Goal: Information Seeking & Learning: Learn about a topic

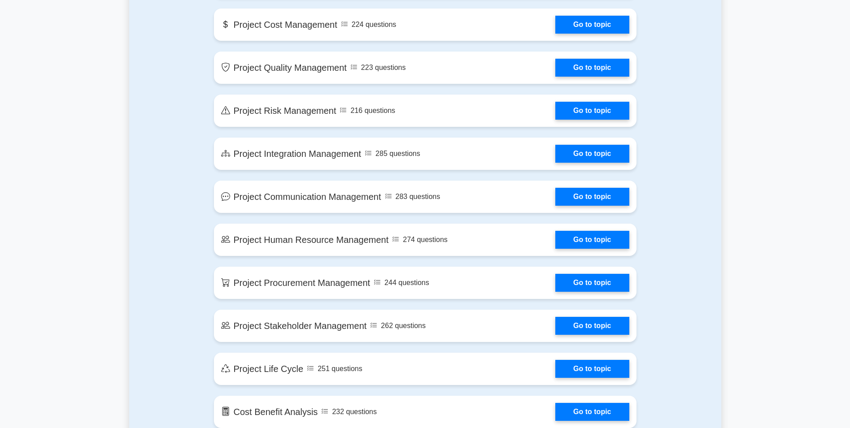
scroll to position [750, 0]
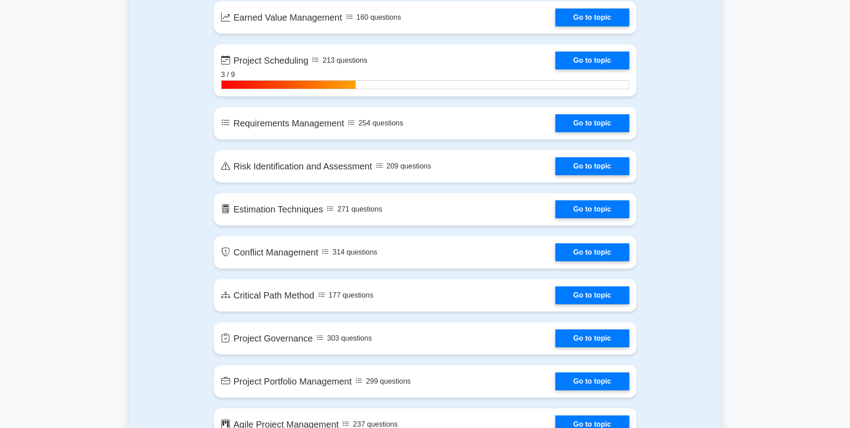
drag, startPoint x: 664, startPoint y: 179, endPoint x: 711, endPoint y: 162, distance: 49.5
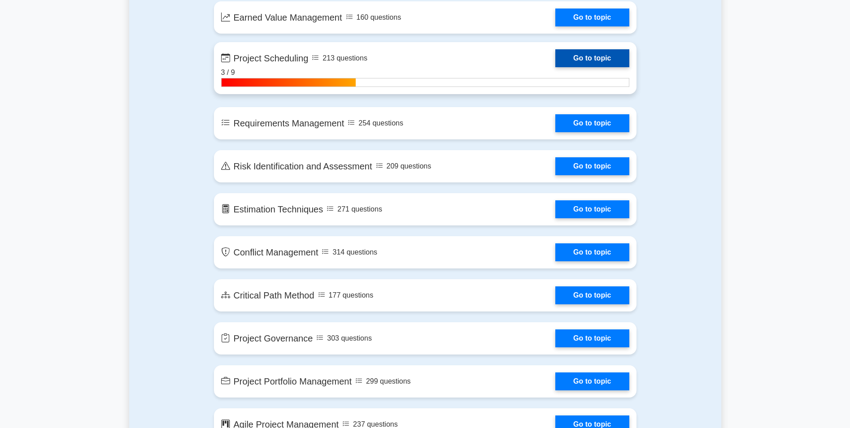
scroll to position [1312, 0]
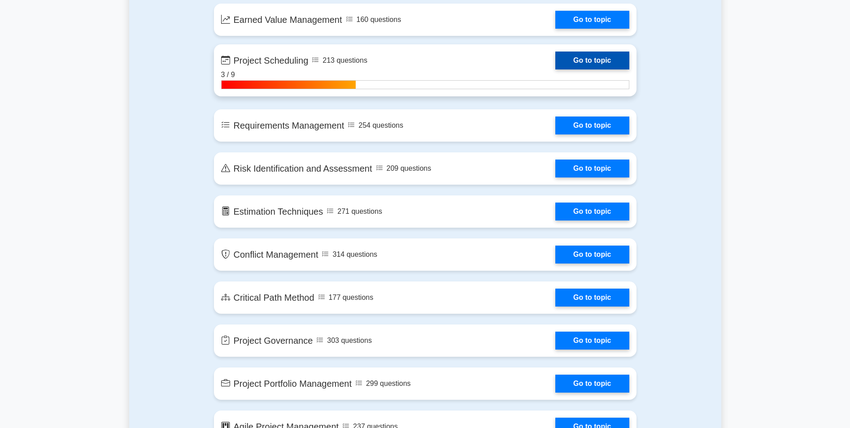
click at [555, 65] on link "Go to topic" at bounding box center [592, 61] width 74 height 18
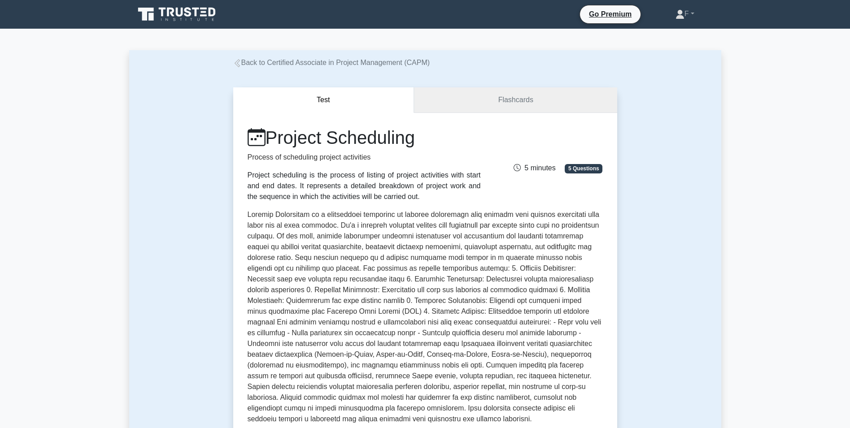
click at [481, 104] on link "Flashcards" at bounding box center [515, 100] width 203 height 26
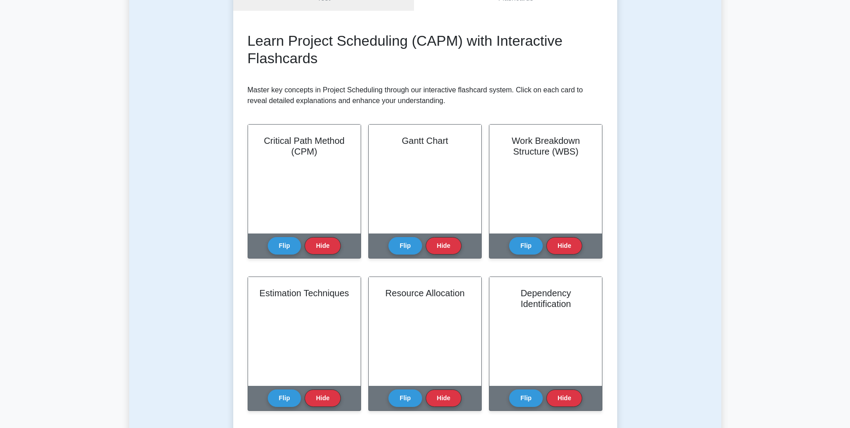
drag, startPoint x: 181, startPoint y: 210, endPoint x: 191, endPoint y: 253, distance: 44.7
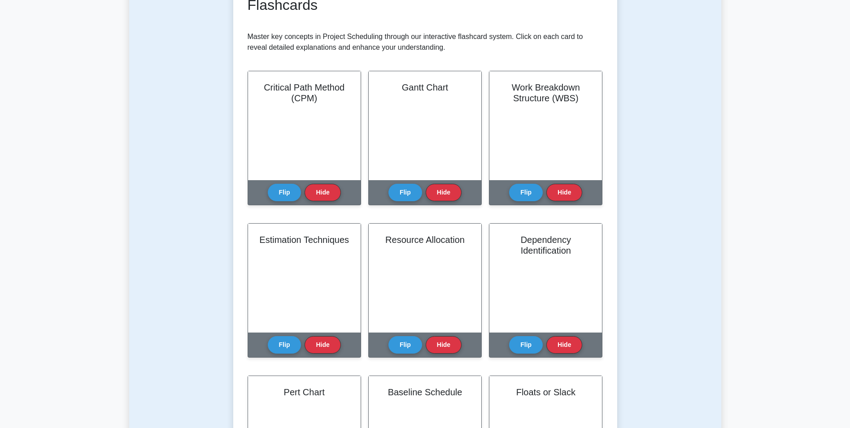
drag, startPoint x: 188, startPoint y: 293, endPoint x: 185, endPoint y: 323, distance: 30.2
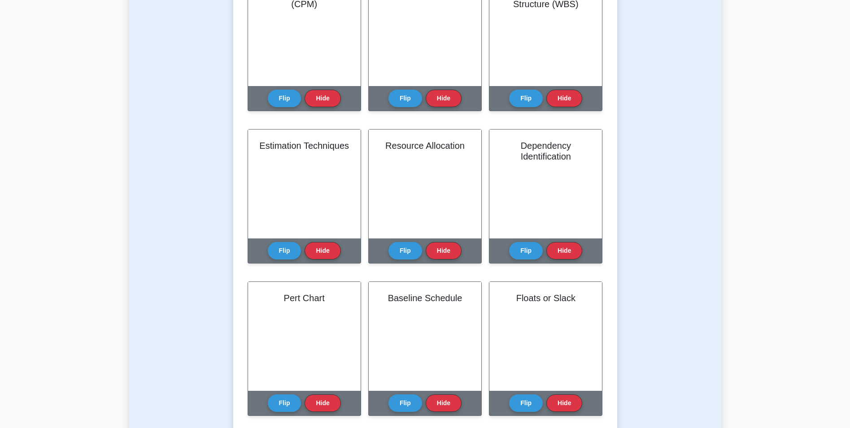
drag, startPoint x: 178, startPoint y: 312, endPoint x: 183, endPoint y: 358, distance: 45.7
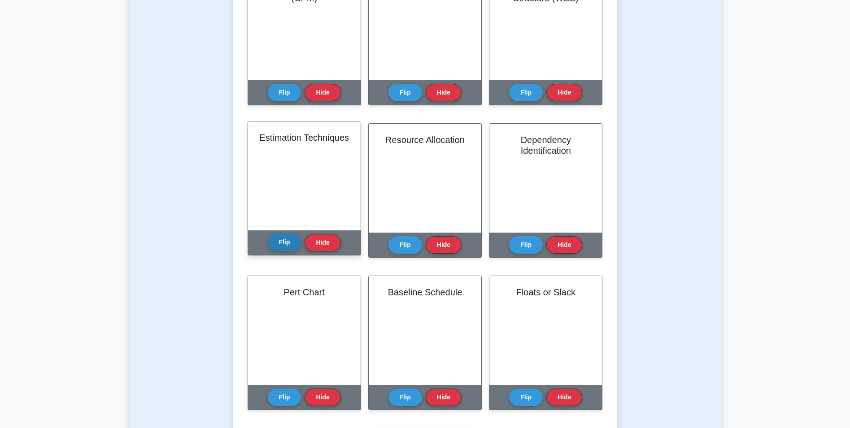
click at [283, 237] on button "Flip" at bounding box center [285, 242] width 34 height 17
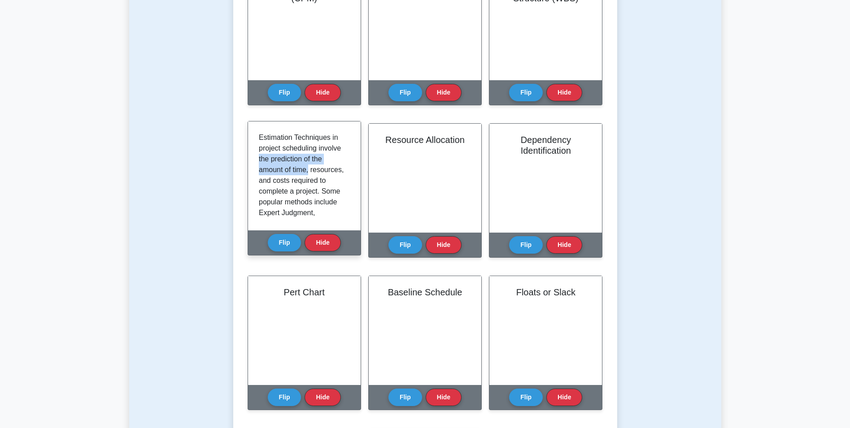
drag, startPoint x: 345, startPoint y: 150, endPoint x: 346, endPoint y: 170, distance: 20.2
click at [346, 170] on div "Estimation Techniques in project scheduling involve the prediction of the amoun…" at bounding box center [304, 175] width 91 height 87
click at [338, 163] on p "Estimation Techniques in project scheduling involve the prediction of the amoun…" at bounding box center [302, 223] width 87 height 183
drag, startPoint x: 300, startPoint y: 168, endPoint x: 291, endPoint y: 181, distance: 15.2
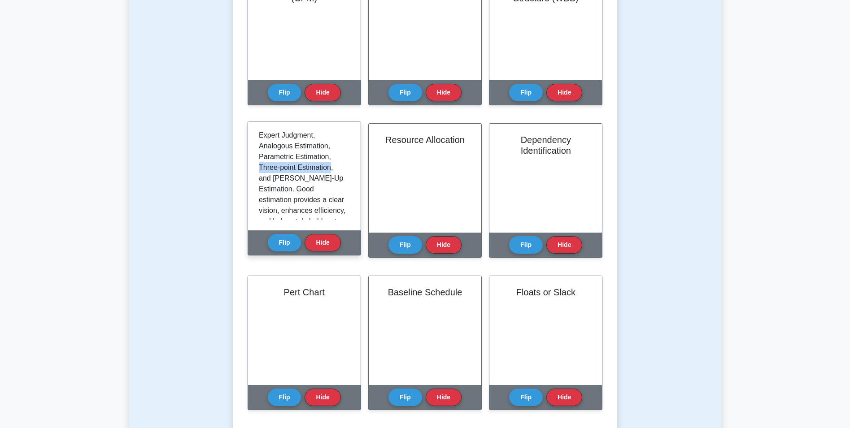
click at [291, 181] on p "Estimation Techniques in project scheduling involve the prediction of the amoun…" at bounding box center [302, 146] width 87 height 183
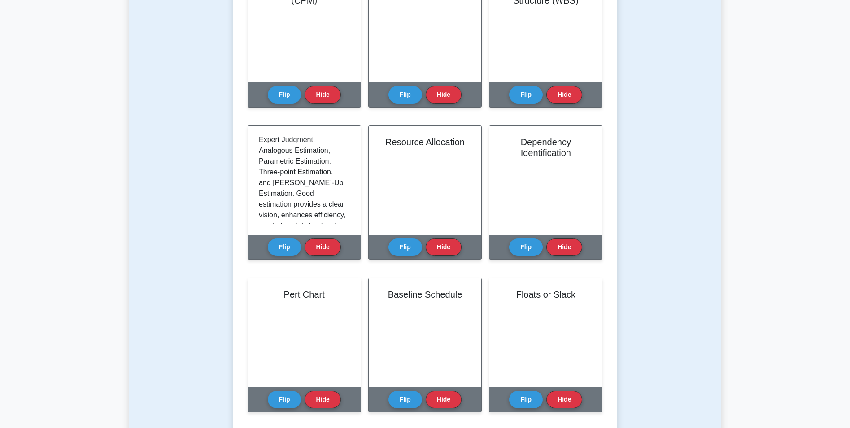
click at [224, 126] on div "Test Flashcards Learn Project Scheduling (CAPM) with Interactive Flashcards Mas…" at bounding box center [425, 216] width 592 height 806
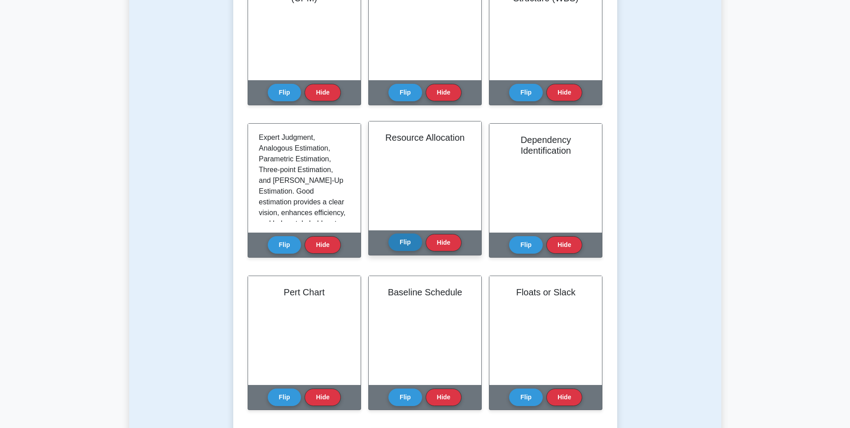
click at [408, 246] on button "Flip" at bounding box center [405, 242] width 34 height 17
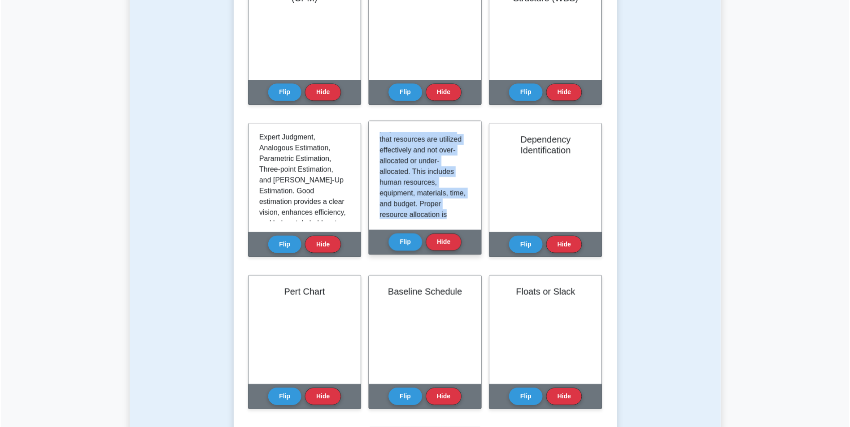
scroll to position [68, 0]
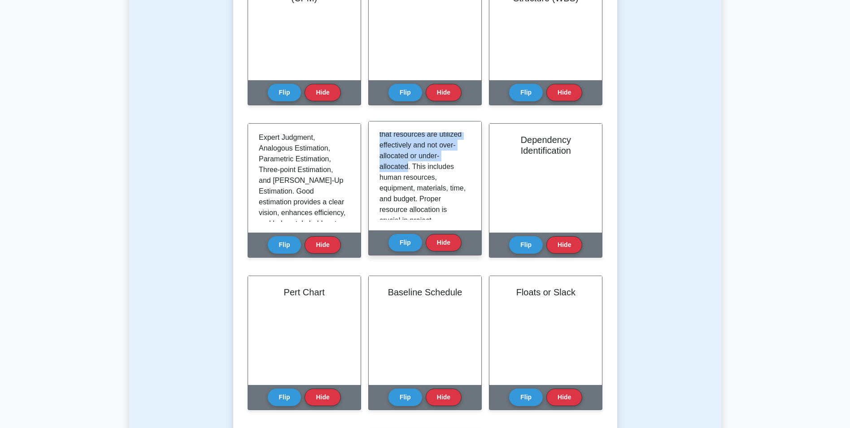
drag, startPoint x: 399, startPoint y: 136, endPoint x: 408, endPoint y: 168, distance: 33.6
click at [408, 168] on div "Resource Allocation in project management involves assigning the available reso…" at bounding box center [425, 175] width 113 height 109
copy p "Resource Allocation in project management involves assigning the available reso…"
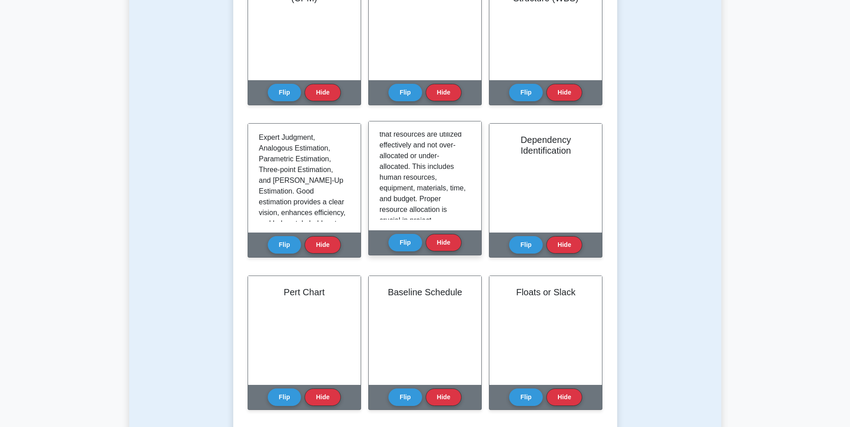
click at [440, 189] on p "Resource Allocation in project management involves assigning the available reso…" at bounding box center [422, 167] width 87 height 204
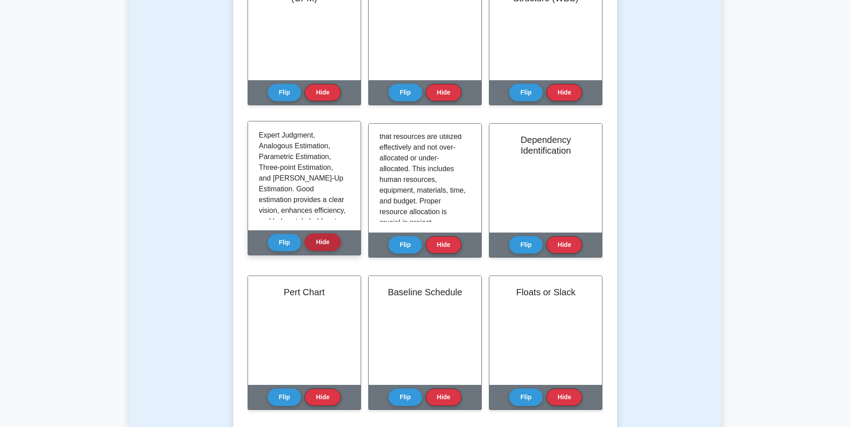
click at [312, 238] on button "Hide" at bounding box center [322, 242] width 36 height 17
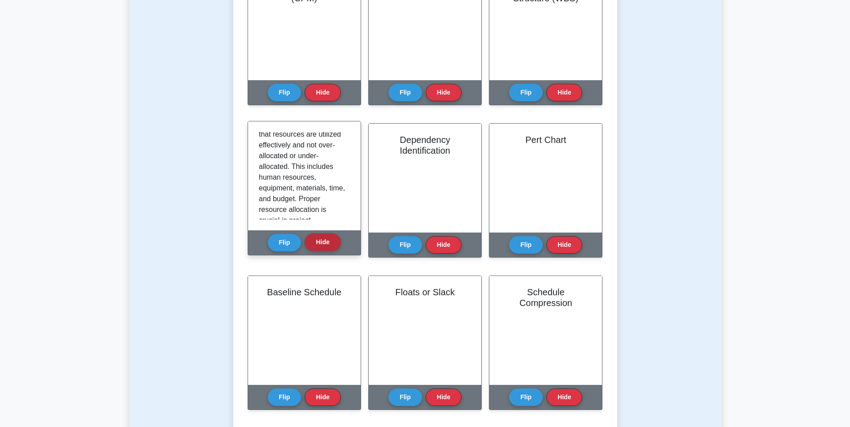
click at [325, 241] on button "Hide" at bounding box center [322, 242] width 36 height 17
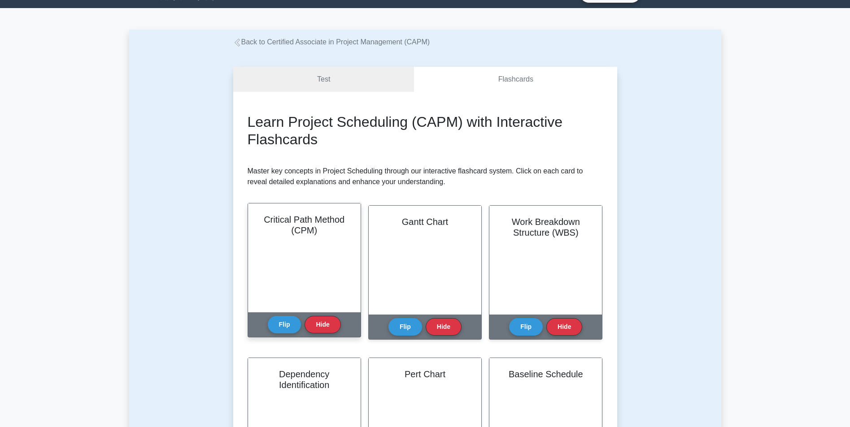
scroll to position [0, 0]
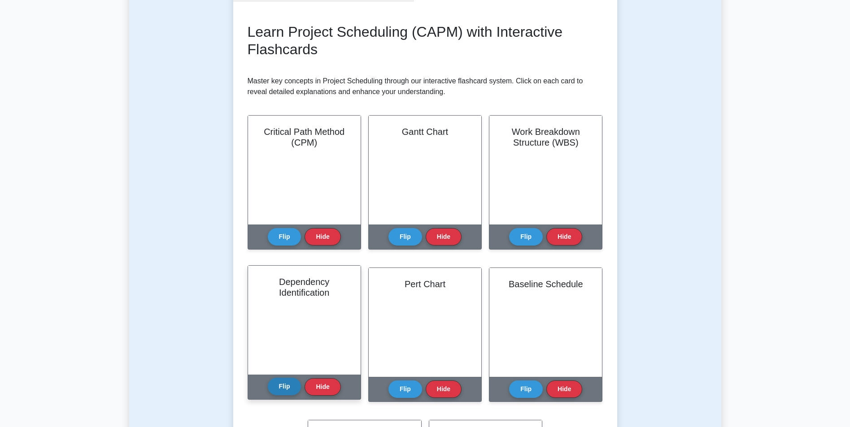
drag, startPoint x: 295, startPoint y: 373, endPoint x: 284, endPoint y: 377, distance: 12.1
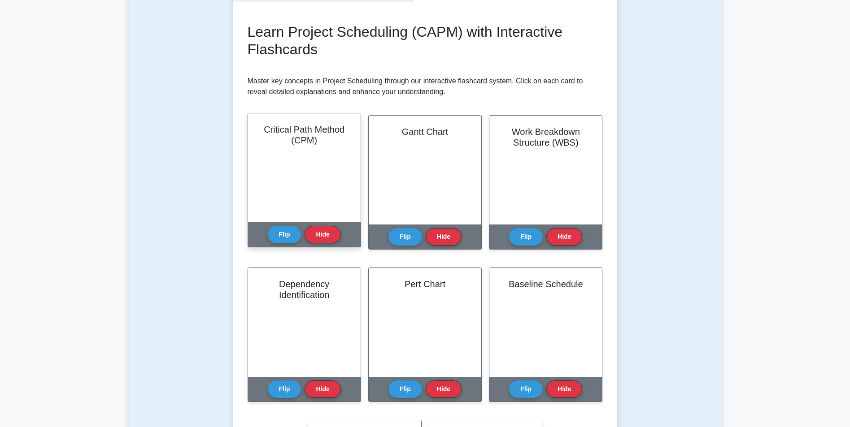
scroll to position [125, 0]
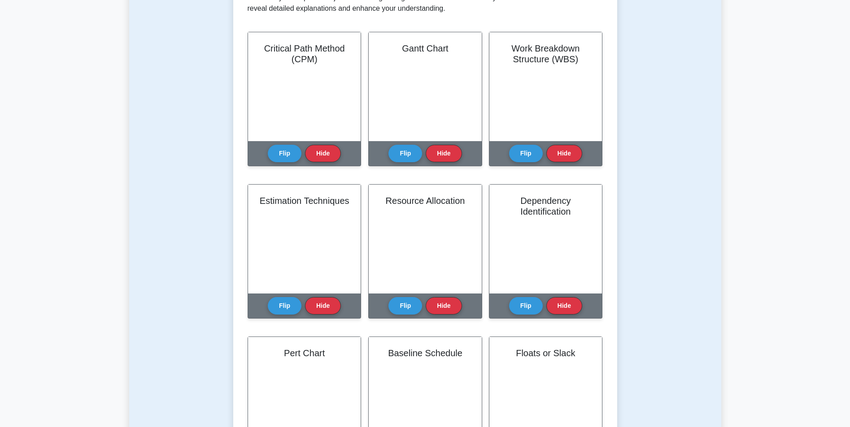
scroll to position [230, 0]
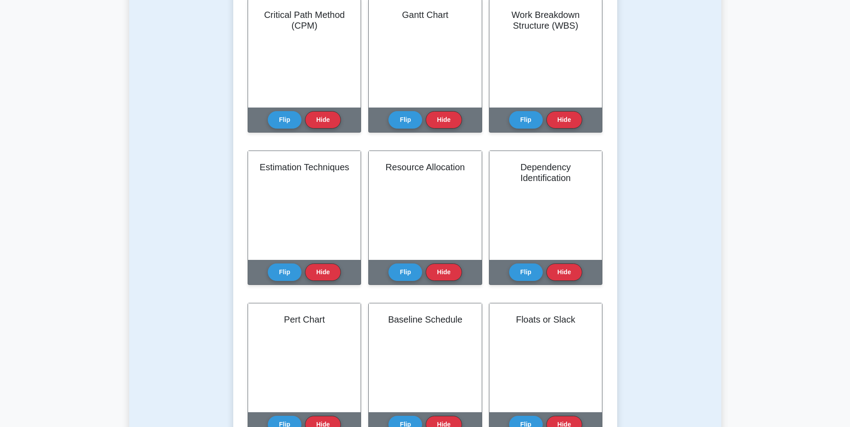
drag, startPoint x: 196, startPoint y: 169, endPoint x: 205, endPoint y: 204, distance: 36.5
drag, startPoint x: 205, startPoint y: 204, endPoint x: 225, endPoint y: 240, distance: 41.8
click at [190, 239] on div "Test Flashcards Learn Project Scheduling (CAPM) with Interactive Flashcards Mas…" at bounding box center [425, 241] width 592 height 806
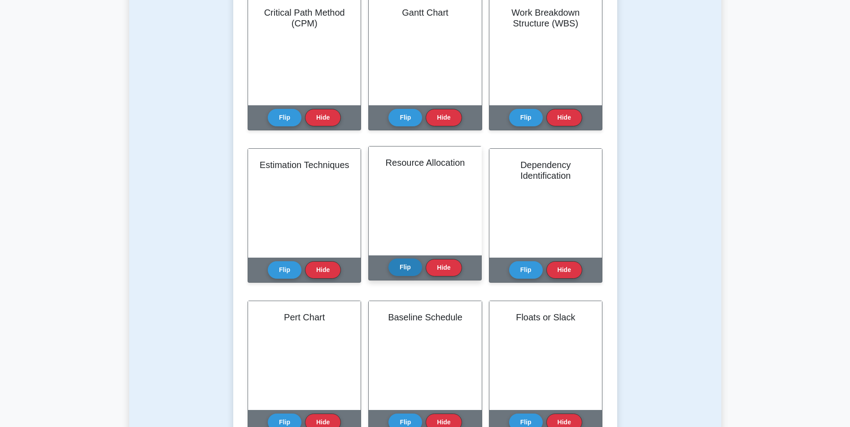
click at [403, 267] on button "Flip" at bounding box center [405, 267] width 34 height 17
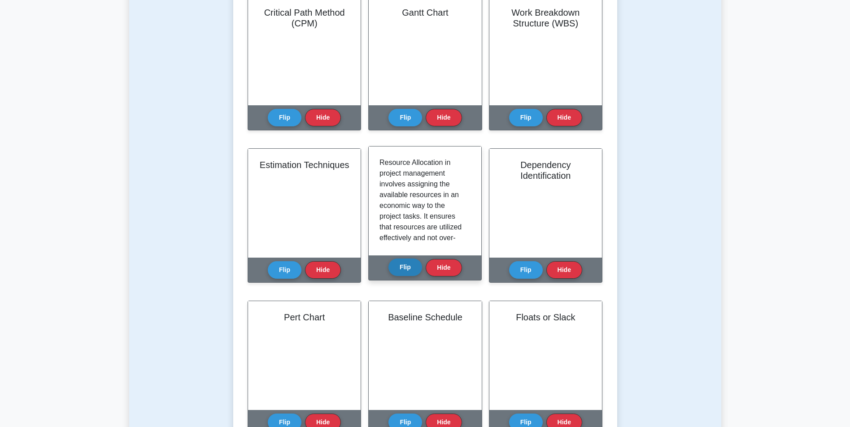
click at [403, 267] on button "Flip" at bounding box center [405, 267] width 34 height 17
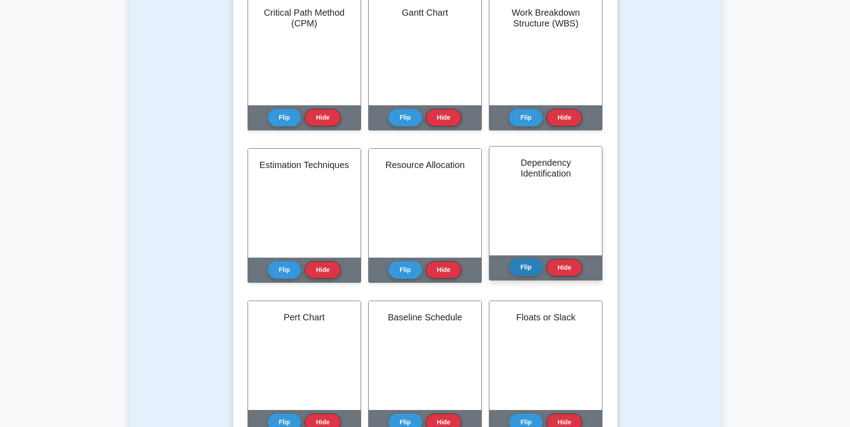
click at [529, 261] on button "Flip" at bounding box center [526, 267] width 34 height 17
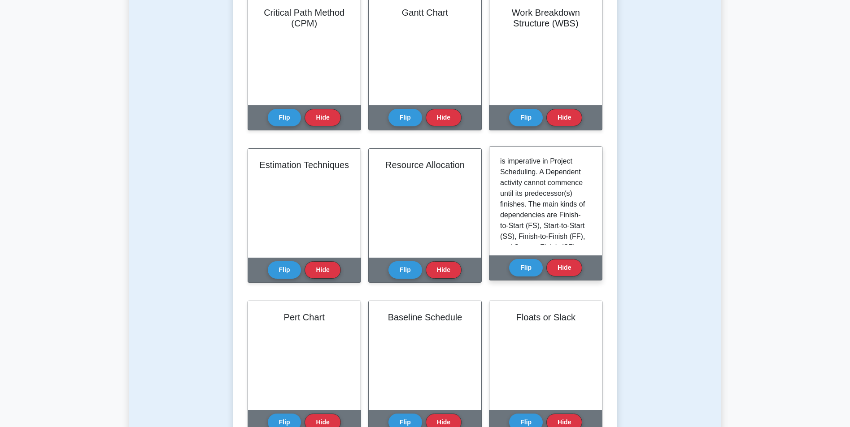
scroll to position [0, 0]
click at [527, 265] on button "Flip" at bounding box center [526, 267] width 34 height 17
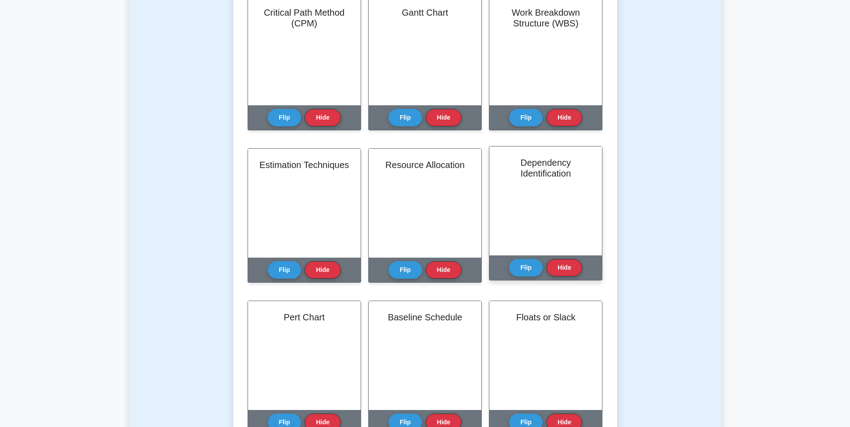
click at [531, 166] on h2 "Dependency Identification" at bounding box center [545, 168] width 91 height 22
drag, startPoint x: 523, startPoint y: 163, endPoint x: 572, endPoint y: 175, distance: 49.8
click at [572, 175] on h2 "Dependency Identification" at bounding box center [545, 168] width 91 height 22
copy h2 "Dependency Identification"
click at [547, 198] on div "Dependency Identification" at bounding box center [545, 201] width 113 height 109
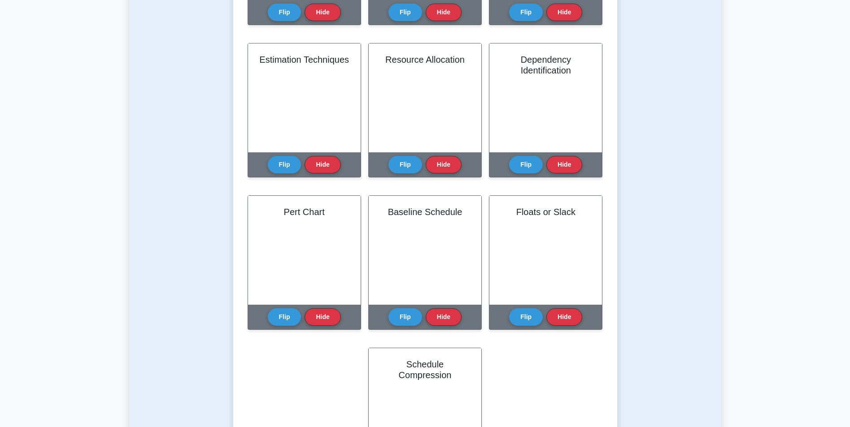
drag, startPoint x: 649, startPoint y: 225, endPoint x: 651, endPoint y: 265, distance: 39.5
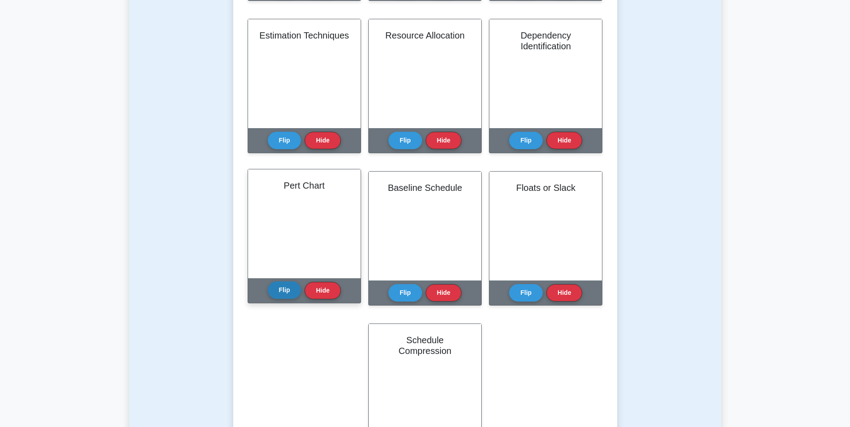
click at [289, 293] on button "Flip" at bounding box center [285, 290] width 34 height 17
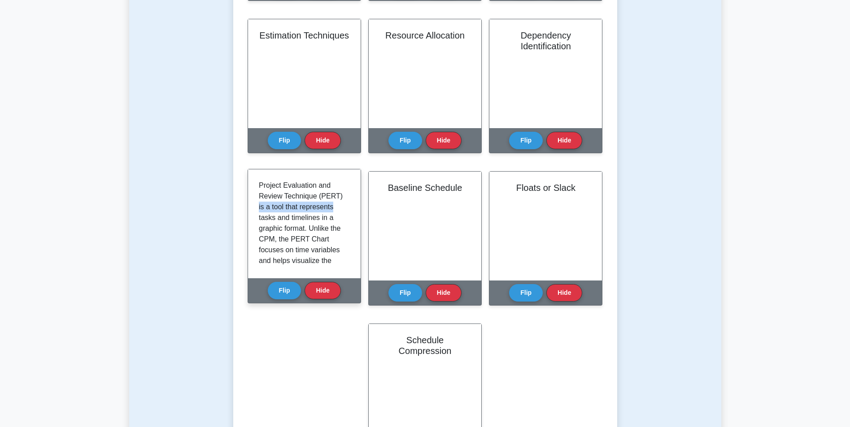
drag, startPoint x: 344, startPoint y: 199, endPoint x: 345, endPoint y: 207, distance: 8.6
click at [345, 207] on div "Project Evaluation and Review Technique (PERT) is a tool that represents tasks …" at bounding box center [304, 223] width 91 height 87
click at [291, 286] on button "Flip" at bounding box center [285, 290] width 34 height 17
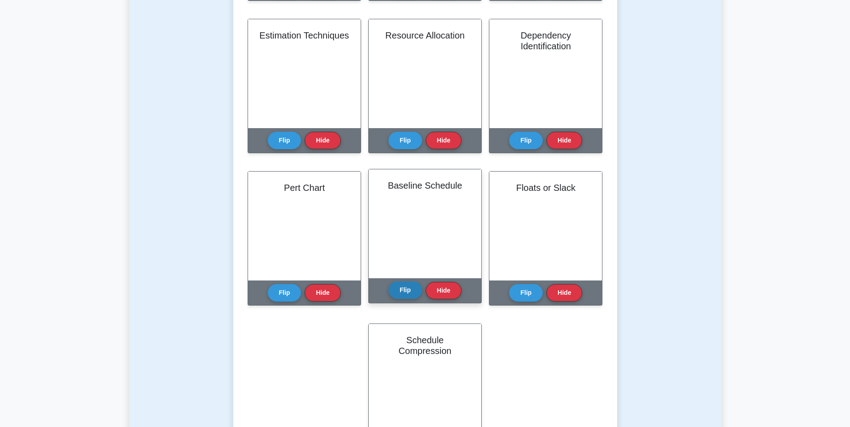
click at [410, 286] on button "Flip" at bounding box center [405, 290] width 34 height 17
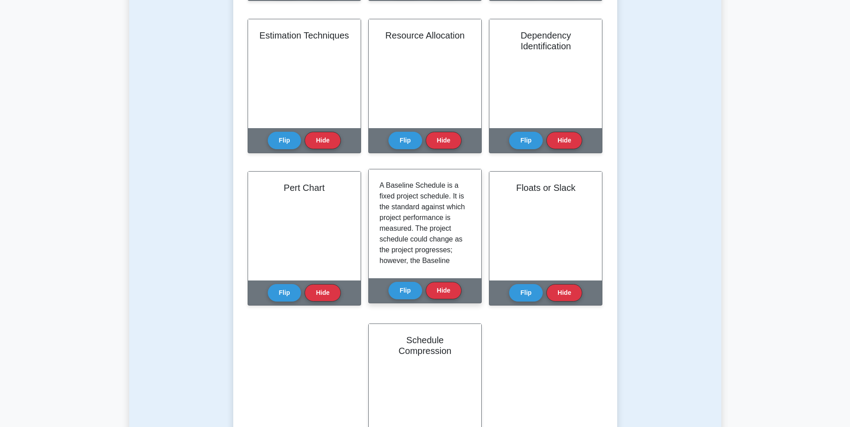
click at [469, 198] on div "A Baseline Schedule is a fixed project schedule. It is the standard against whi…" at bounding box center [424, 223] width 91 height 87
click at [401, 293] on button "Flip" at bounding box center [405, 290] width 34 height 17
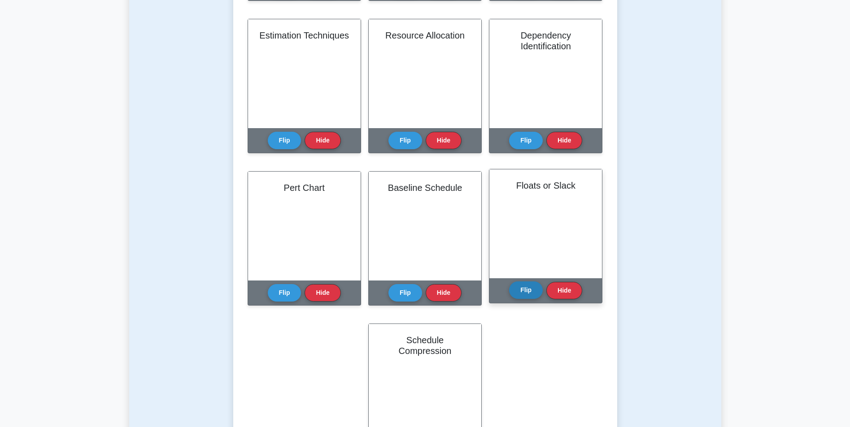
click at [536, 287] on button "Flip" at bounding box center [526, 290] width 34 height 17
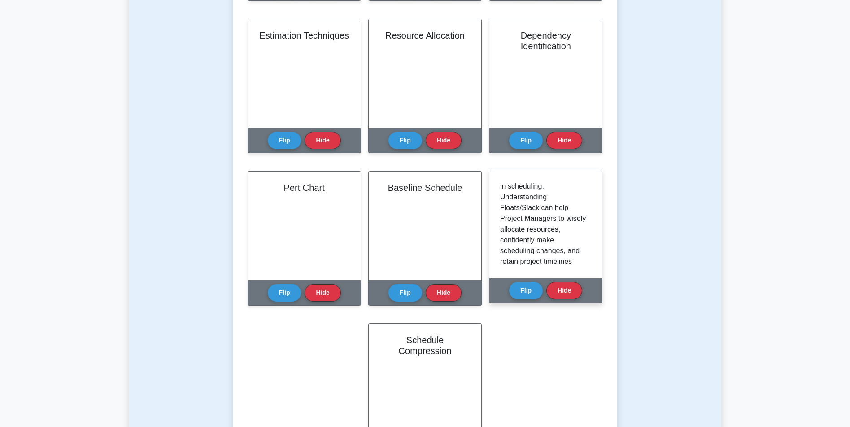
scroll to position [54, 0]
drag, startPoint x: 522, startPoint y: 230, endPoint x: 570, endPoint y: 230, distance: 47.5
click at [570, 230] on p "Float or Slack refers to the total time that you can delay a task without delay…" at bounding box center [543, 217] width 87 height 183
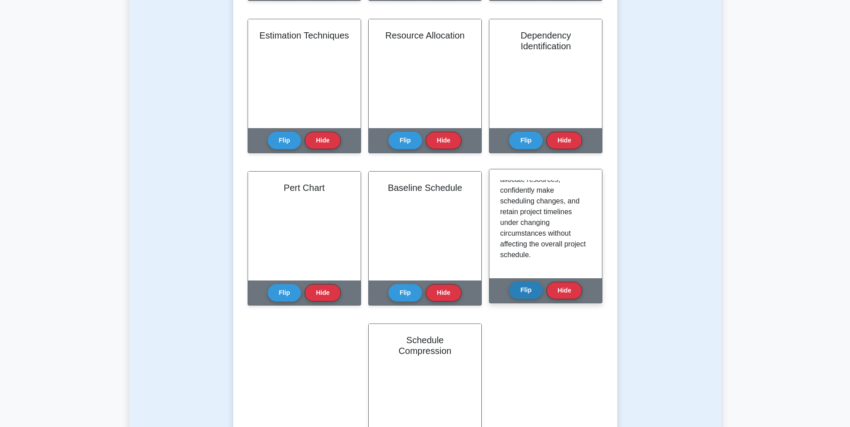
click at [539, 285] on button "Flip" at bounding box center [526, 290] width 34 height 17
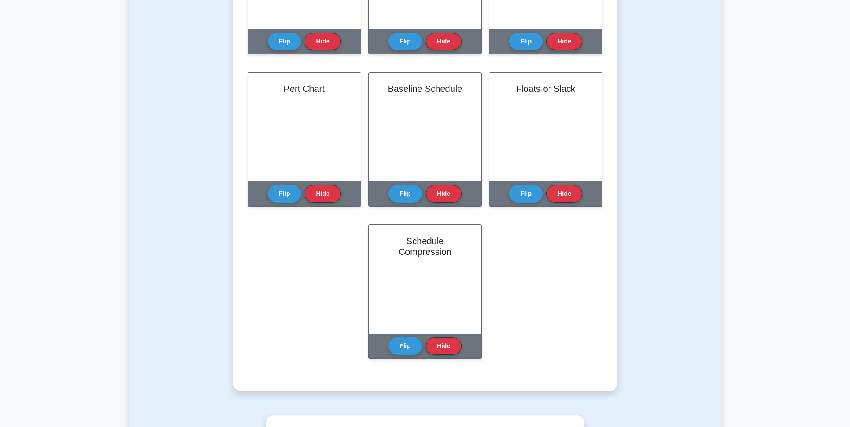
drag, startPoint x: 520, startPoint y: 322, endPoint x: 528, endPoint y: 357, distance: 36.3
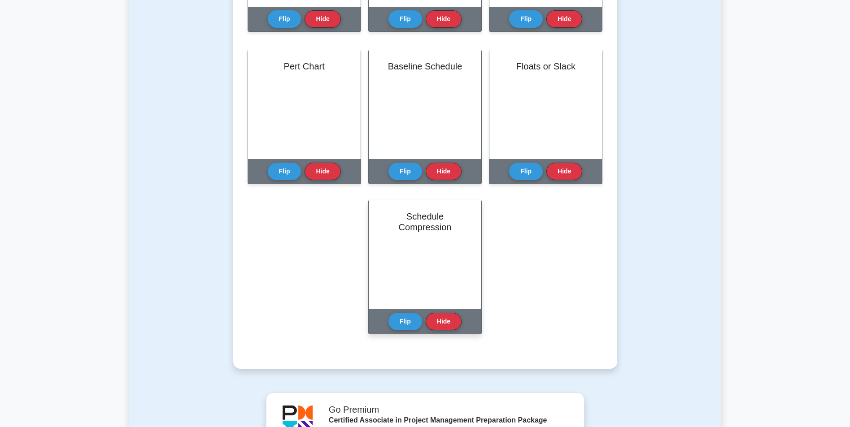
click at [420, 224] on h2 "Schedule Compression" at bounding box center [424, 222] width 91 height 22
click at [414, 319] on button "Flip" at bounding box center [405, 320] width 34 height 17
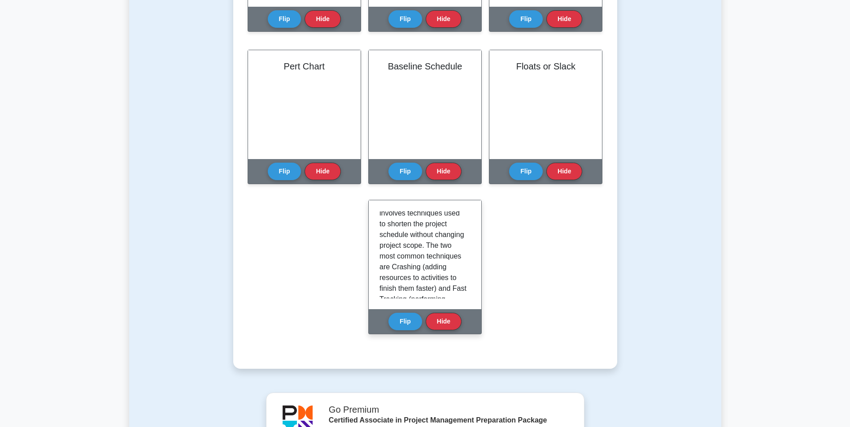
scroll to position [15, 0]
drag, startPoint x: 469, startPoint y: 232, endPoint x: 463, endPoint y: 242, distance: 12.1
click at [463, 242] on p "Schedule Compression involves techniques used to shorten the project schedule w…" at bounding box center [422, 309] width 87 height 226
drag, startPoint x: 466, startPoint y: 234, endPoint x: 468, endPoint y: 240, distance: 6.5
click at [468, 240] on div "Schedule Compression involves techniques used to shorten the project schedule w…" at bounding box center [424, 254] width 91 height 87
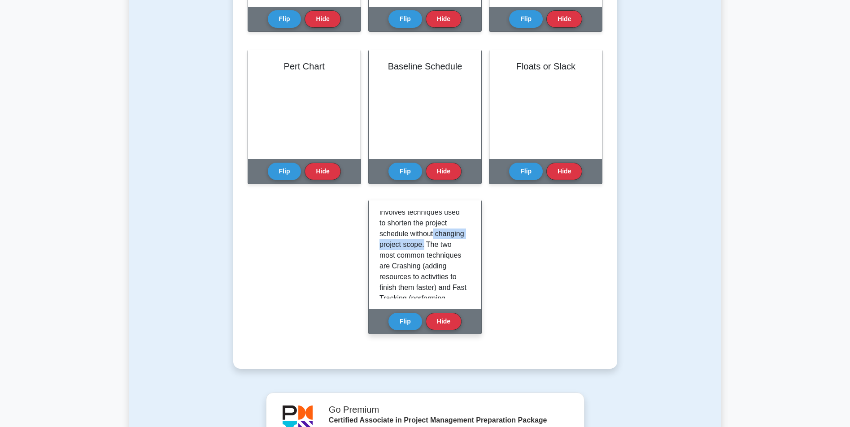
click at [453, 236] on p "Schedule Compression involves techniques used to shorten the project schedule w…" at bounding box center [422, 309] width 87 height 226
click at [455, 226] on p "Schedule Compression involves techniques used to shorten the project schedule w…" at bounding box center [422, 309] width 87 height 226
drag, startPoint x: 471, startPoint y: 249, endPoint x: 468, endPoint y: 245, distance: 5.5
click at [470, 244] on div "Schedule Compression involves techniques used to shorten the project schedule w…" at bounding box center [425, 254] width 113 height 109
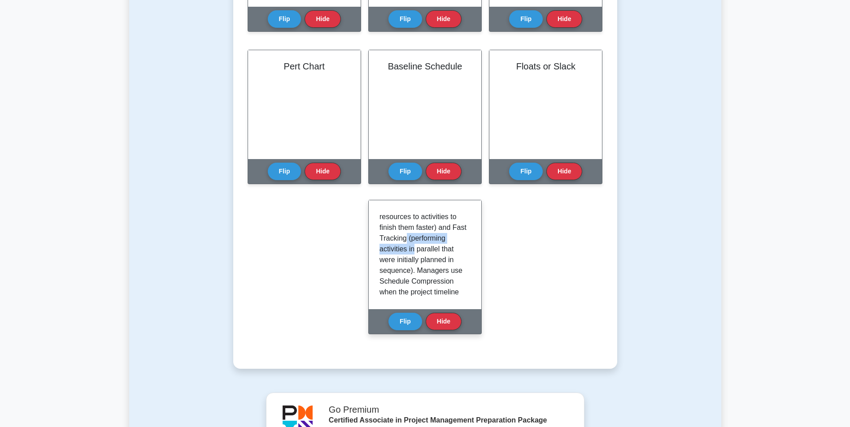
click at [455, 247] on p "Schedule Compression involves techniques used to shorten the project schedule w…" at bounding box center [422, 249] width 87 height 226
drag, startPoint x: 471, startPoint y: 244, endPoint x: 469, endPoint y: 239, distance: 5.2
click at [469, 239] on div "Schedule Compression involves techniques used to shorten the project schedule w…" at bounding box center [425, 254] width 113 height 109
click at [457, 243] on p "Schedule Compression involves techniques used to shorten the project schedule w…" at bounding box center [422, 249] width 87 height 226
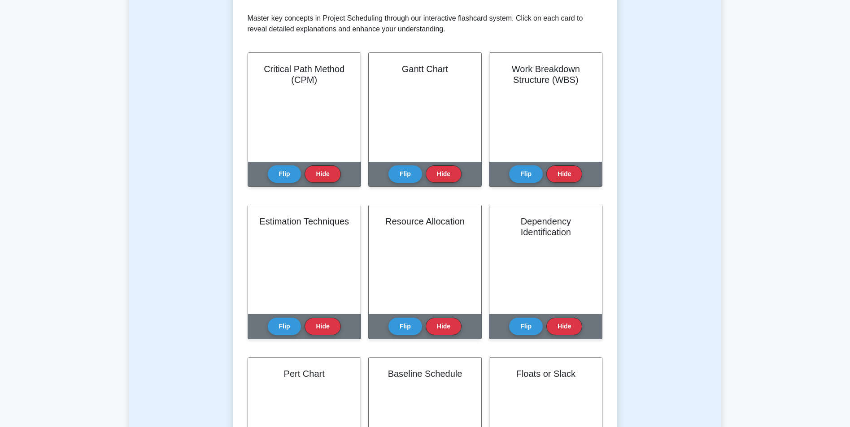
scroll to position [0, 0]
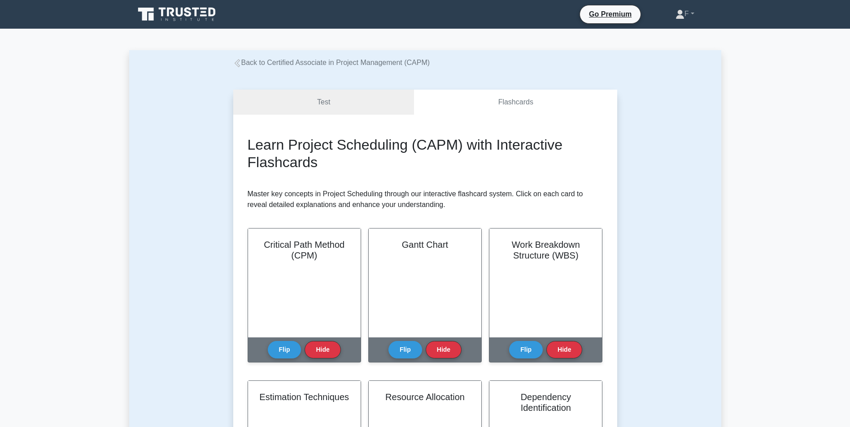
drag, startPoint x: 727, startPoint y: 204, endPoint x: 704, endPoint y: 121, distance: 86.2
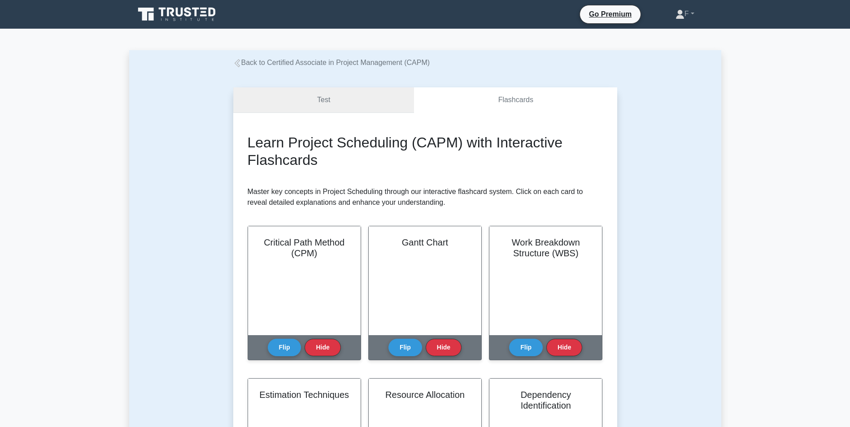
click at [346, 102] on link "Test" at bounding box center [323, 100] width 181 height 26
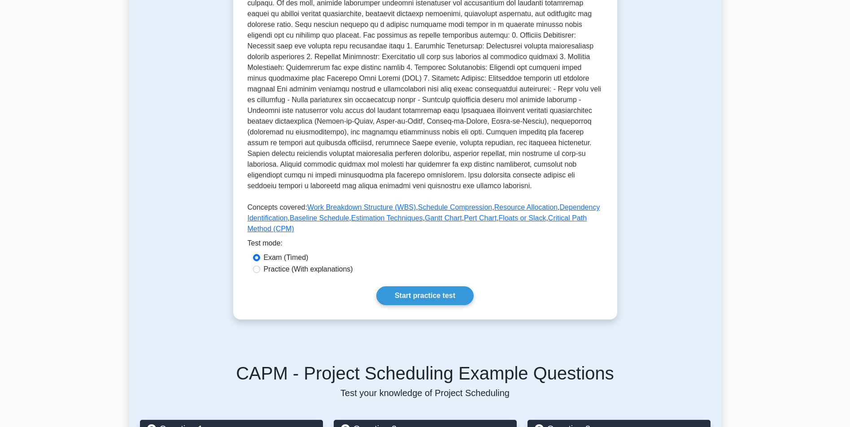
drag, startPoint x: 191, startPoint y: 206, endPoint x: 198, endPoint y: 230, distance: 24.8
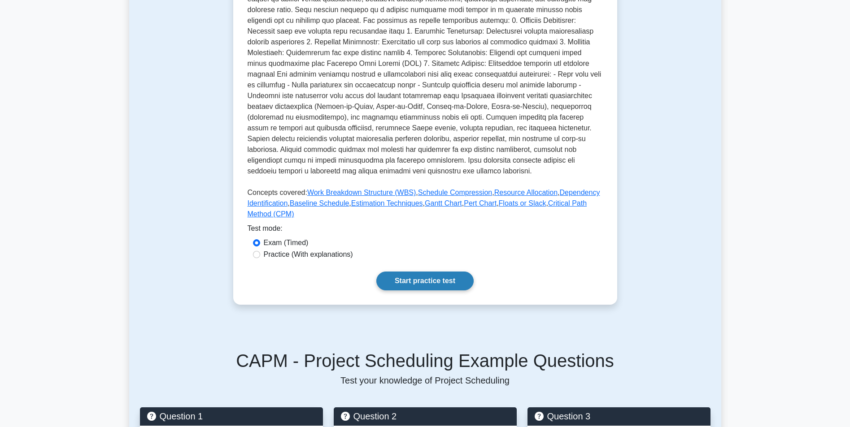
click at [442, 279] on link "Start practice test" at bounding box center [424, 281] width 97 height 19
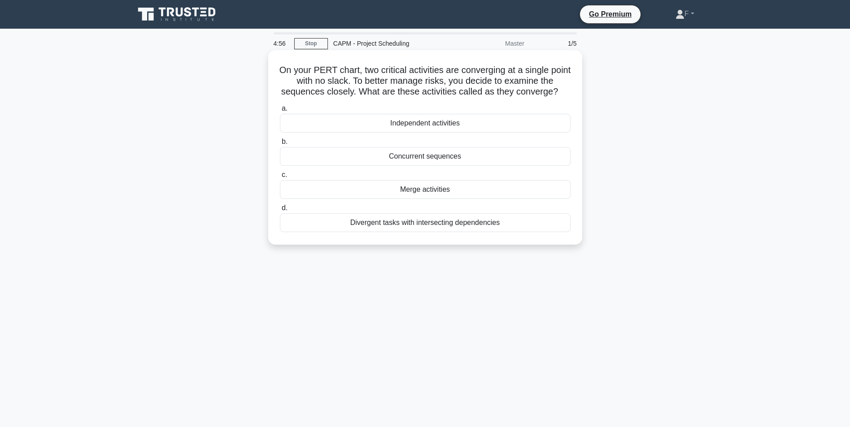
click at [445, 131] on div "Independent activities" at bounding box center [425, 123] width 291 height 19
click at [280, 112] on input "a. Independent activities" at bounding box center [280, 109] width 0 height 6
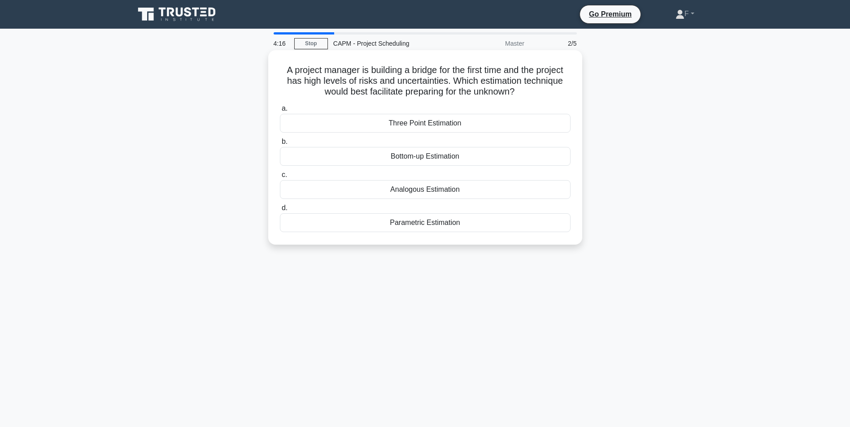
click at [313, 157] on div "Bottom-up Estimation" at bounding box center [425, 156] width 291 height 19
click at [280, 145] on input "b. Bottom-up Estimation" at bounding box center [280, 142] width 0 height 6
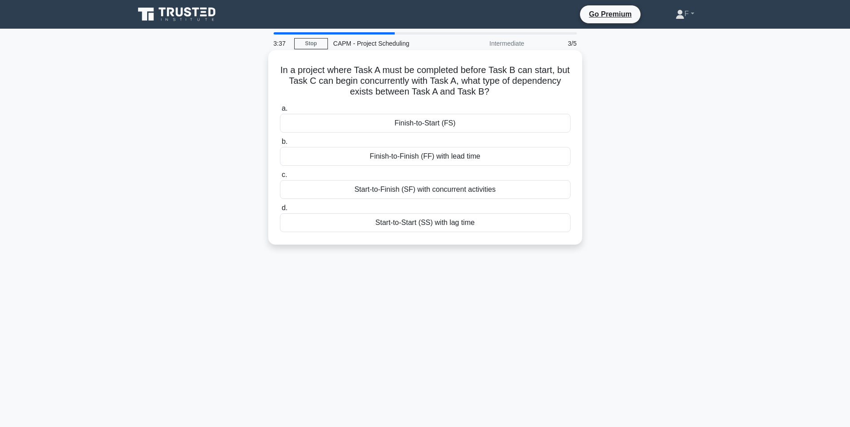
click at [373, 123] on div "Finish-to-Start (FS)" at bounding box center [425, 123] width 291 height 19
click at [280, 112] on input "a. Finish-to-Start (FS)" at bounding box center [280, 109] width 0 height 6
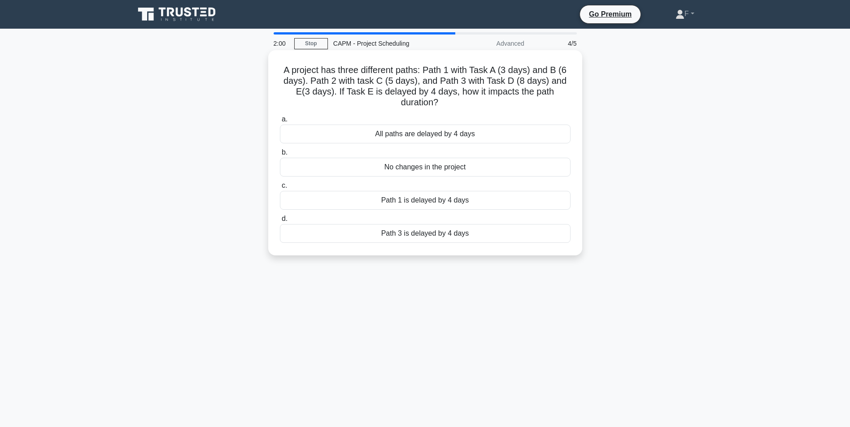
click at [454, 170] on div "No changes in the project" at bounding box center [425, 167] width 291 height 19
click at [280, 156] on input "b. No changes in the project" at bounding box center [280, 153] width 0 height 6
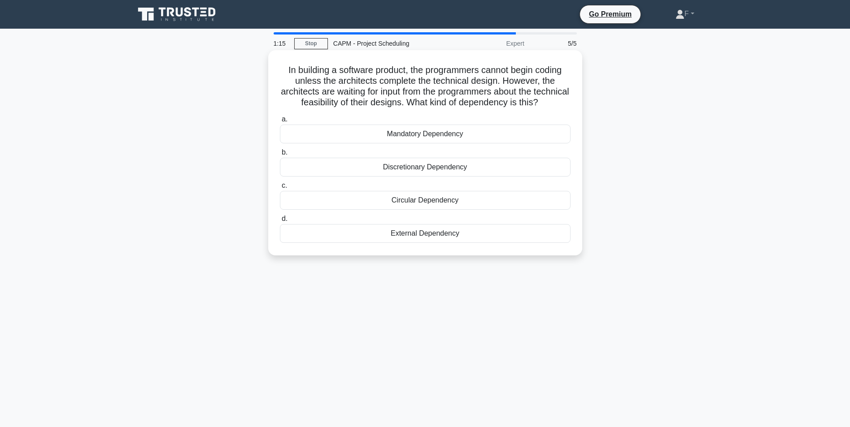
click at [360, 143] on div "Mandatory Dependency" at bounding box center [425, 134] width 291 height 19
click at [280, 122] on input "a. Mandatory Dependency" at bounding box center [280, 120] width 0 height 6
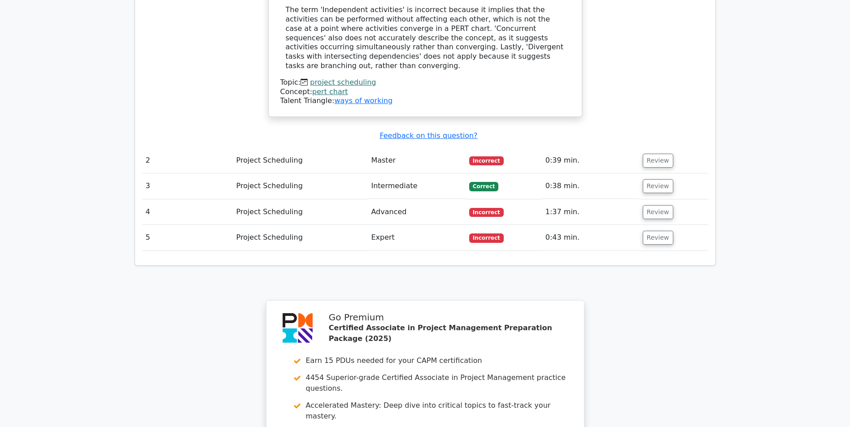
drag, startPoint x: 184, startPoint y: 176, endPoint x: 190, endPoint y: 95, distance: 81.4
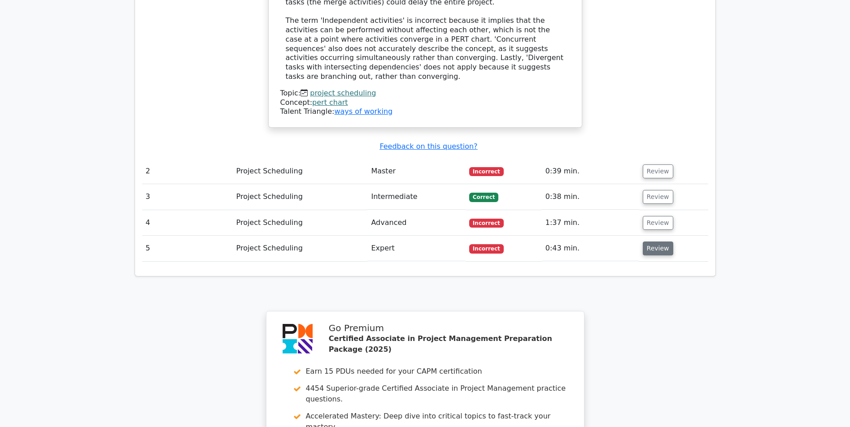
click at [644, 242] on button "Review" at bounding box center [657, 249] width 30 height 14
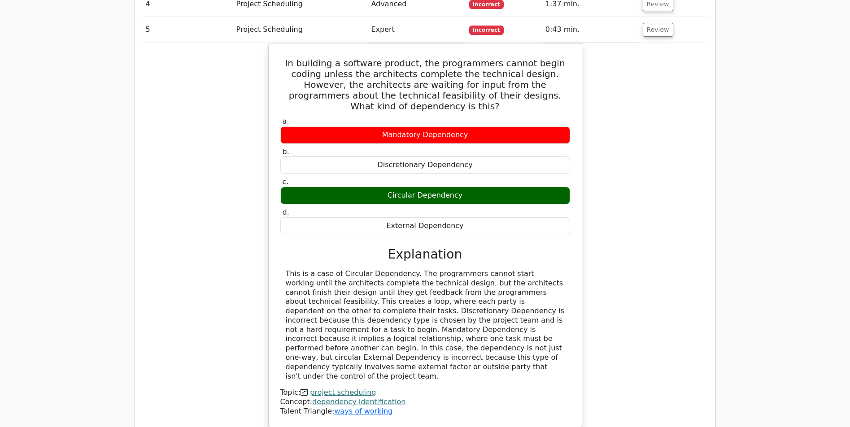
drag, startPoint x: 607, startPoint y: 240, endPoint x: 614, endPoint y: 267, distance: 27.6
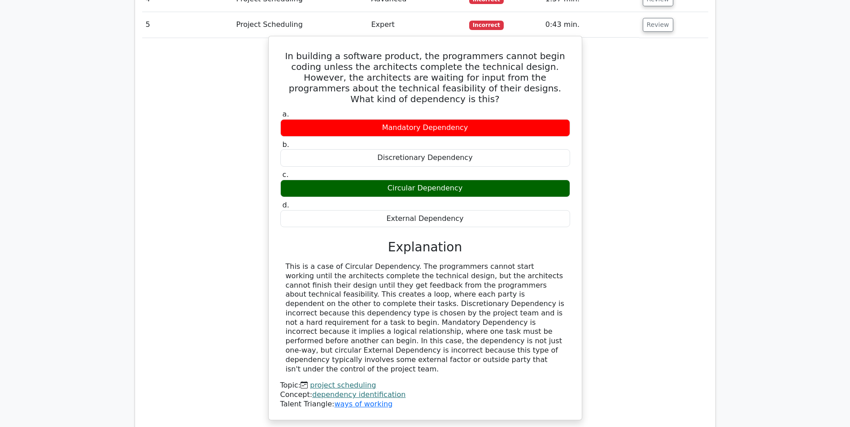
drag, startPoint x: 384, startPoint y: 114, endPoint x: 478, endPoint y: 117, distance: 93.7
click at [485, 180] on div "Circular Dependency" at bounding box center [425, 188] width 290 height 17
copy div "Circular Dependency"
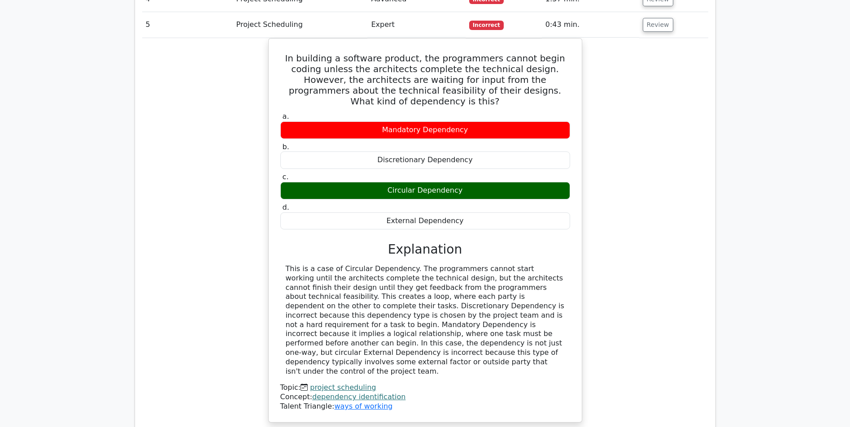
click at [189, 190] on div "In building a software product, the programmers cannot begin coding unless the …" at bounding box center [425, 235] width 566 height 395
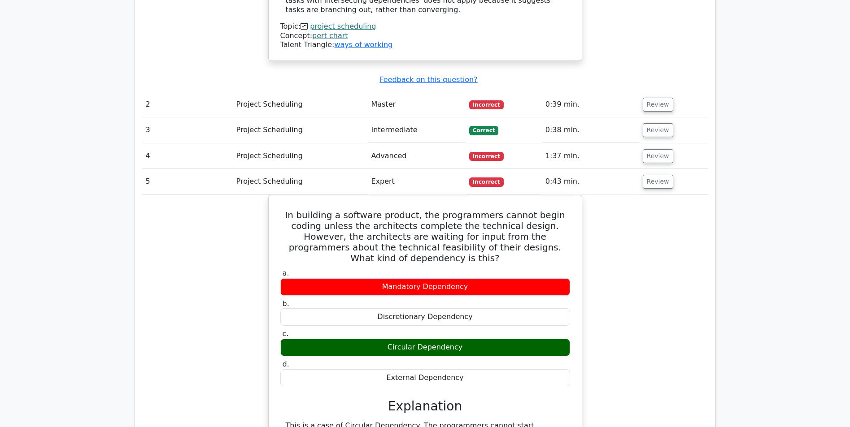
drag, startPoint x: 221, startPoint y: 182, endPoint x: 224, endPoint y: 159, distance: 23.5
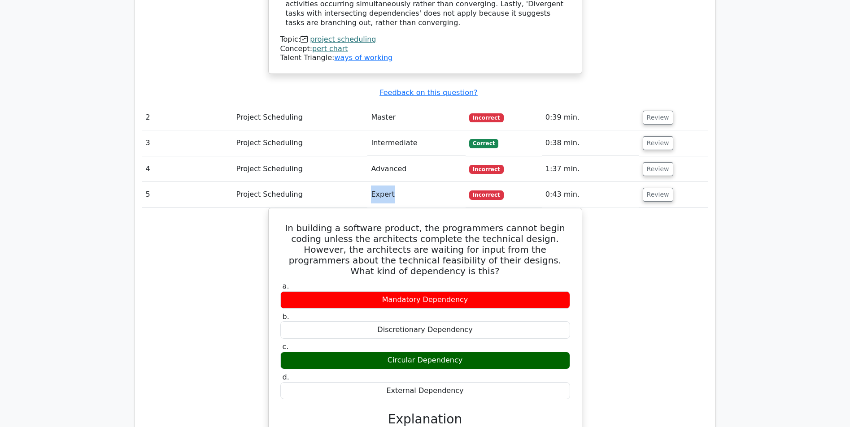
drag, startPoint x: 397, startPoint y: 134, endPoint x: 371, endPoint y: 134, distance: 26.0
click at [371, 182] on td "Expert" at bounding box center [416, 195] width 98 height 26
click at [404, 182] on td "Expert" at bounding box center [416, 195] width 98 height 26
drag, startPoint x: 416, startPoint y: 80, endPoint x: 379, endPoint y: 83, distance: 37.8
click at [379, 130] on td "Intermediate" at bounding box center [416, 143] width 98 height 26
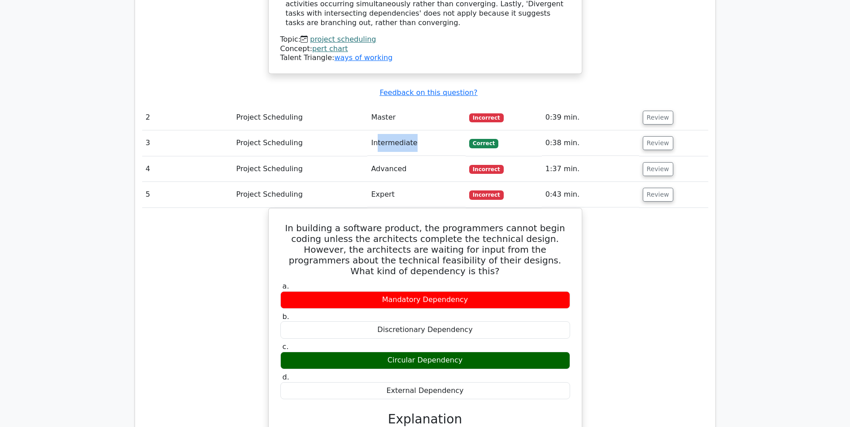
click at [415, 130] on td "Intermediate" at bounding box center [416, 143] width 98 height 26
click at [424, 156] on td "Advanced" at bounding box center [416, 169] width 98 height 26
click at [657, 162] on button "Review" at bounding box center [657, 169] width 30 height 14
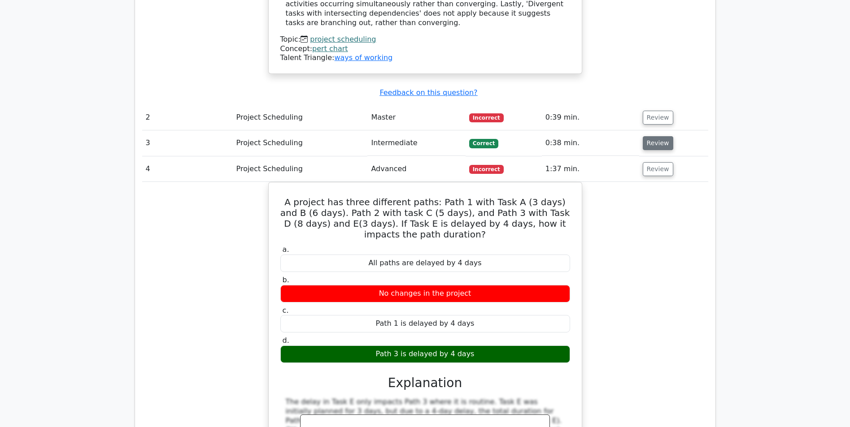
click at [647, 136] on button "Review" at bounding box center [657, 143] width 30 height 14
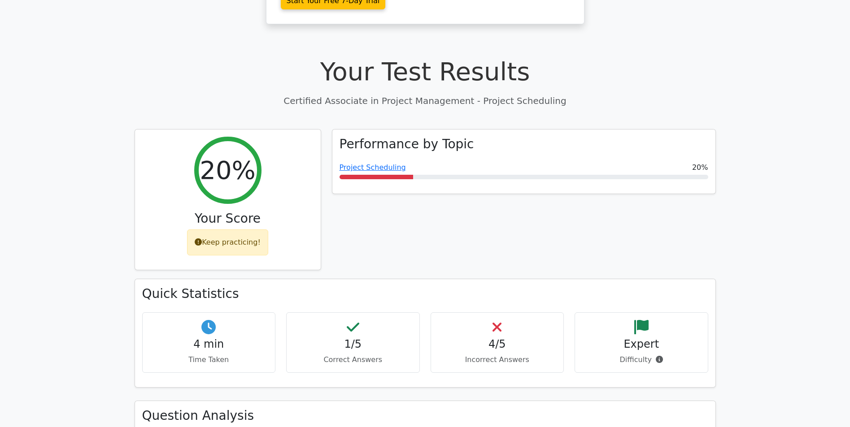
drag, startPoint x: 611, startPoint y: 167, endPoint x: 596, endPoint y: 214, distance: 49.2
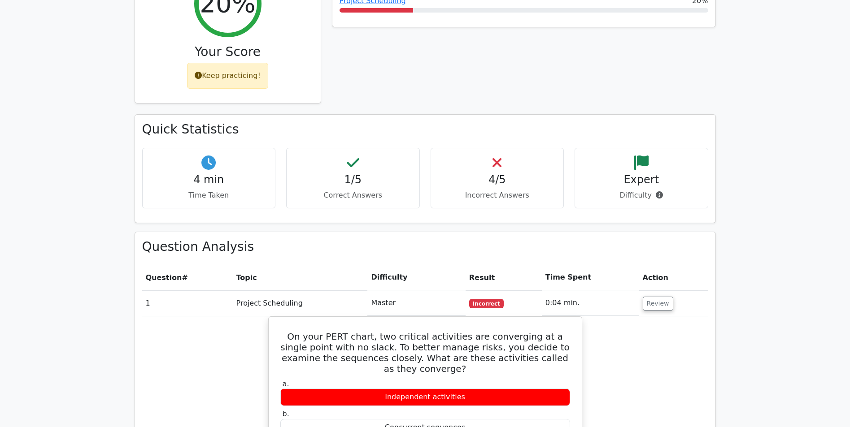
scroll to position [444, 0]
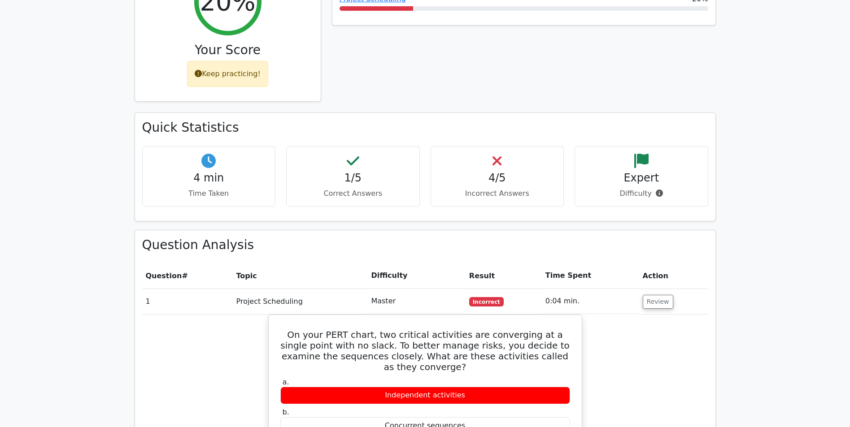
drag, startPoint x: 552, startPoint y: 195, endPoint x: 603, endPoint y: 178, distance: 53.6
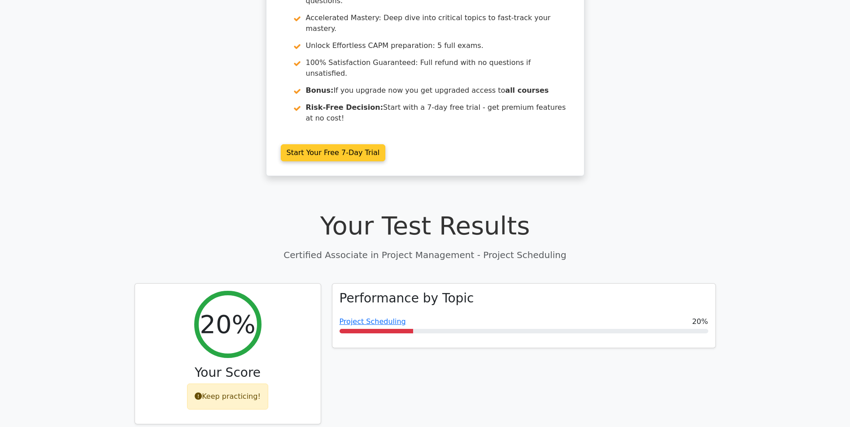
scroll to position [0, 0]
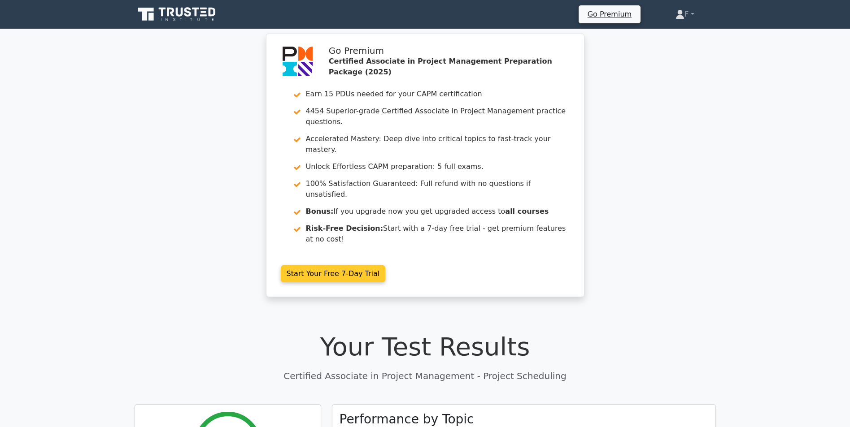
drag, startPoint x: 535, startPoint y: 150, endPoint x: 523, endPoint y: 108, distance: 44.0
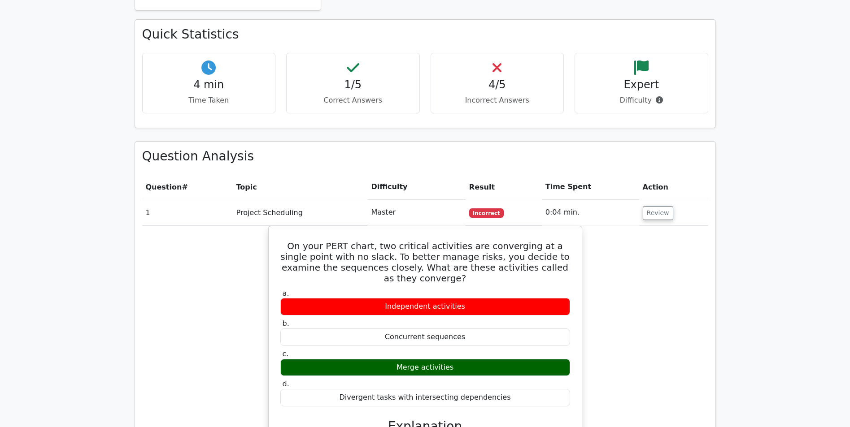
drag, startPoint x: 133, startPoint y: 219, endPoint x: 139, endPoint y: 267, distance: 48.9
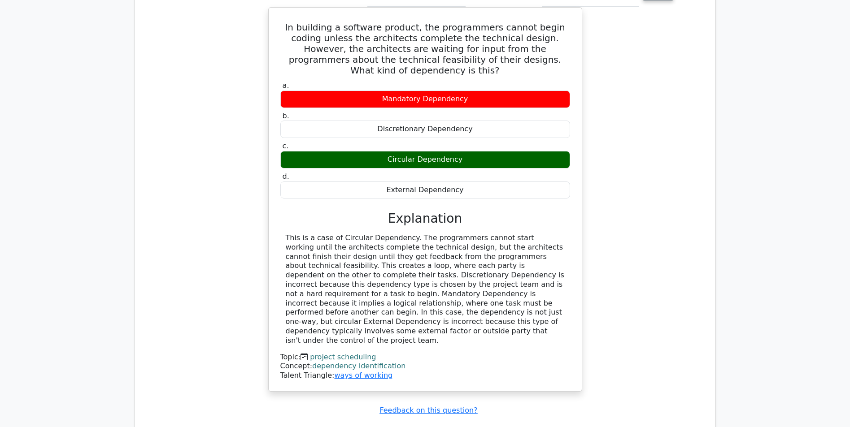
scroll to position [2551, 0]
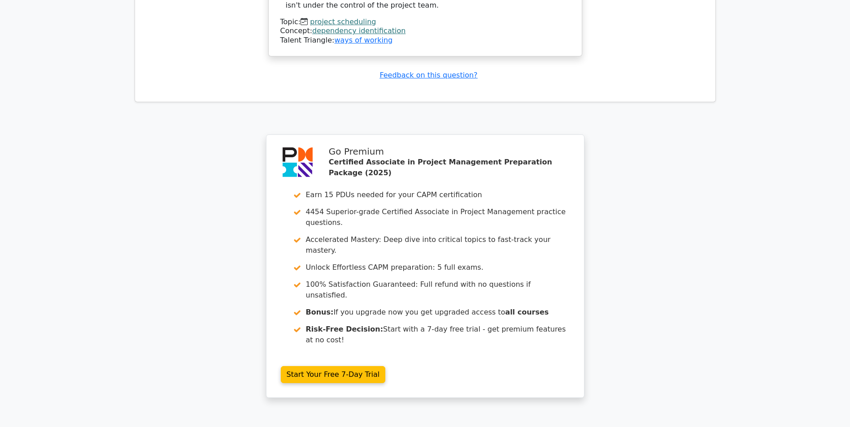
drag, startPoint x: 65, startPoint y: 236, endPoint x: 75, endPoint y: 190, distance: 47.7
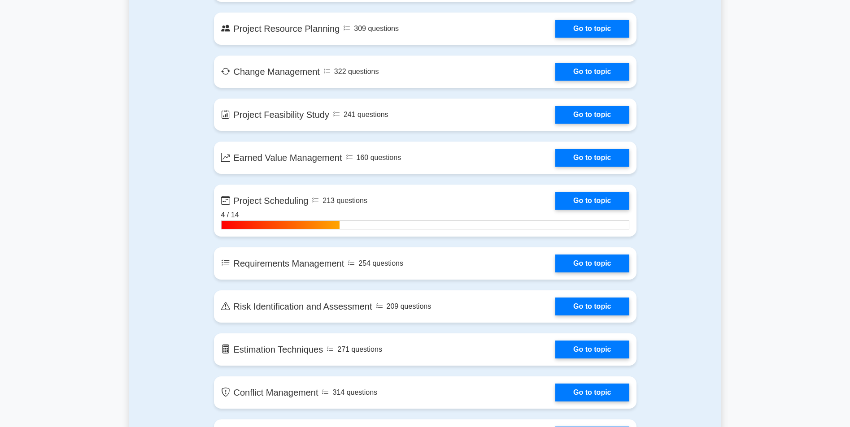
drag, startPoint x: 169, startPoint y: 280, endPoint x: 191, endPoint y: 241, distance: 45.2
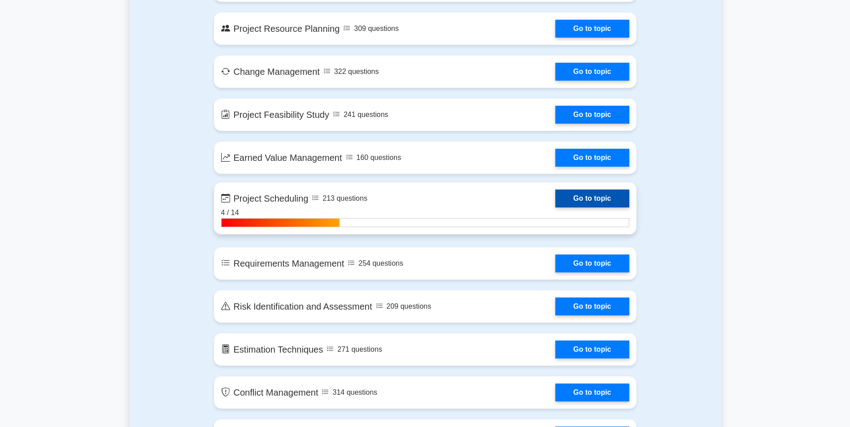
scroll to position [1175, 0]
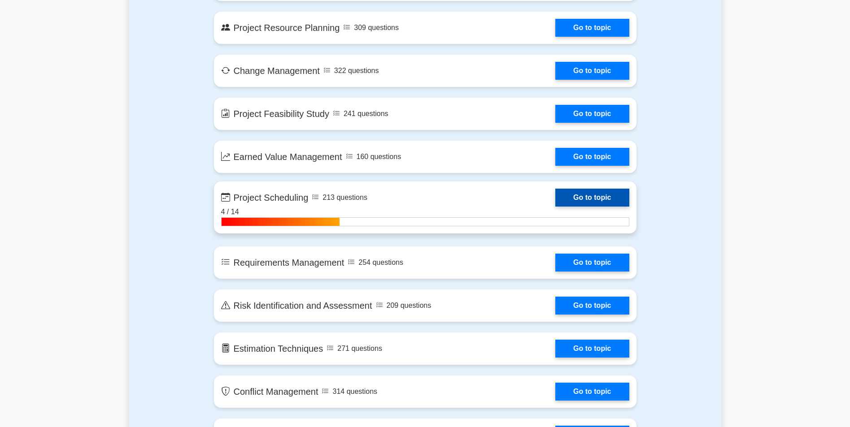
click at [555, 199] on link "Go to topic" at bounding box center [592, 198] width 74 height 18
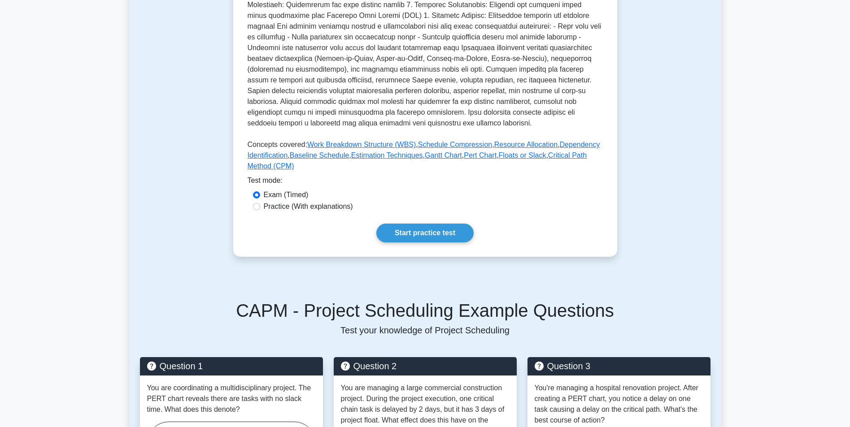
scroll to position [302, 0]
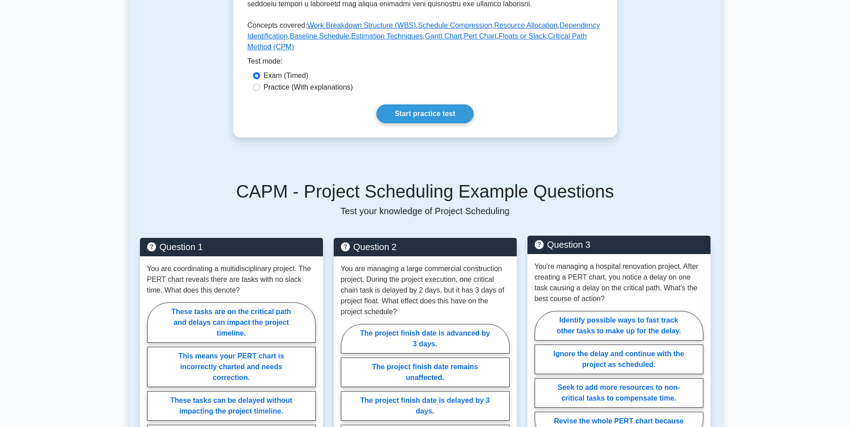
drag, startPoint x: 551, startPoint y: 227, endPoint x: 561, endPoint y: 250, distance: 25.3
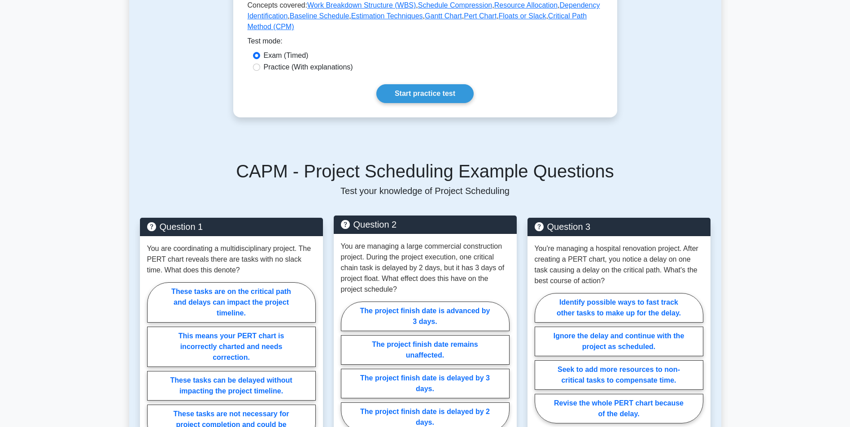
drag, startPoint x: 513, startPoint y: 282, endPoint x: 503, endPoint y: 293, distance: 14.6
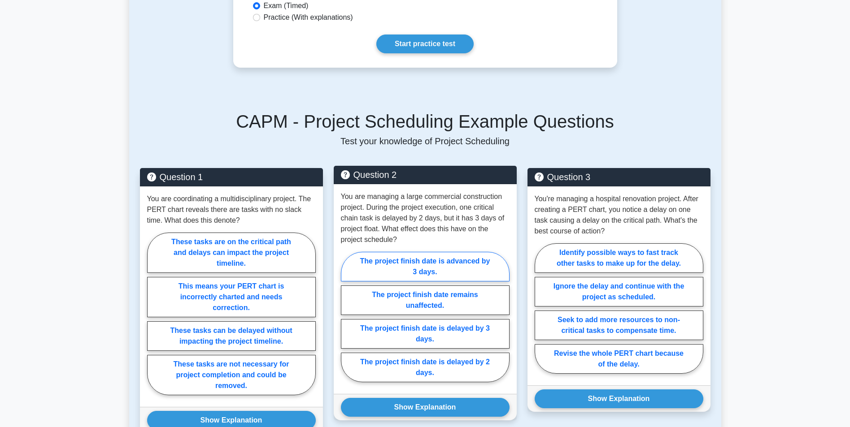
scroll to position [495, 0]
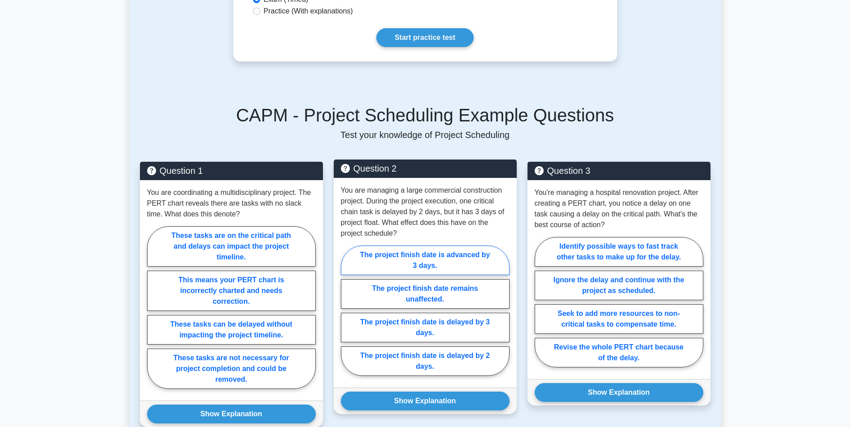
drag, startPoint x: 443, startPoint y: 274, endPoint x: 441, endPoint y: 289, distance: 15.4
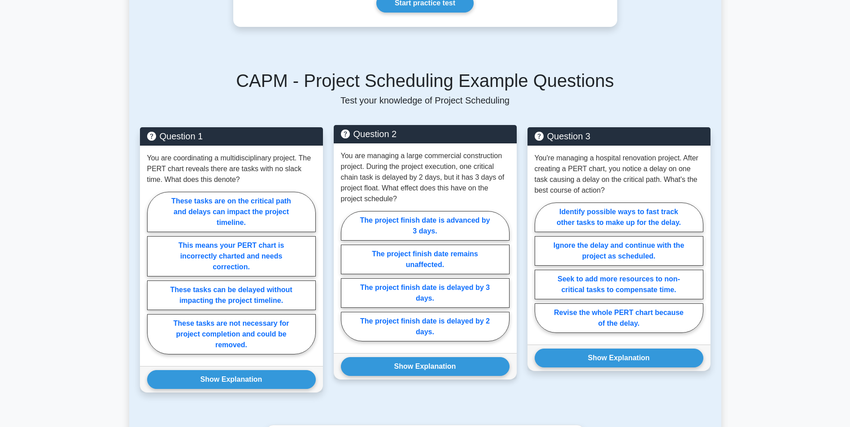
drag, startPoint x: 492, startPoint y: 200, endPoint x: 501, endPoint y: 225, distance: 26.4
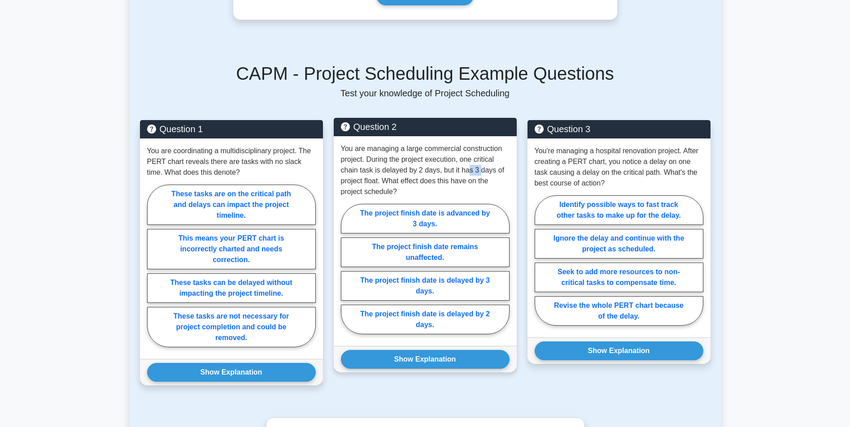
drag, startPoint x: 478, startPoint y: 170, endPoint x: 466, endPoint y: 172, distance: 12.2
click at [466, 172] on p "You are managing a large commercial construction project. During the project ex…" at bounding box center [425, 170] width 169 height 54
click at [481, 178] on p "You are managing a large commercial construction project. During the project ex…" at bounding box center [425, 170] width 169 height 54
click at [464, 256] on label "The project finish date remains unaffected." at bounding box center [425, 253] width 169 height 30
click at [347, 269] on input "The project finish date remains unaffected." at bounding box center [344, 272] width 6 height 6
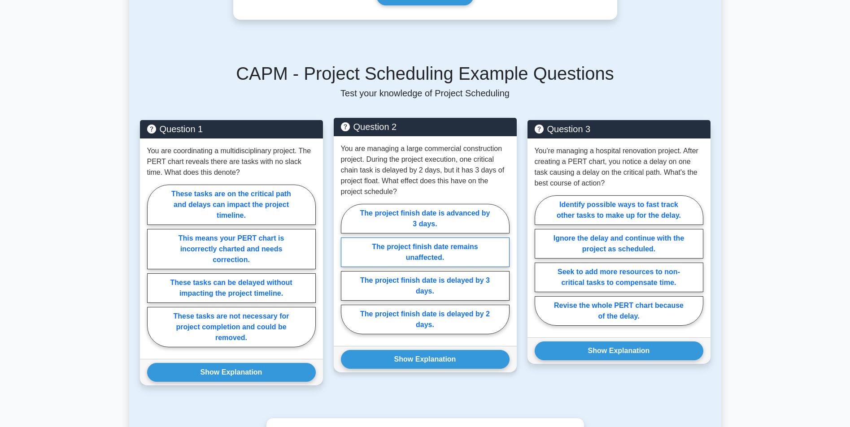
radio input "true"
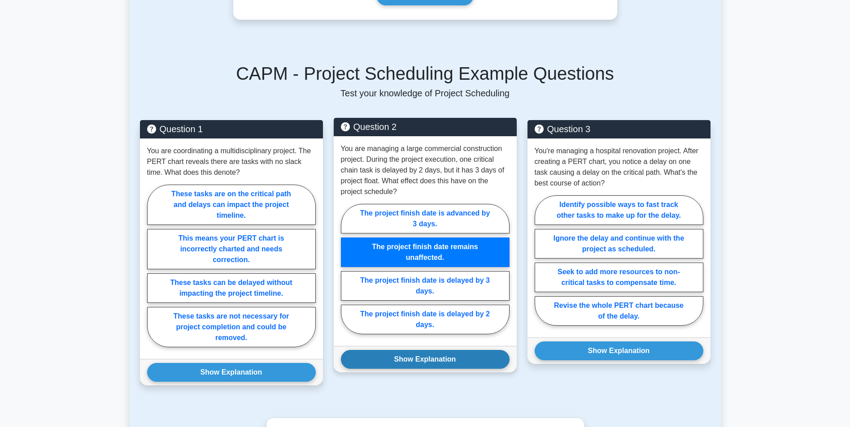
click at [479, 365] on button "Show Explanation" at bounding box center [425, 359] width 169 height 19
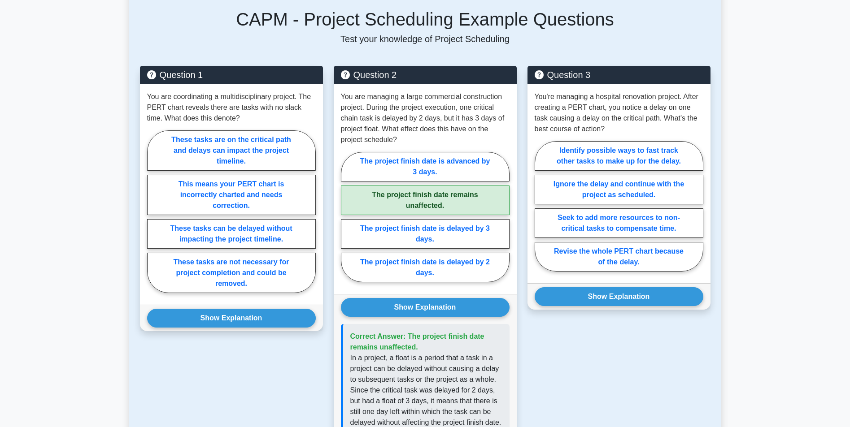
drag, startPoint x: 529, startPoint y: 391, endPoint x: 530, endPoint y: 406, distance: 14.4
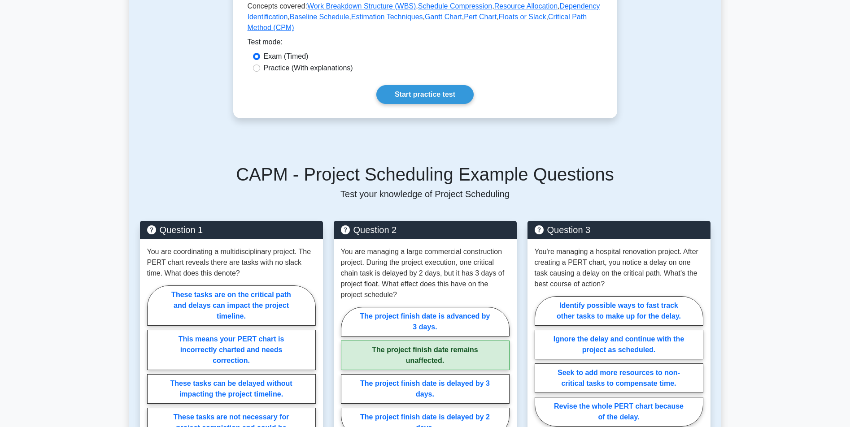
scroll to position [0, 0]
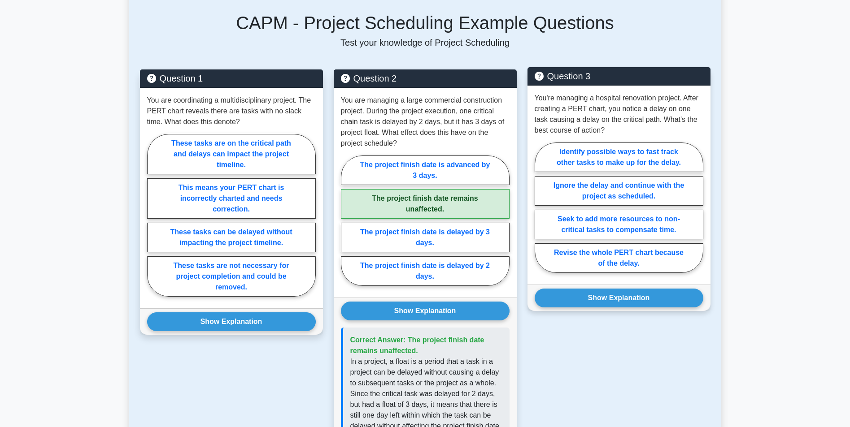
drag, startPoint x: 681, startPoint y: 267, endPoint x: 707, endPoint y: 230, distance: 45.3
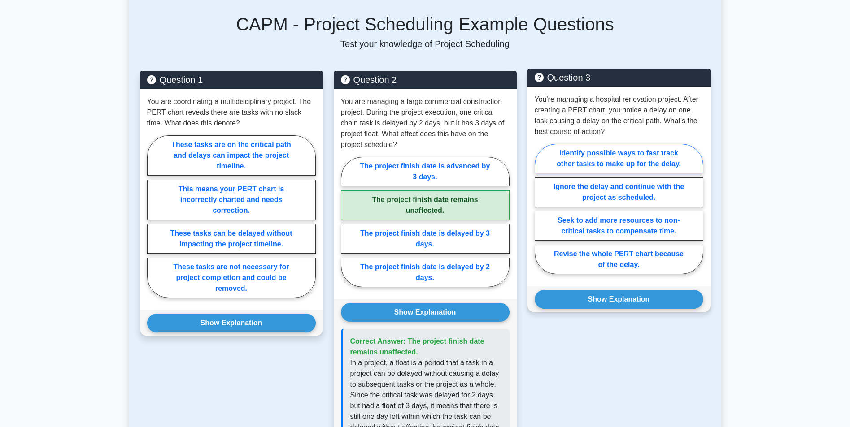
click at [664, 153] on label "Identify possible ways to fast track other tasks to make up for the delay." at bounding box center [618, 159] width 169 height 30
click at [540, 209] on input "Identify possible ways to fast track other tasks to make up for the delay." at bounding box center [537, 212] width 6 height 6
radio input "true"
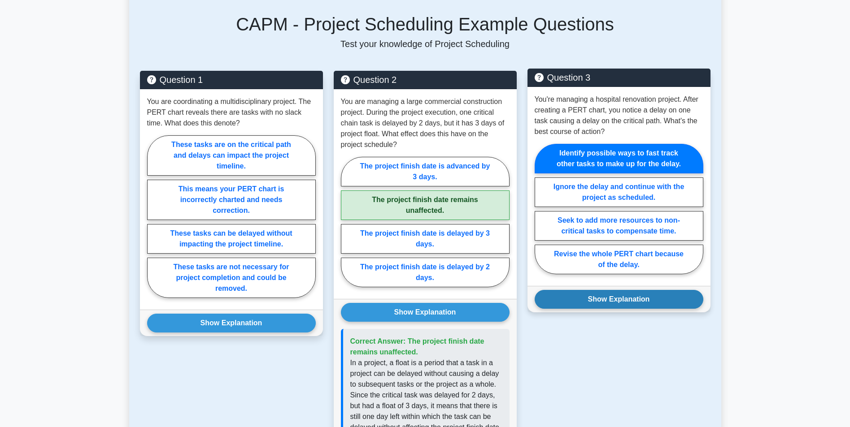
click at [641, 296] on button "Show Explanation" at bounding box center [618, 299] width 169 height 19
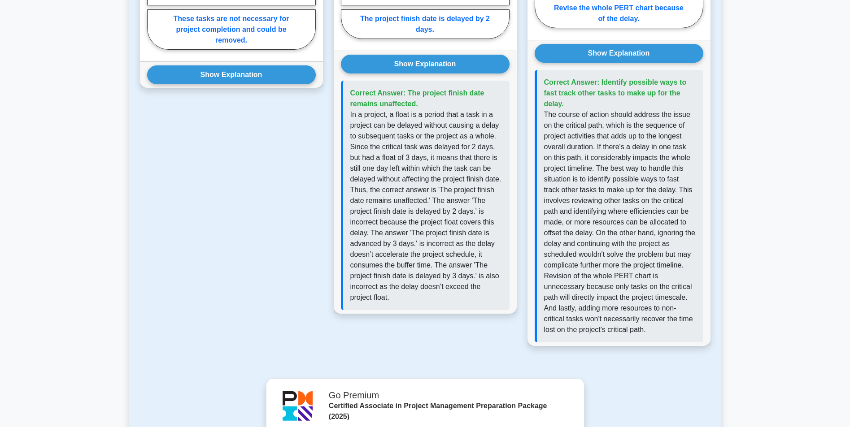
drag, startPoint x: 755, startPoint y: 295, endPoint x: 761, endPoint y: 296, distance: 5.7
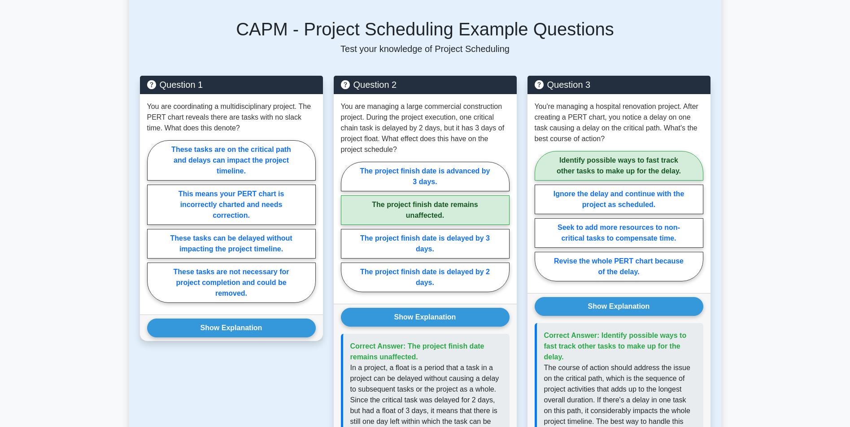
drag, startPoint x: 761, startPoint y: 290, endPoint x: 763, endPoint y: 218, distance: 72.2
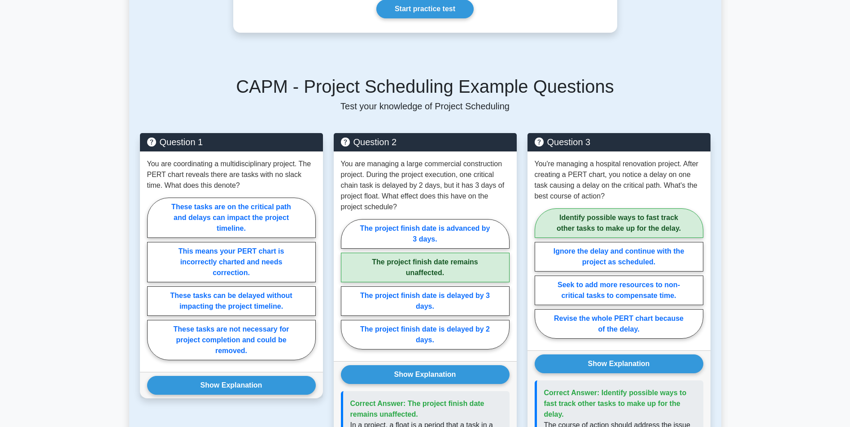
scroll to position [530, 0]
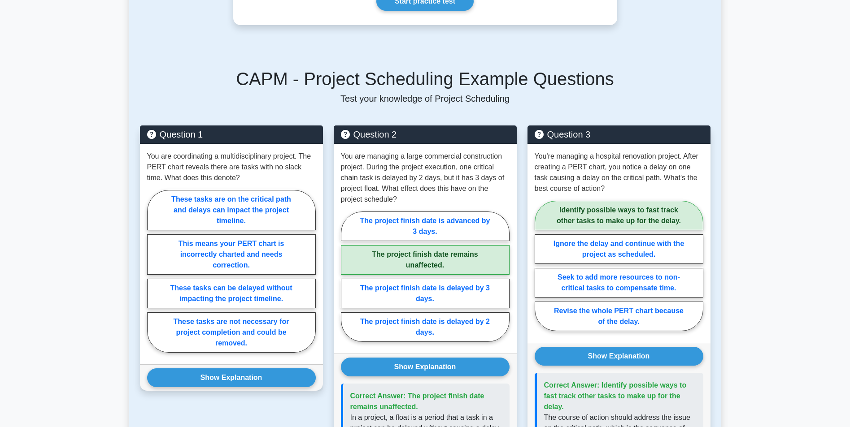
drag, startPoint x: 106, startPoint y: 243, endPoint x: 110, endPoint y: 254, distance: 11.9
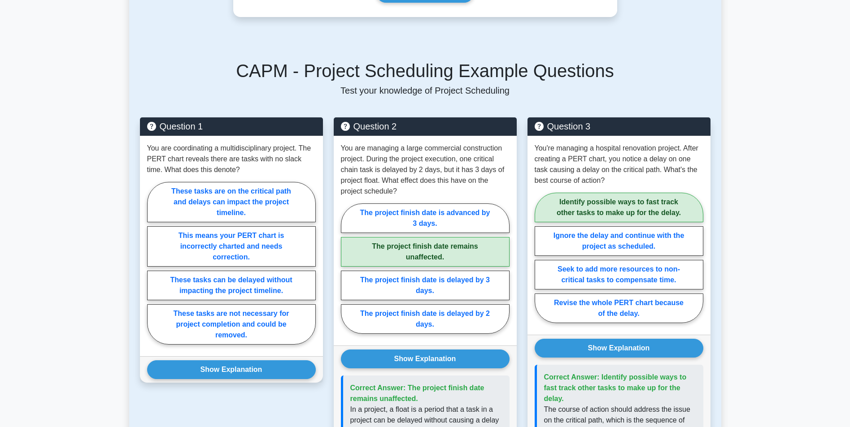
drag, startPoint x: 106, startPoint y: 235, endPoint x: 105, endPoint y: 247, distance: 11.7
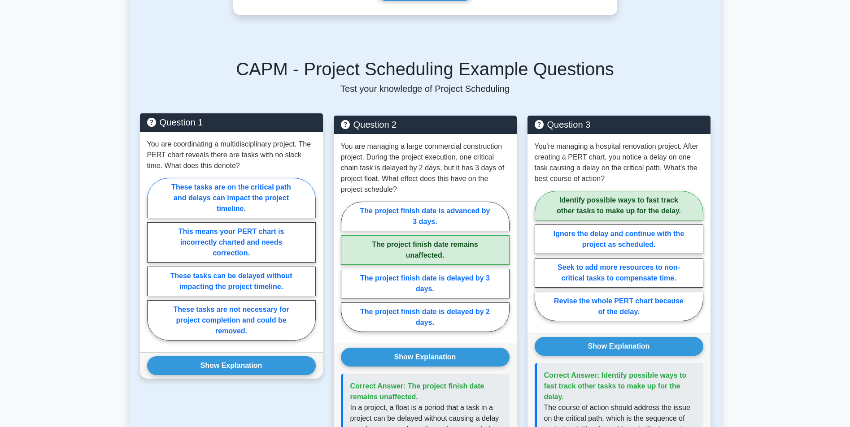
click at [190, 204] on label "These tasks are on the critical path and delays can impact the project timeline." at bounding box center [231, 198] width 169 height 40
click at [153, 259] on input "These tasks are on the critical path and delays can impact the project timeline." at bounding box center [150, 262] width 6 height 6
radio input "true"
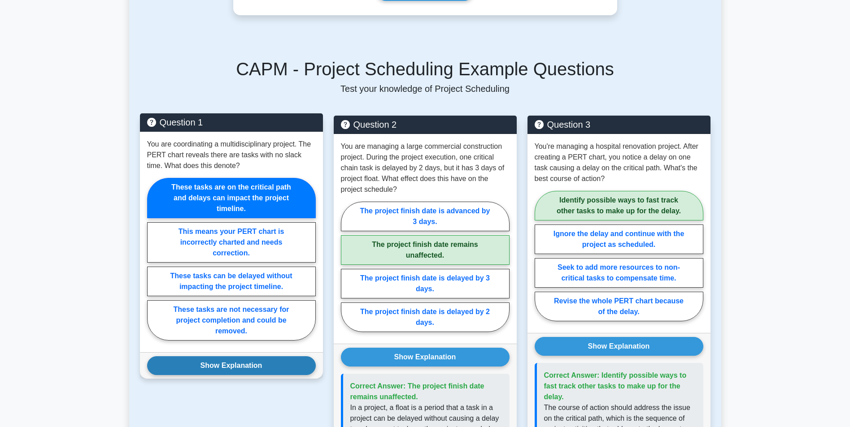
click at [209, 367] on button "Show Explanation" at bounding box center [231, 365] width 169 height 19
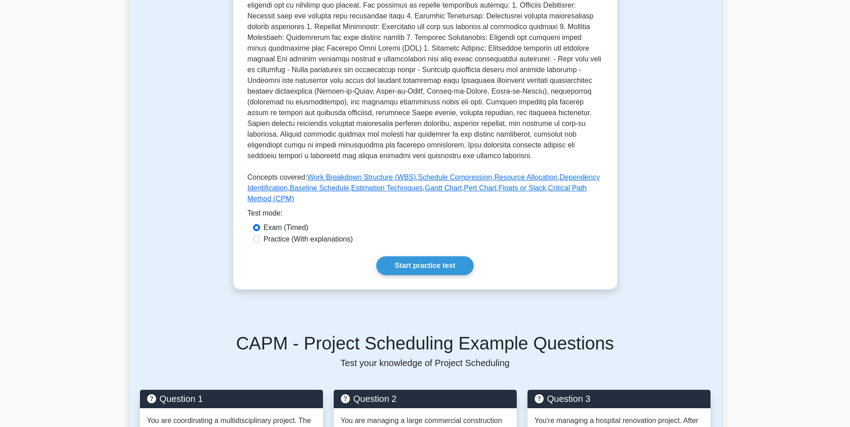
scroll to position [39, 0]
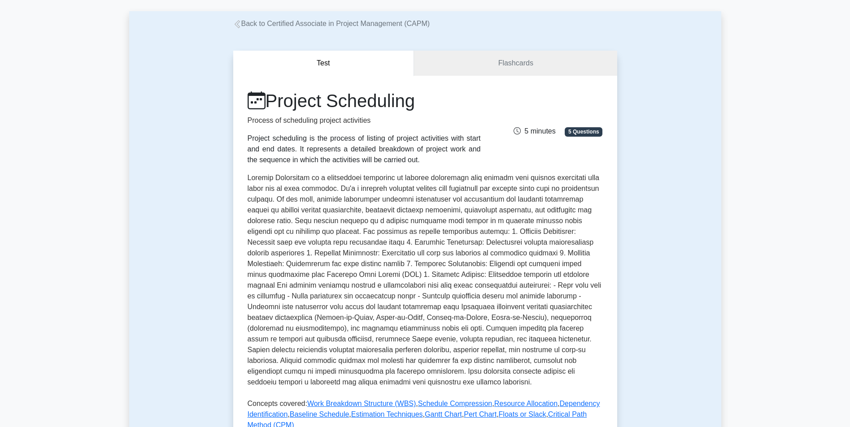
drag, startPoint x: 91, startPoint y: 282, endPoint x: 96, endPoint y: 143, distance: 139.1
drag, startPoint x: 96, startPoint y: 143, endPoint x: 102, endPoint y: 106, distance: 37.7
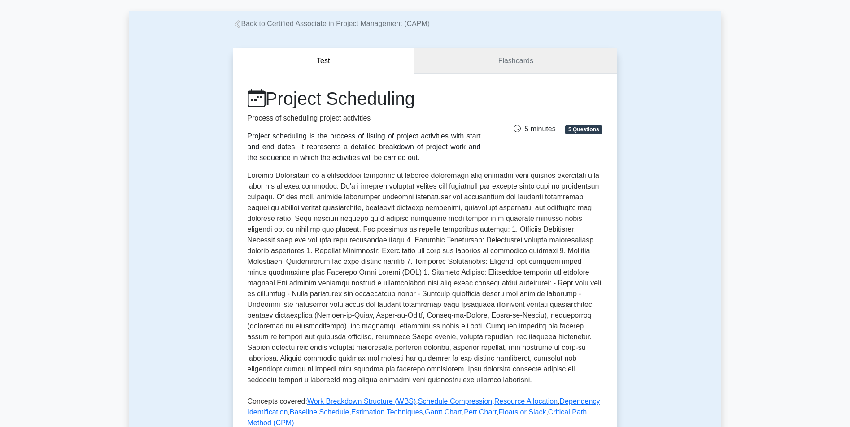
click at [515, 74] on link "Flashcards" at bounding box center [515, 61] width 203 height 26
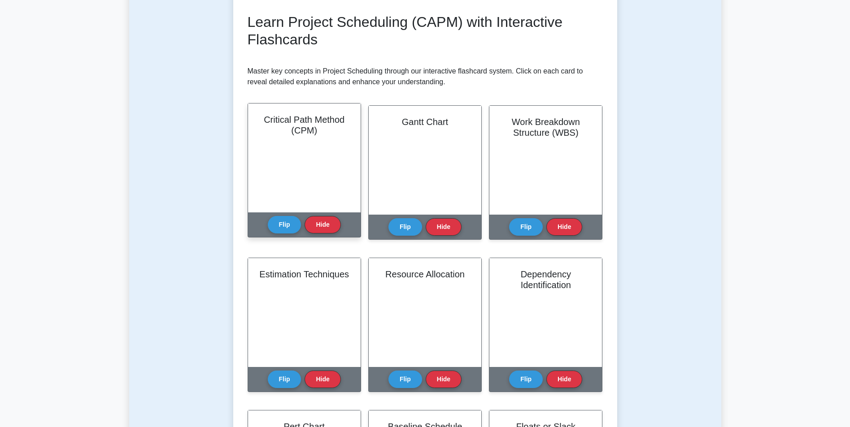
scroll to position [252, 0]
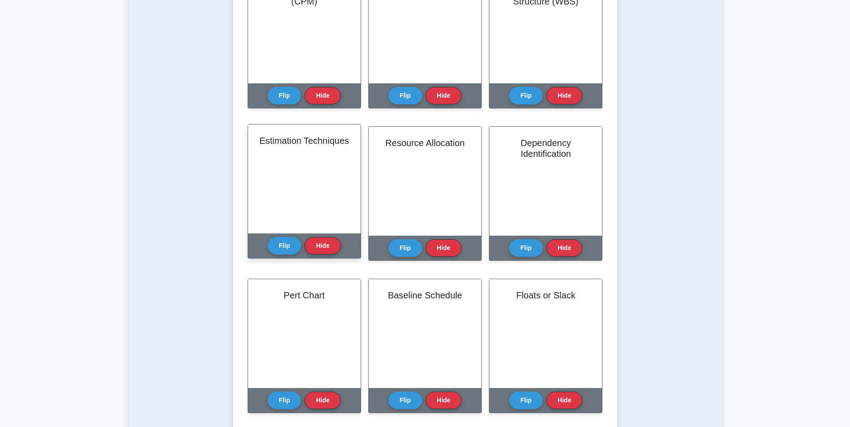
drag, startPoint x: 285, startPoint y: 171, endPoint x: 297, endPoint y: 204, distance: 34.7
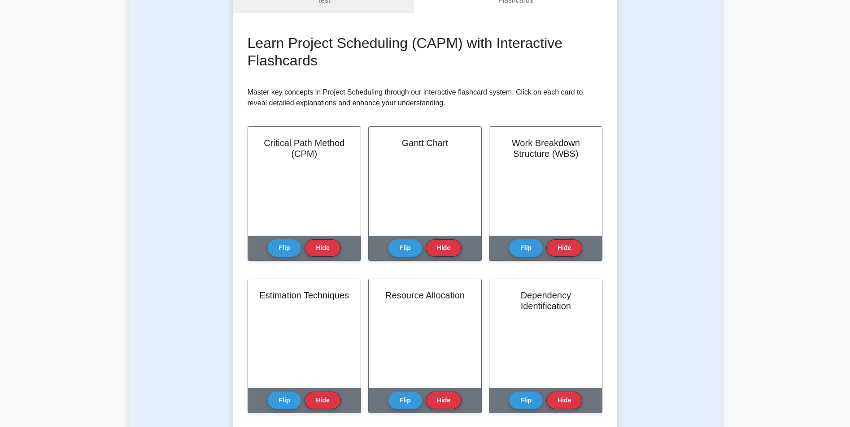
scroll to position [0, 0]
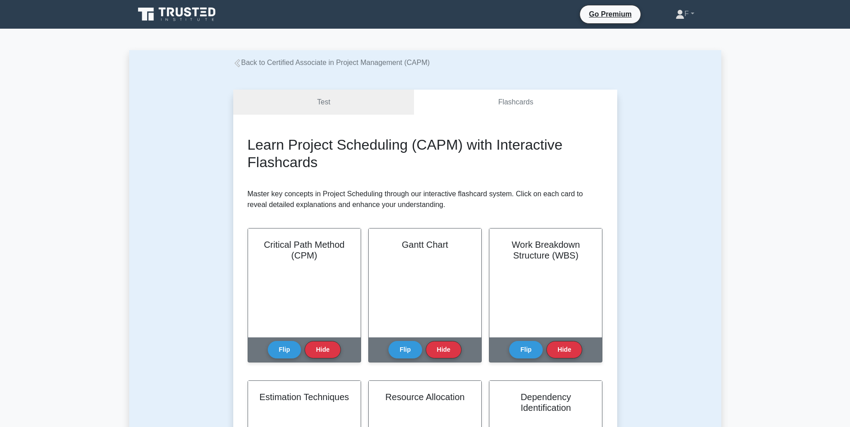
drag, startPoint x: 650, startPoint y: 107, endPoint x: 637, endPoint y: 77, distance: 33.3
click at [174, 20] on icon at bounding box center [177, 14] width 86 height 17
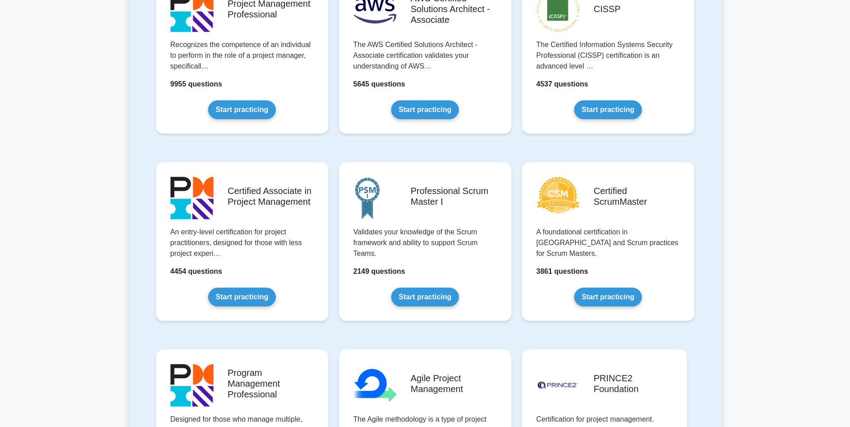
scroll to position [323, 0]
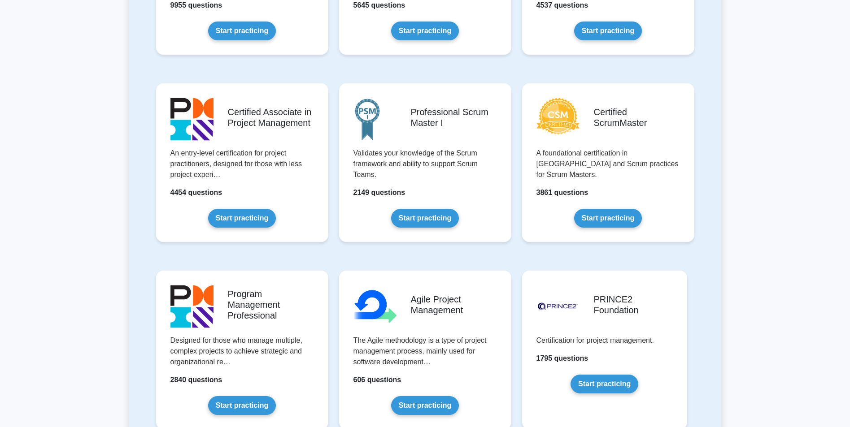
drag, startPoint x: 152, startPoint y: 226, endPoint x: 160, endPoint y: 256, distance: 30.4
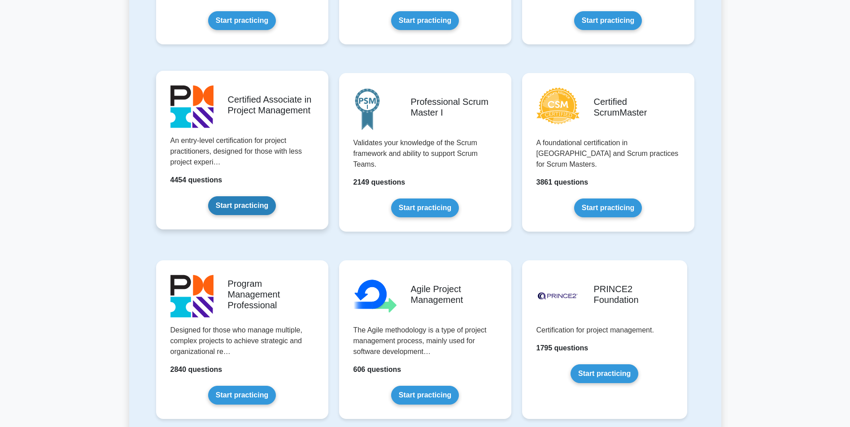
click at [246, 210] on link "Start practicing" at bounding box center [242, 205] width 68 height 19
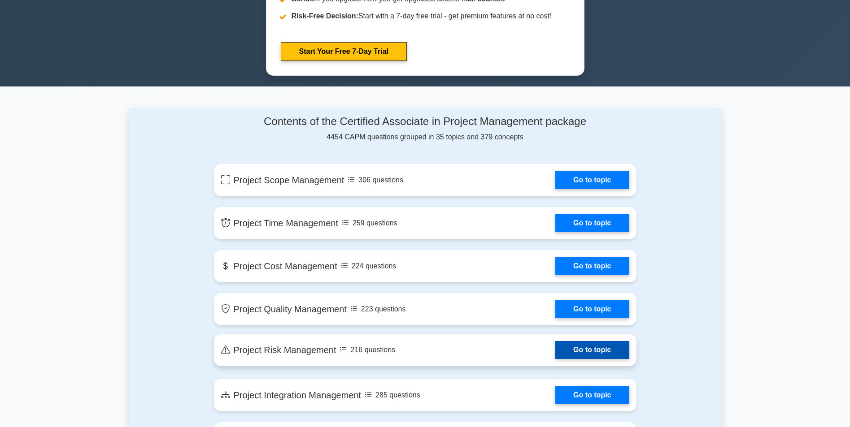
drag, startPoint x: 499, startPoint y: 266, endPoint x: 507, endPoint y: 296, distance: 31.4
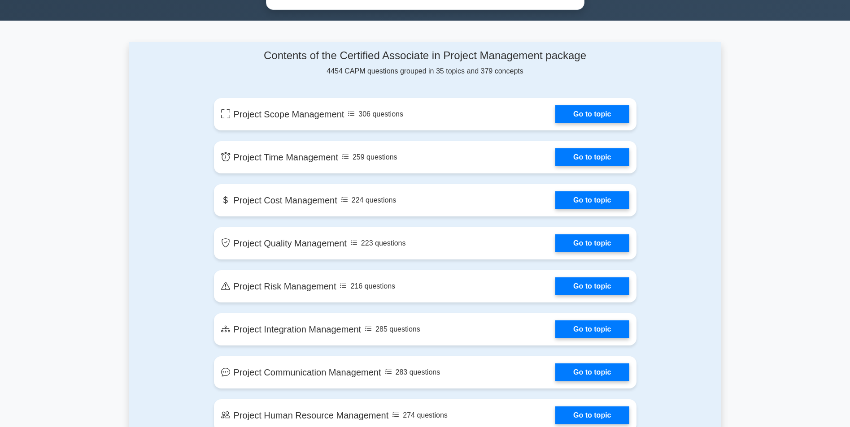
drag, startPoint x: 354, startPoint y: 217, endPoint x: 179, endPoint y: 246, distance: 177.2
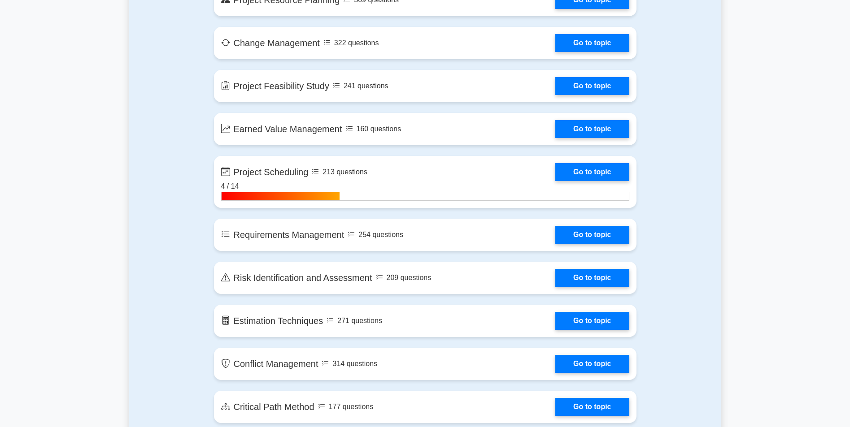
drag, startPoint x: 182, startPoint y: 243, endPoint x: 188, endPoint y: 291, distance: 47.8
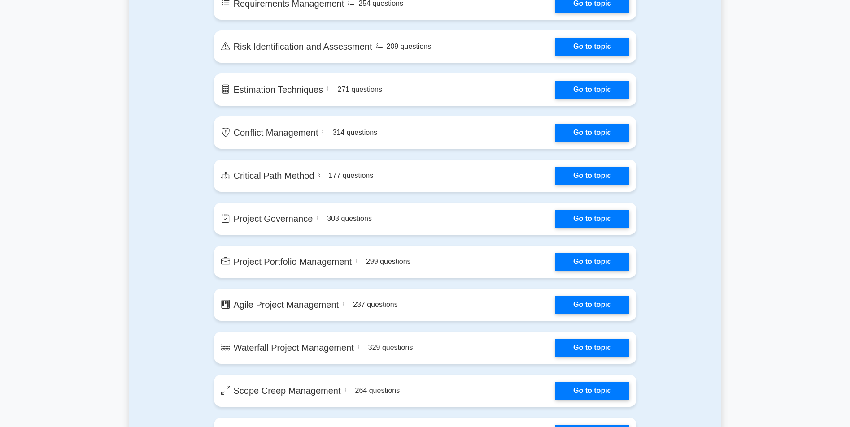
drag, startPoint x: 157, startPoint y: 242, endPoint x: 157, endPoint y: 236, distance: 5.8
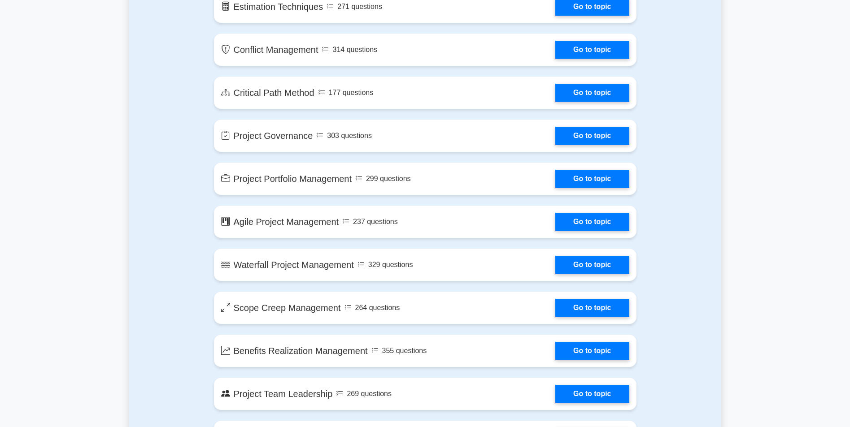
drag, startPoint x: 177, startPoint y: 241, endPoint x: 182, endPoint y: 264, distance: 23.5
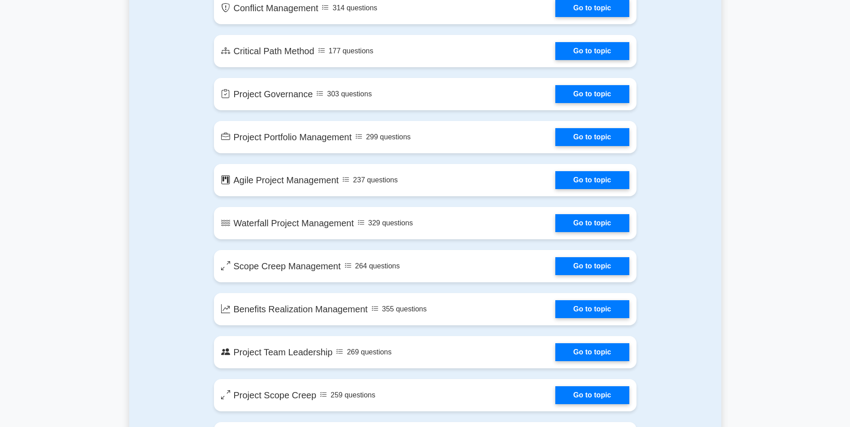
drag, startPoint x: 186, startPoint y: 234, endPoint x: 275, endPoint y: 230, distance: 89.8
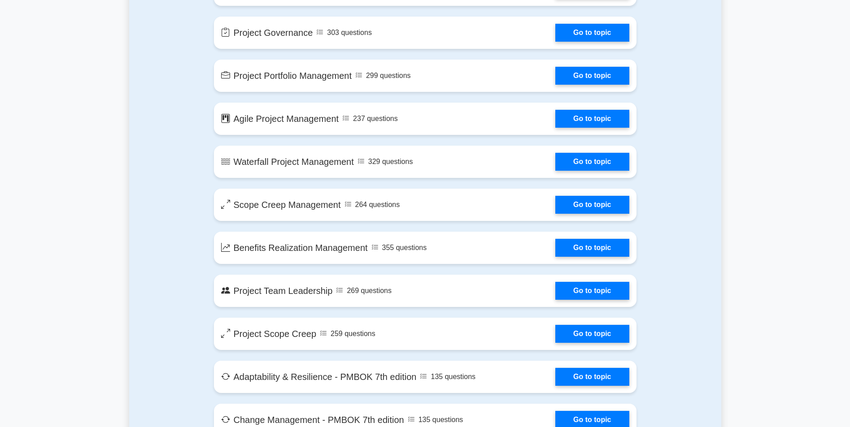
drag, startPoint x: 160, startPoint y: 226, endPoint x: 182, endPoint y: 264, distance: 43.6
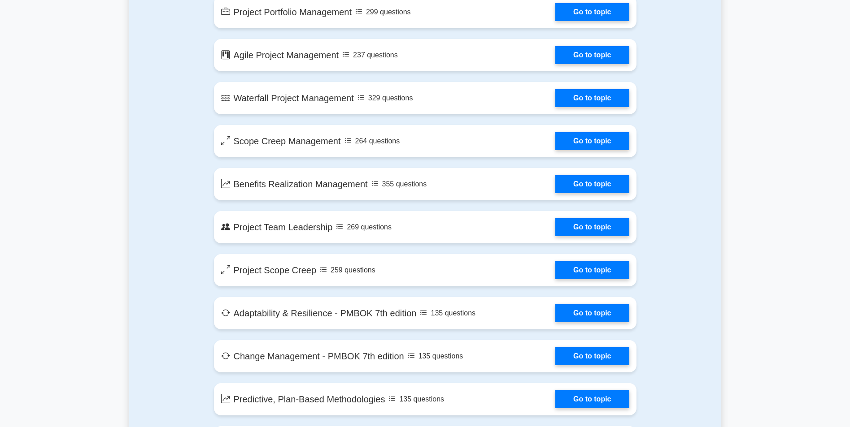
drag, startPoint x: 183, startPoint y: 256, endPoint x: 185, endPoint y: 262, distance: 6.4
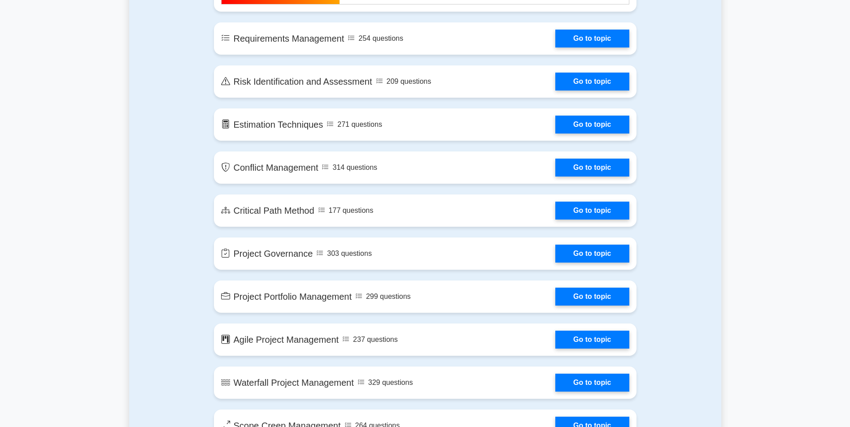
drag, startPoint x: 191, startPoint y: 225, endPoint x: 190, endPoint y: 201, distance: 24.3
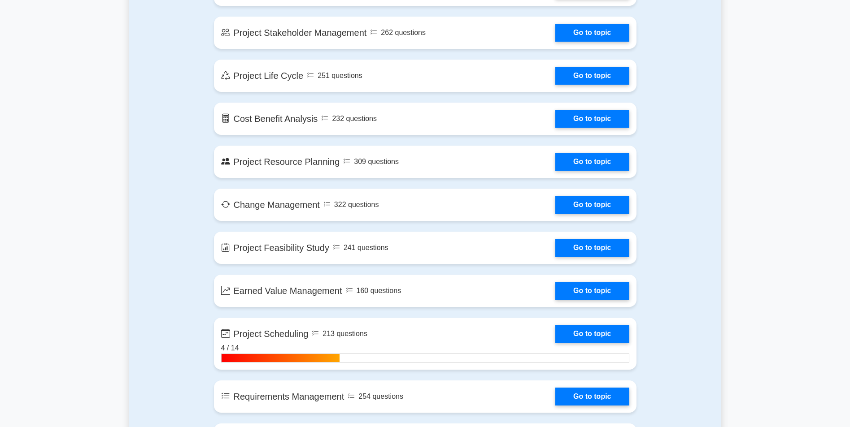
scroll to position [1040, 0]
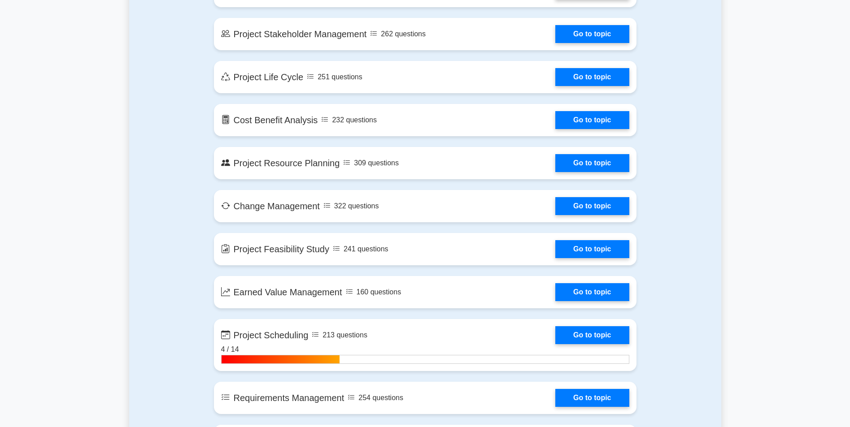
drag, startPoint x: 137, startPoint y: 204, endPoint x: 178, endPoint y: 208, distance: 40.5
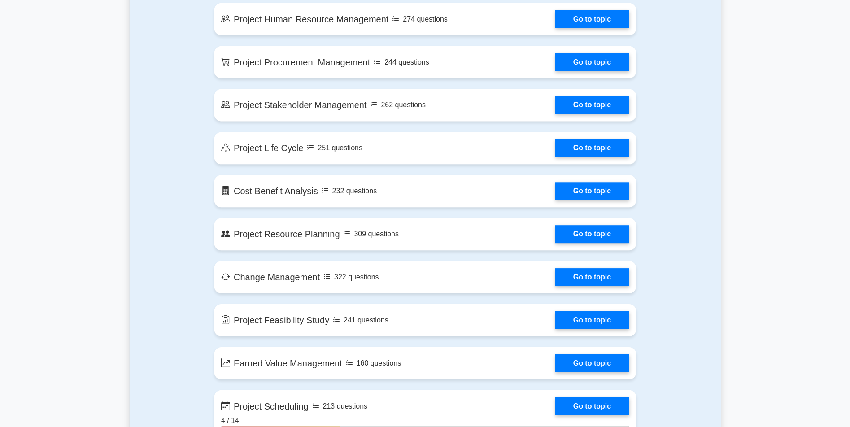
scroll to position [965, 0]
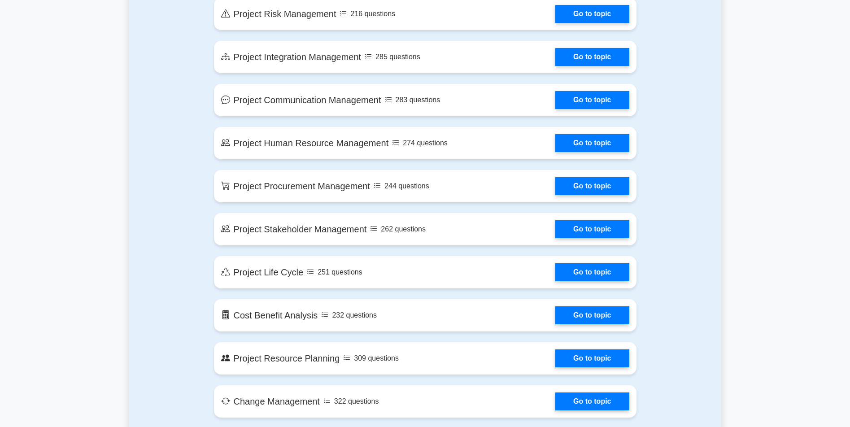
drag, startPoint x: 166, startPoint y: 164, endPoint x: 161, endPoint y: 184, distance: 20.8
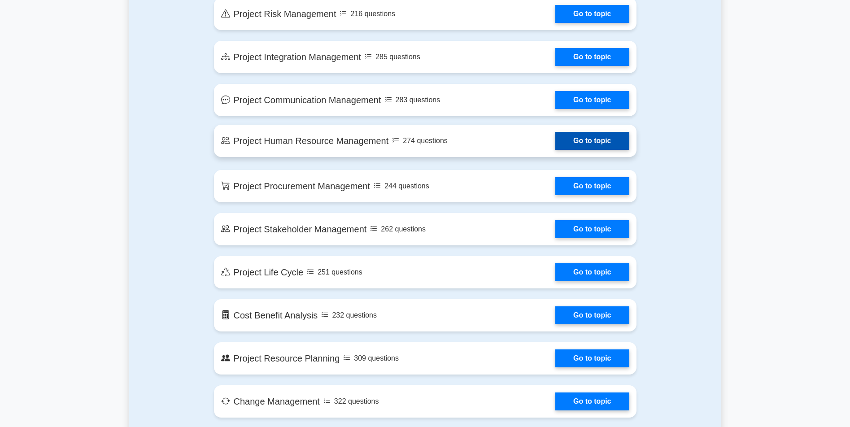
scroll to position [846, 0]
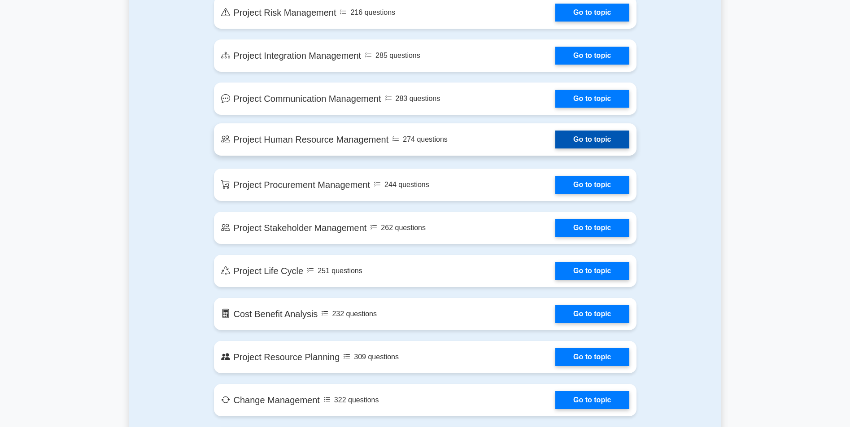
click at [555, 138] on link "Go to topic" at bounding box center [592, 139] width 74 height 18
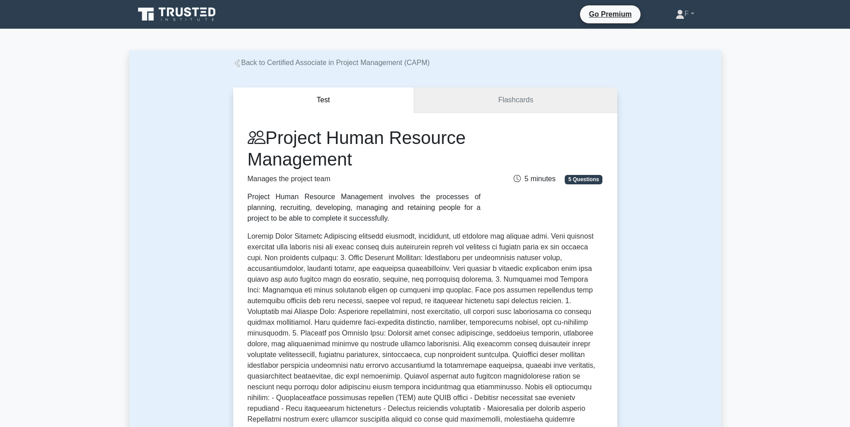
click at [480, 104] on link "Flashcards" at bounding box center [515, 100] width 203 height 26
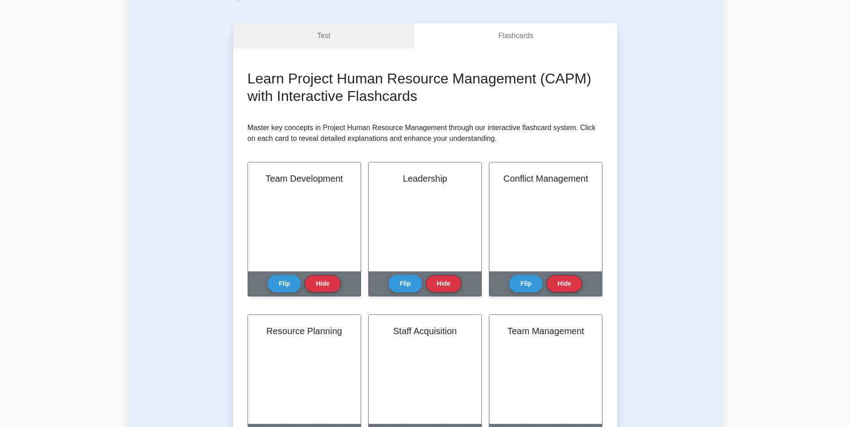
drag, startPoint x: 0, startPoint y: 0, endPoint x: 147, endPoint y: 206, distance: 252.7
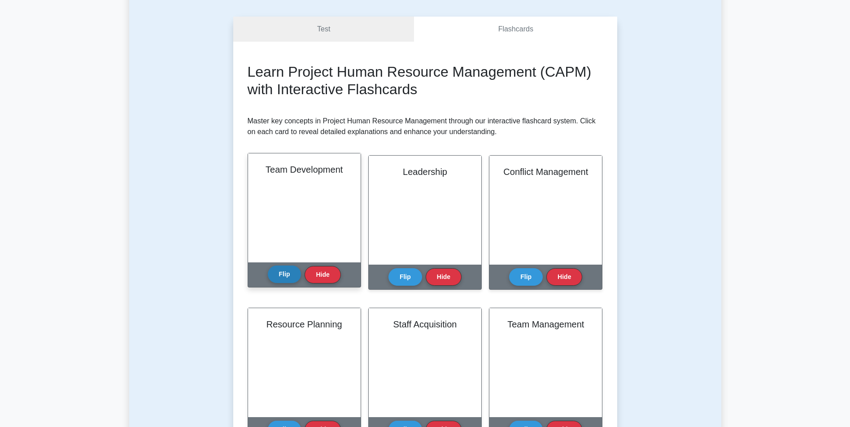
click at [278, 267] on button "Flip" at bounding box center [285, 273] width 34 height 17
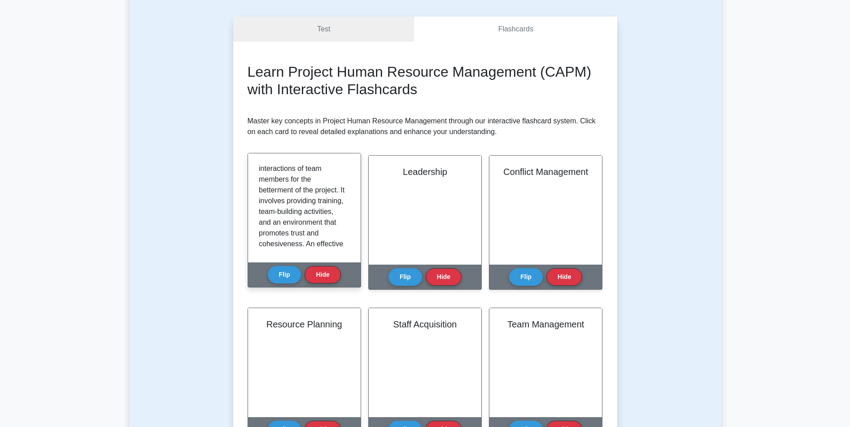
scroll to position [10, 0]
click at [283, 278] on button "Flip" at bounding box center [285, 273] width 34 height 17
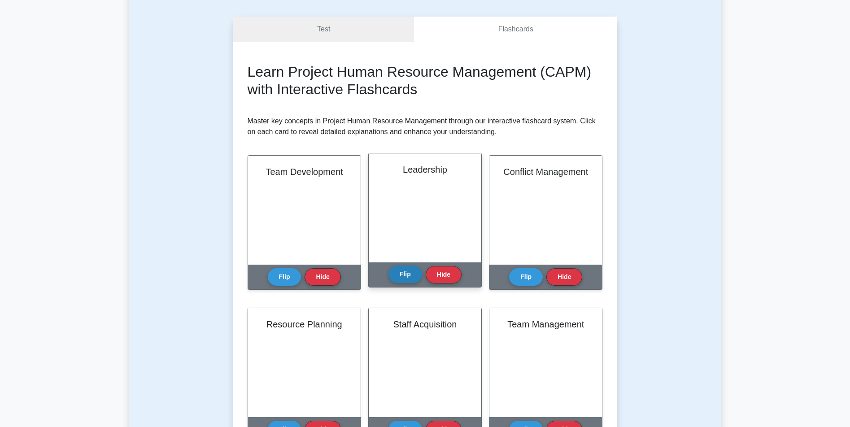
click at [412, 274] on button "Flip" at bounding box center [405, 273] width 34 height 17
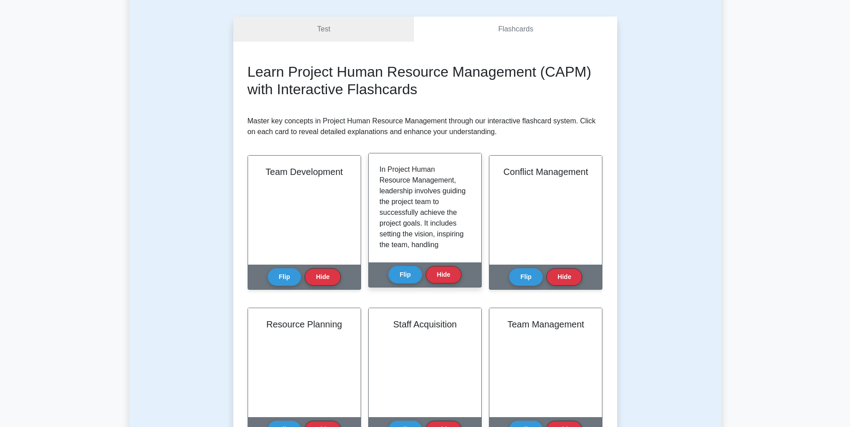
drag, startPoint x: 471, startPoint y: 181, endPoint x: 470, endPoint y: 185, distance: 4.5
click at [470, 185] on div "In Project Human Resource Management, leadership involves guiding the project t…" at bounding box center [425, 207] width 113 height 109
drag, startPoint x: 465, startPoint y: 182, endPoint x: 467, endPoint y: 187, distance: 4.8
click at [466, 187] on div "In Project Human Resource Management, leadership involves guiding the project t…" at bounding box center [424, 207] width 91 height 87
click at [463, 182] on p "In Project Human Resource Management, leadership involves guiding the project t…" at bounding box center [422, 282] width 87 height 237
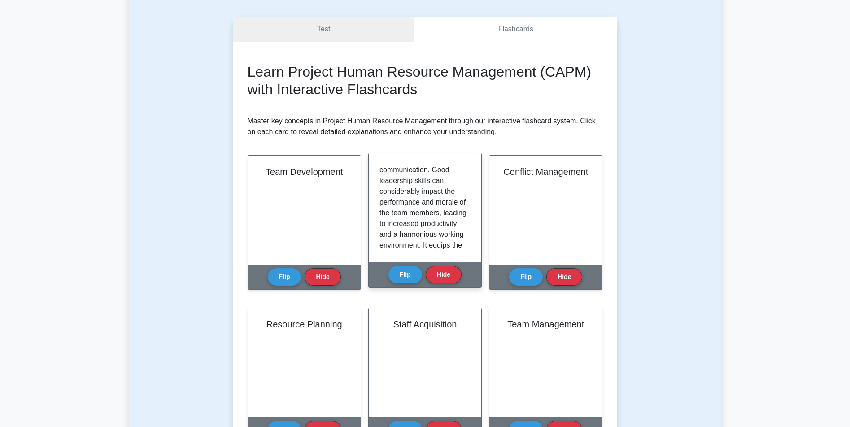
scroll to position [108, 0]
drag, startPoint x: 469, startPoint y: 180, endPoint x: 440, endPoint y: 221, distance: 49.8
click at [437, 221] on p "In Project Human Resource Management, leadership involves guiding the project t…" at bounding box center [422, 174] width 87 height 237
click at [402, 272] on button "Flip" at bounding box center [405, 273] width 34 height 17
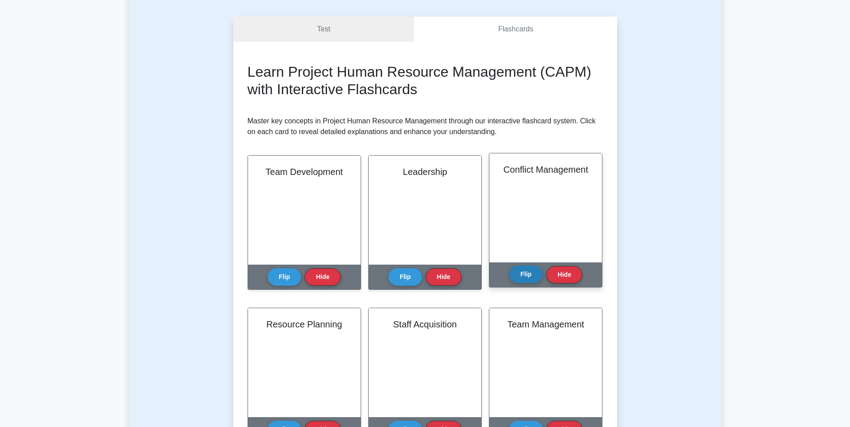
click at [520, 270] on button "Flip" at bounding box center [526, 273] width 34 height 17
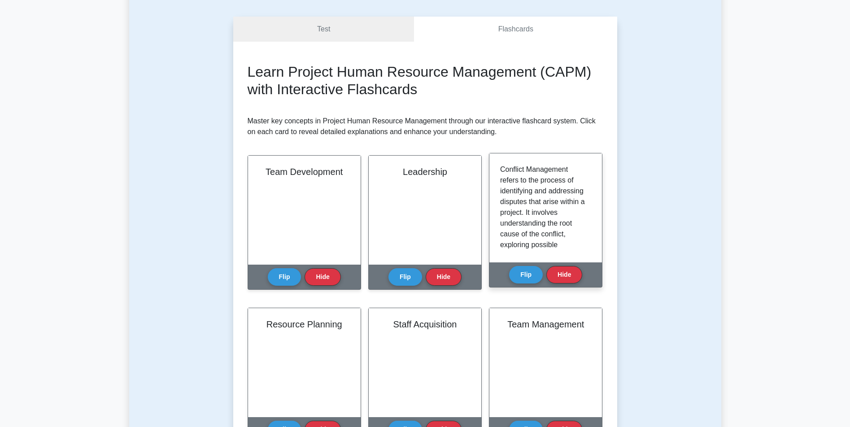
drag, startPoint x: 586, startPoint y: 176, endPoint x: 583, endPoint y: 181, distance: 5.6
click at [585, 184] on div "Conflict Management refers to the process of identifying and addressing dispute…" at bounding box center [545, 207] width 91 height 87
click at [530, 273] on button "Flip" at bounding box center [526, 273] width 34 height 17
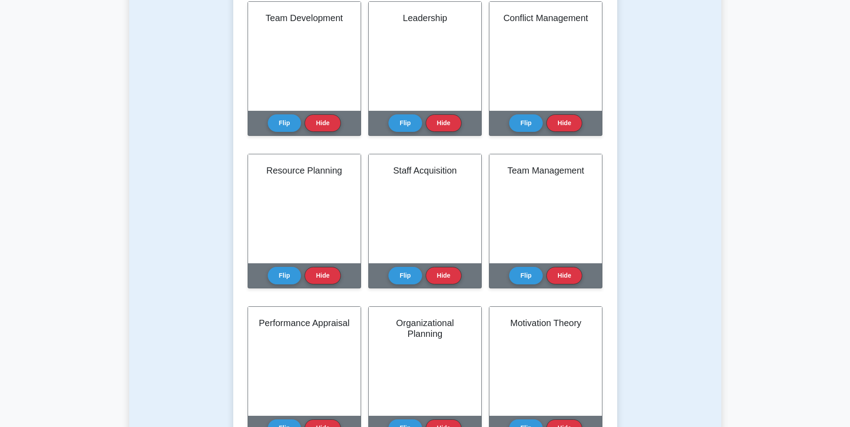
scroll to position [206, 0]
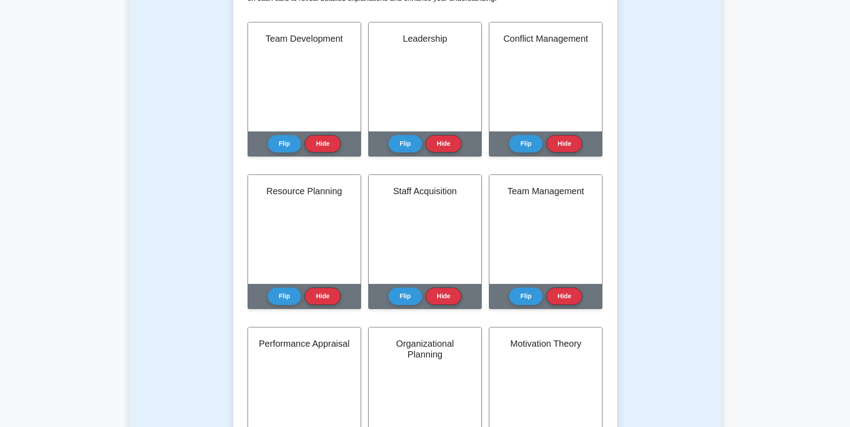
drag, startPoint x: 186, startPoint y: 246, endPoint x: 182, endPoint y: 237, distance: 10.2
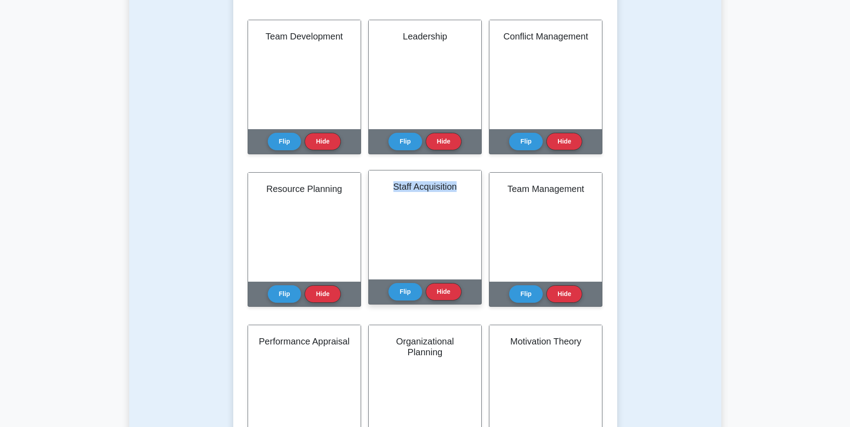
drag, startPoint x: 387, startPoint y: 188, endPoint x: 459, endPoint y: 189, distance: 71.3
click at [471, 191] on div "Staff Acquisition" at bounding box center [425, 224] width 113 height 109
copy h2 "Staff Acquisition"
click at [406, 290] on button "Flip" at bounding box center [405, 290] width 34 height 17
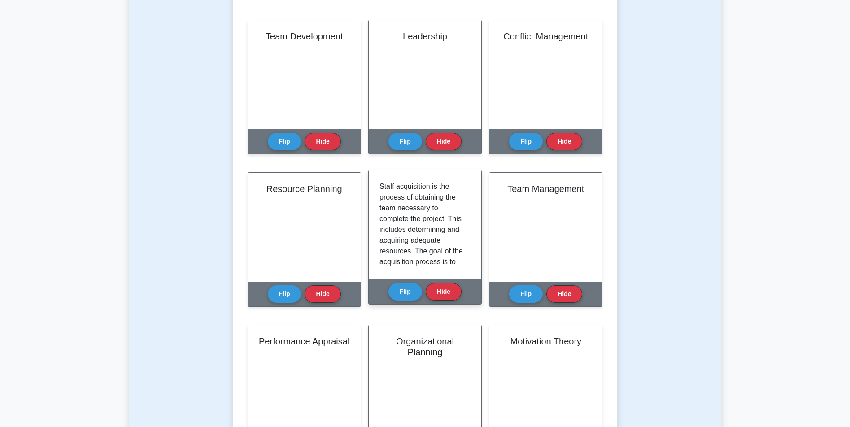
click at [434, 226] on p "Staff acquisition is the process of obtaining the team necessary to complete th…" at bounding box center [422, 278] width 87 height 194
click at [403, 284] on button "Flip" at bounding box center [405, 290] width 34 height 17
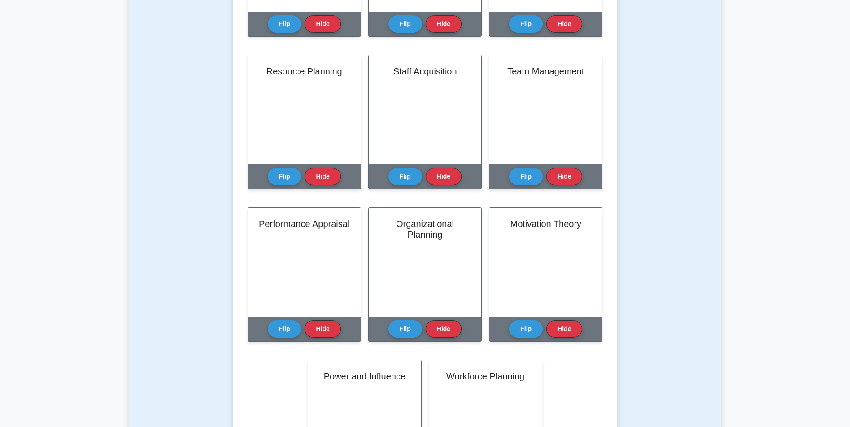
drag, startPoint x: 640, startPoint y: 220, endPoint x: 640, endPoint y: 237, distance: 16.6
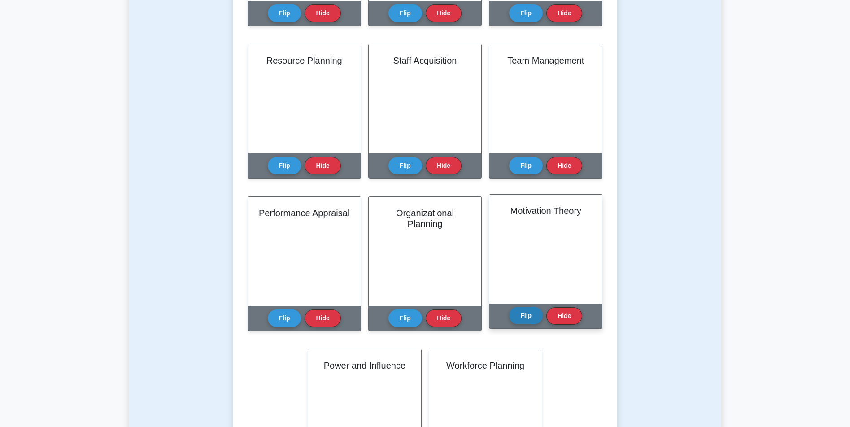
click at [528, 308] on button "Flip" at bounding box center [526, 315] width 34 height 17
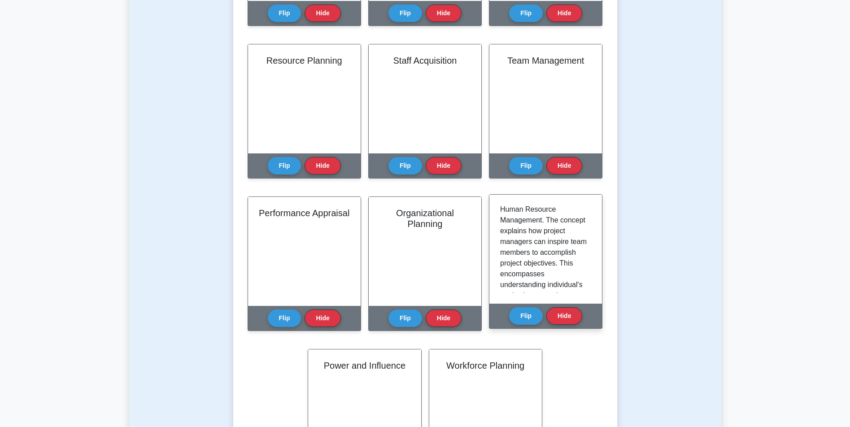
scroll to position [27, 0]
click at [519, 317] on button "Flip" at bounding box center [526, 315] width 34 height 17
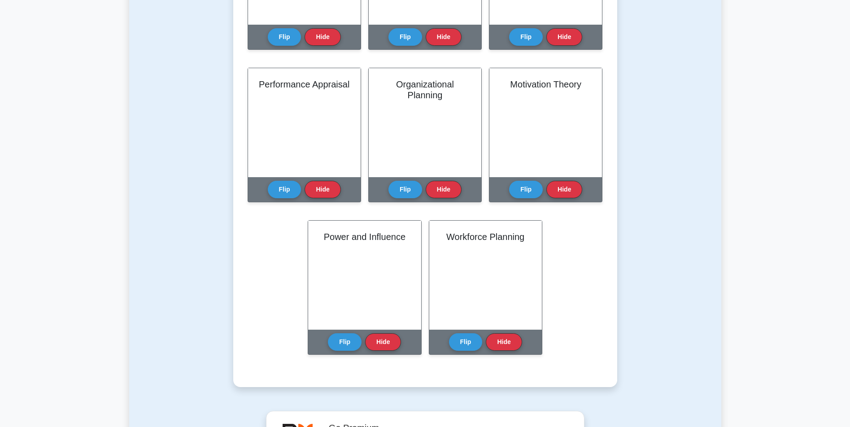
scroll to position [506, 0]
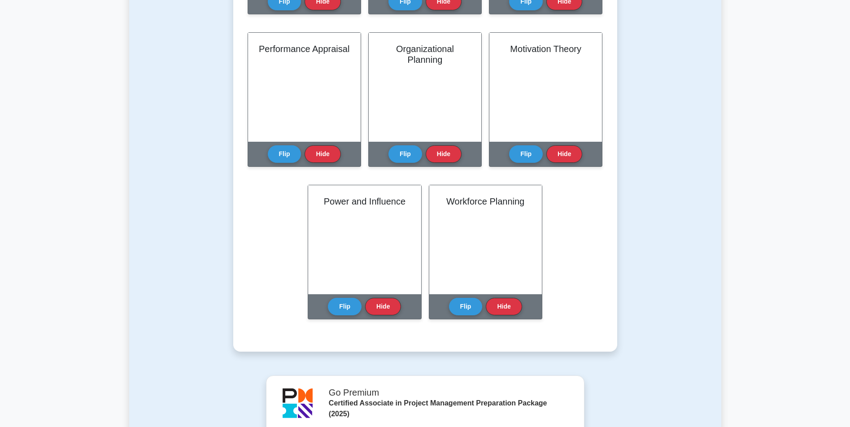
drag, startPoint x: 607, startPoint y: 275, endPoint x: 615, endPoint y: 295, distance: 21.6
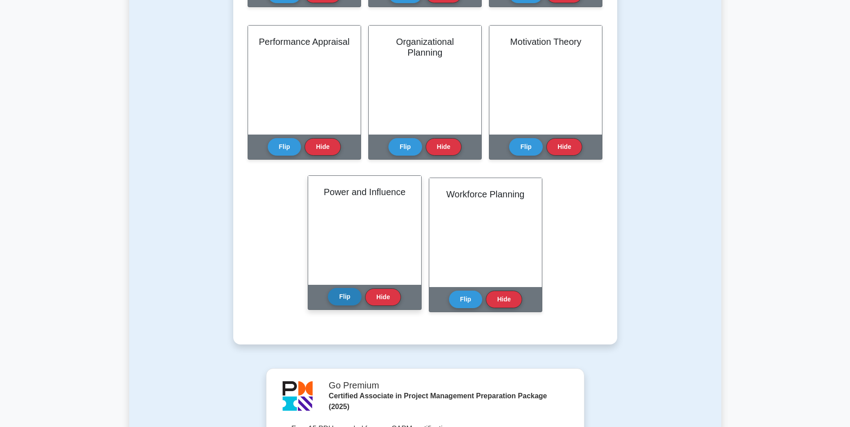
click at [347, 294] on button "Flip" at bounding box center [345, 296] width 34 height 17
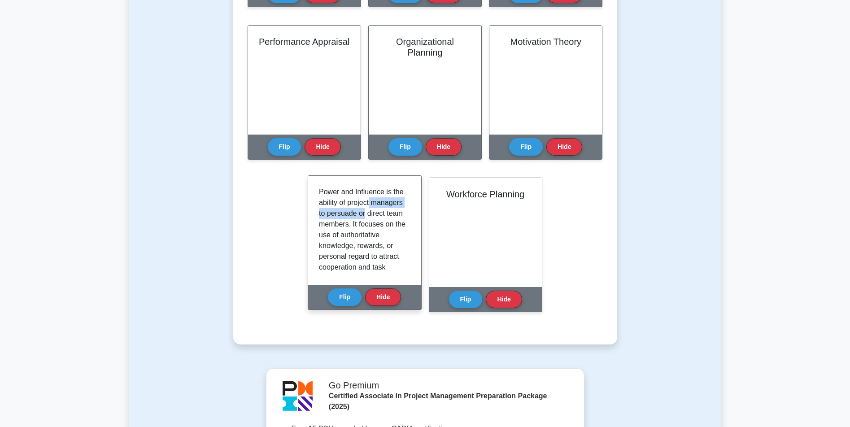
drag, startPoint x: 405, startPoint y: 203, endPoint x: 407, endPoint y: 215, distance: 12.2
click at [407, 215] on div "Power and Influence is the ability of project managers to persuade or direct te…" at bounding box center [364, 229] width 91 height 87
click at [401, 195] on p "Power and Influence is the ability of project managers to persuade or direct te…" at bounding box center [362, 315] width 87 height 258
drag, startPoint x: 406, startPoint y: 206, endPoint x: 406, endPoint y: 213, distance: 6.7
click at [406, 213] on div "Power and Influence is the ability of project managers to persuade or direct te…" at bounding box center [364, 229] width 91 height 87
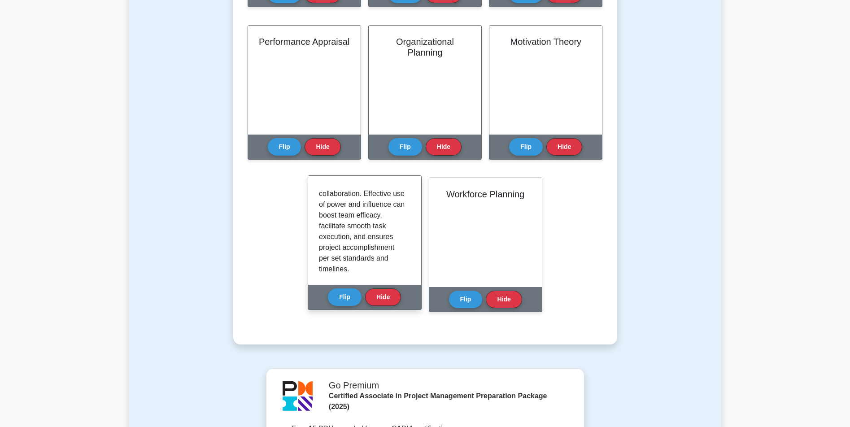
scroll to position [0, 0]
click at [342, 295] on button "Flip" at bounding box center [345, 296] width 34 height 17
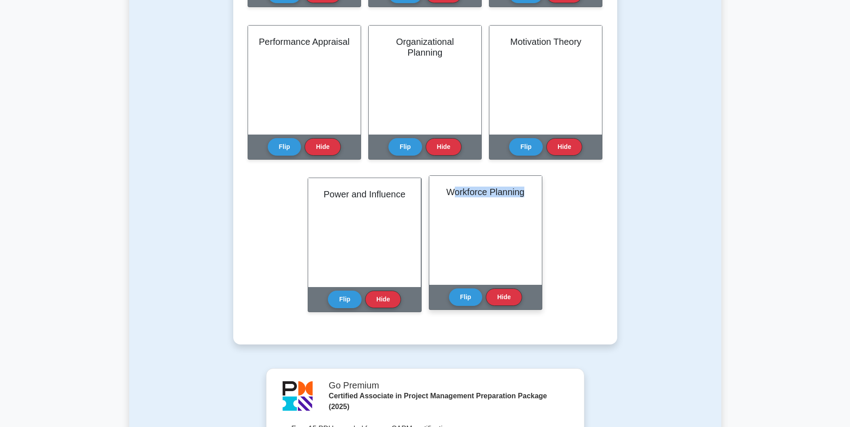
drag, startPoint x: 474, startPoint y: 199, endPoint x: 540, endPoint y: 202, distance: 66.4
click at [540, 202] on div "Workforce Planning" at bounding box center [485, 230] width 113 height 109
click at [506, 198] on div "Workforce Planning" at bounding box center [485, 230] width 113 height 109
click at [467, 295] on button "Flip" at bounding box center [466, 296] width 34 height 17
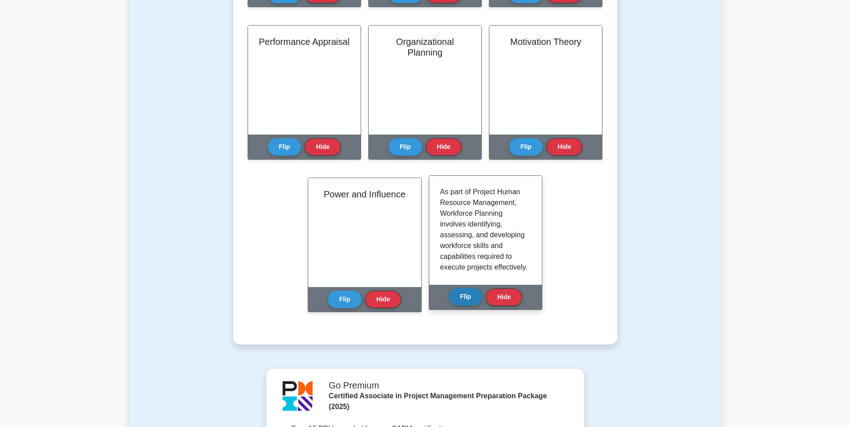
click at [471, 295] on button "Flip" at bounding box center [466, 296] width 34 height 17
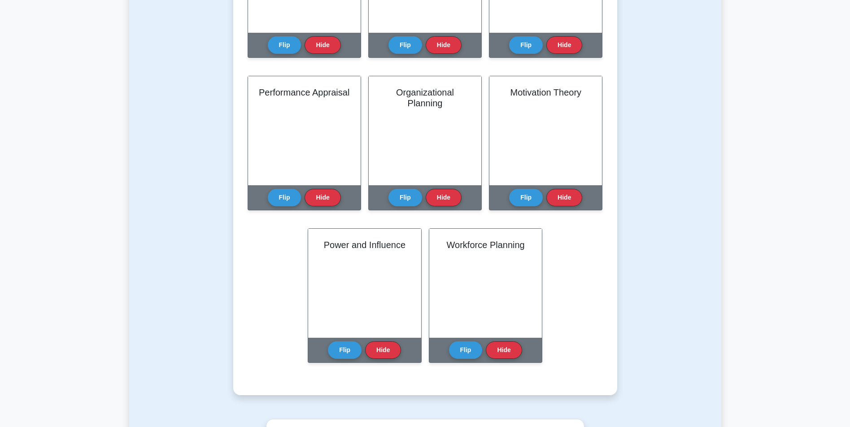
scroll to position [446, 0]
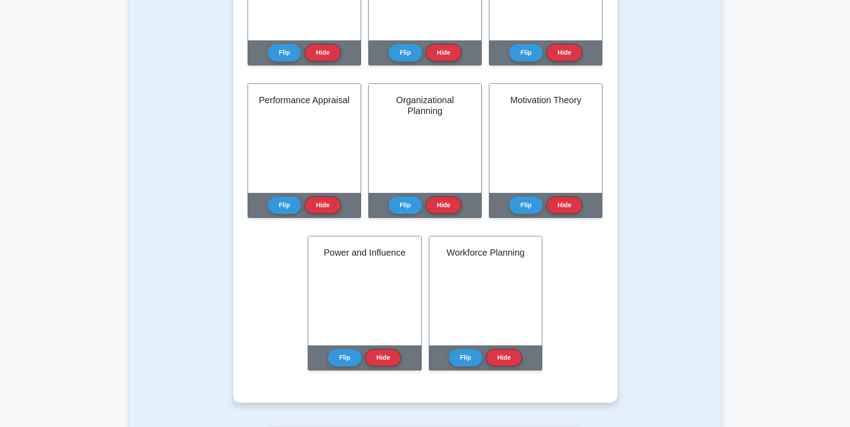
drag, startPoint x: 567, startPoint y: 252, endPoint x: 601, endPoint y: 236, distance: 37.9
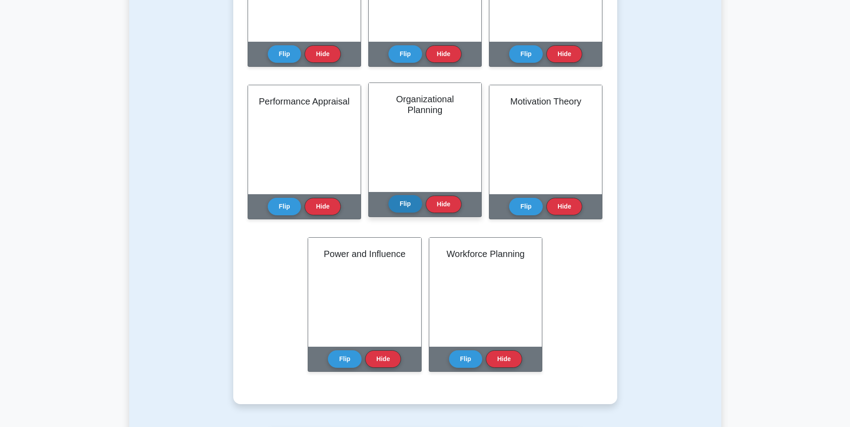
click at [403, 199] on button "Flip" at bounding box center [405, 203] width 34 height 17
click at [404, 199] on button "Flip" at bounding box center [405, 203] width 34 height 17
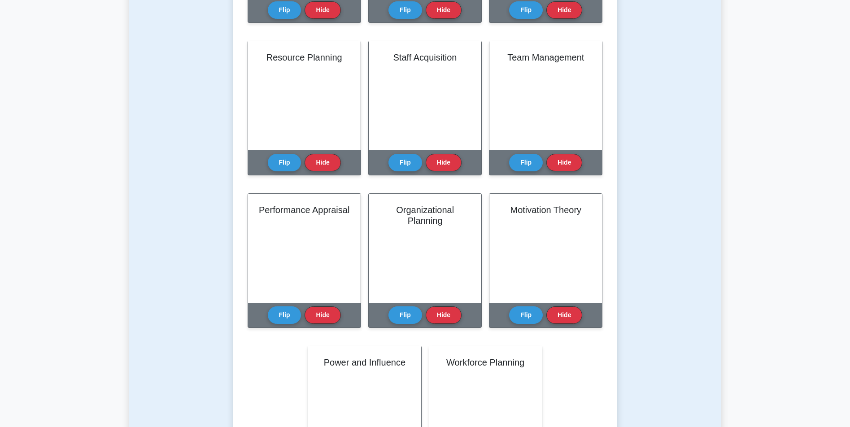
scroll to position [288, 0]
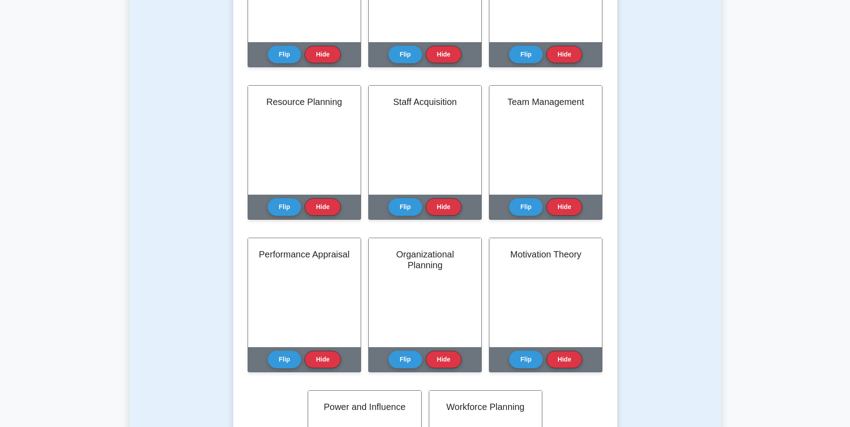
drag, startPoint x: 664, startPoint y: 157, endPoint x: 655, endPoint y: 136, distance: 22.9
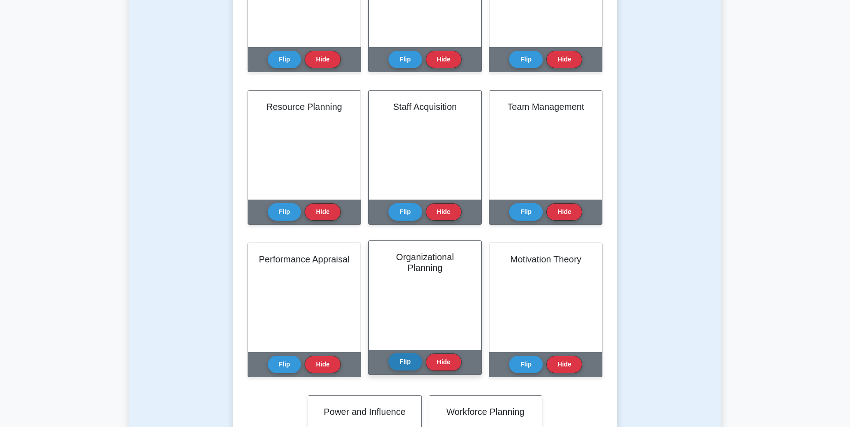
click at [416, 359] on button "Flip" at bounding box center [405, 361] width 34 height 17
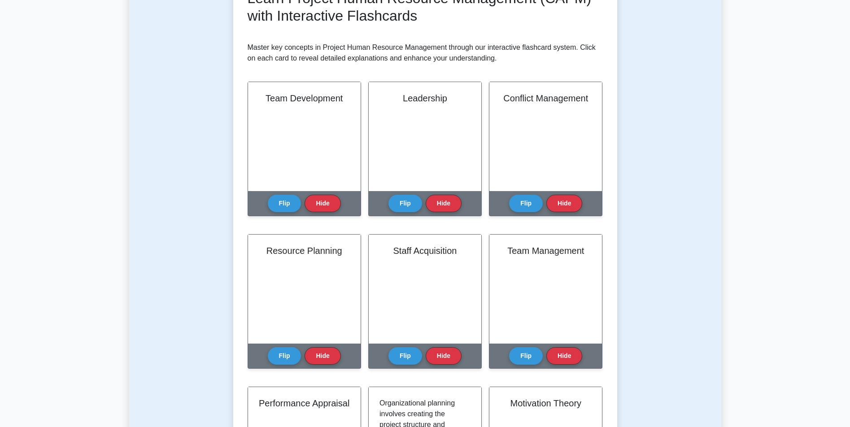
scroll to position [0, 0]
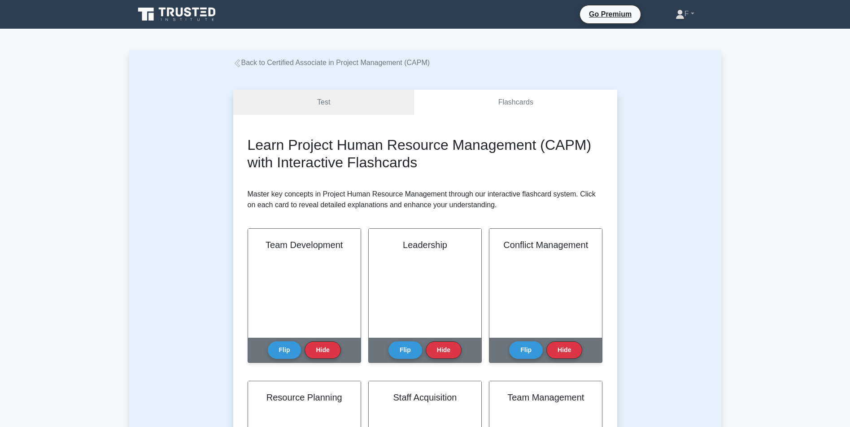
drag, startPoint x: 717, startPoint y: 165, endPoint x: 651, endPoint y: 101, distance: 92.3
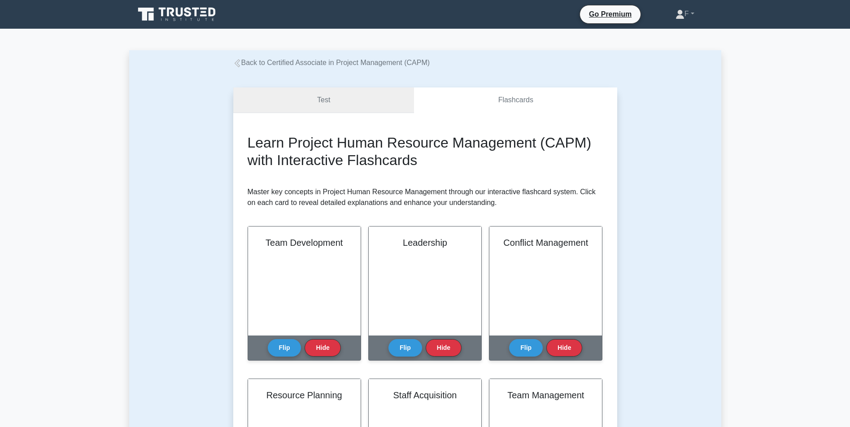
click at [345, 96] on link "Test" at bounding box center [323, 100] width 181 height 26
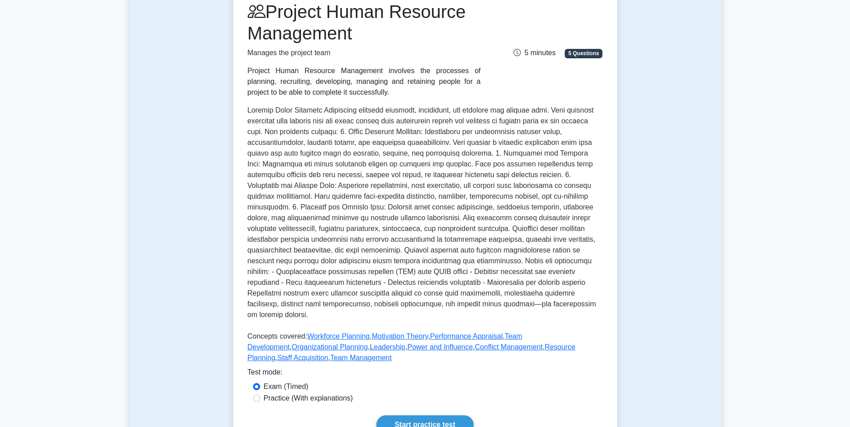
drag, startPoint x: 209, startPoint y: 153, endPoint x: 196, endPoint y: 136, distance: 21.4
click at [411, 416] on link "Start practice test" at bounding box center [424, 425] width 97 height 19
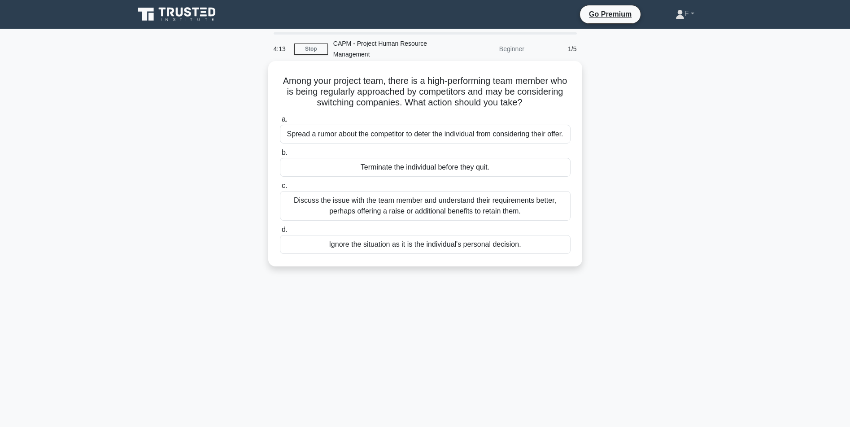
click at [334, 204] on div "Discuss the issue with the team member and understand their requirements better…" at bounding box center [425, 206] width 291 height 30
click at [280, 189] on input "c. Discuss the issue with the team member and understand their requirements bet…" at bounding box center [280, 186] width 0 height 6
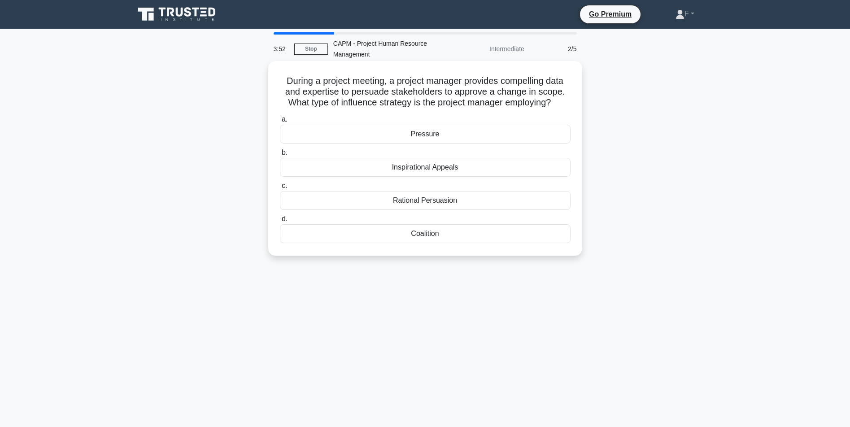
drag, startPoint x: 280, startPoint y: 81, endPoint x: 567, endPoint y: 248, distance: 332.1
click at [567, 248] on div "During a project meeting, a project manager provides compelling data and expert…" at bounding box center [425, 158] width 307 height 187
copy div "During a project meeting, a project manager provides compelling data and expert…"
click at [304, 176] on div "Inspirational Appeals" at bounding box center [425, 167] width 291 height 19
click at [280, 156] on input "b. Inspirational Appeals" at bounding box center [280, 153] width 0 height 6
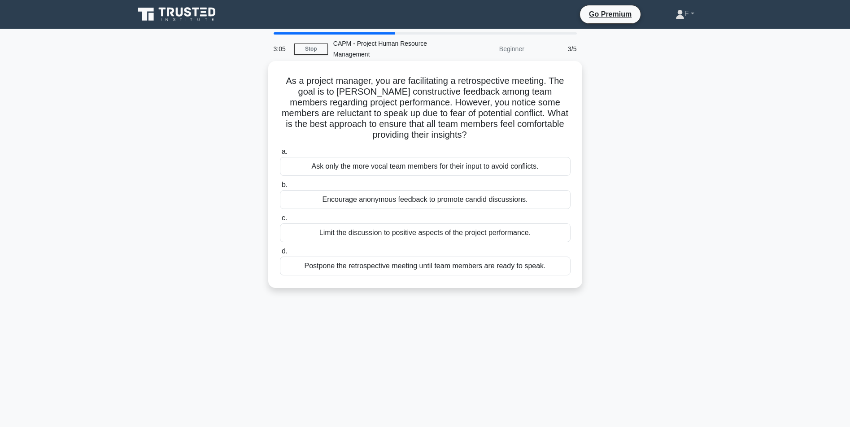
drag, startPoint x: 273, startPoint y: 77, endPoint x: 549, endPoint y: 269, distance: 337.2
click at [558, 288] on div "As a project manager, you are facilitating a retrospective meeting. The goal is…" at bounding box center [425, 174] width 314 height 227
copy div "As a project manager, you are facilitating a retrospective meeting. The goal is…"
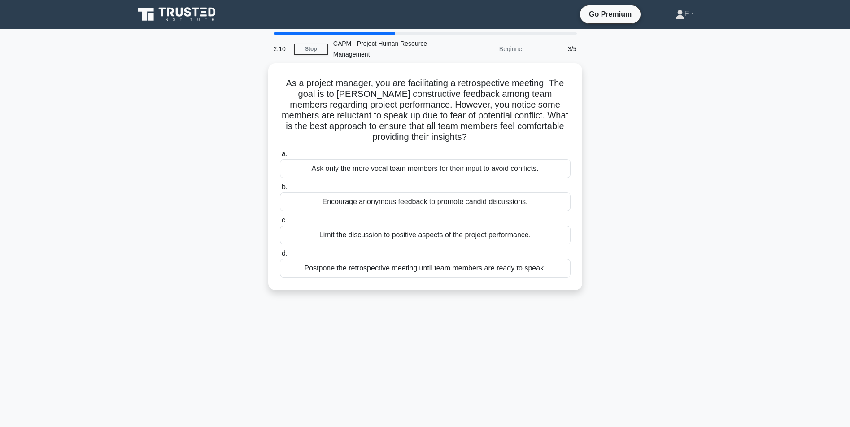
click at [186, 210] on div "As a project manager, you are facilitating a retrospective meeting. The goal is…" at bounding box center [425, 182] width 592 height 238
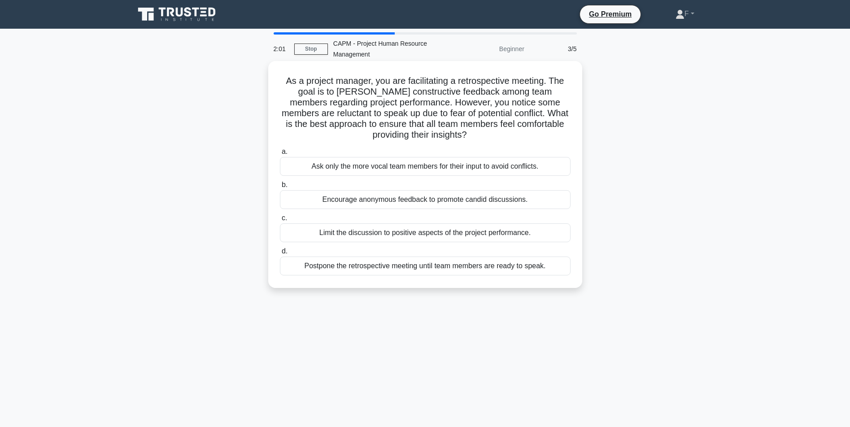
click at [395, 199] on div "Encourage anonymous feedback to promote candid discussions." at bounding box center [425, 199] width 291 height 19
click at [280, 188] on input "b. Encourage anonymous feedback to promote candid discussions." at bounding box center [280, 185] width 0 height 6
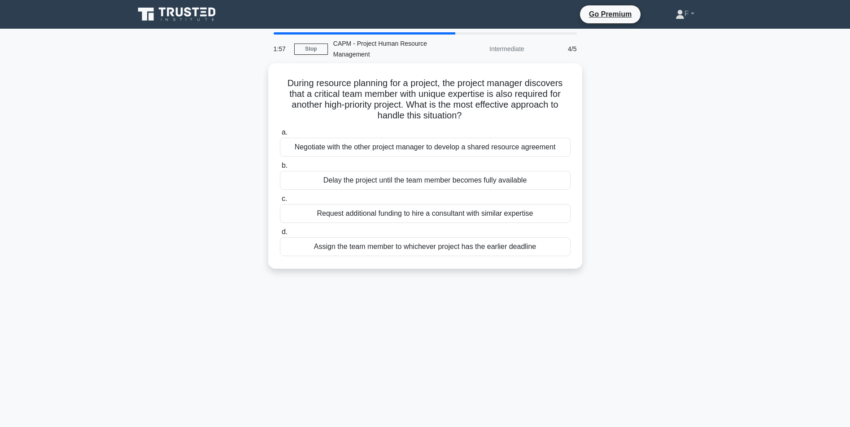
drag, startPoint x: 282, startPoint y: 79, endPoint x: 573, endPoint y: 294, distance: 361.6
click at [573, 294] on div "1:57 Stop CAPM - Project Human Resource Management Intermediate 4/5 During reso…" at bounding box center [425, 256] width 592 height 448
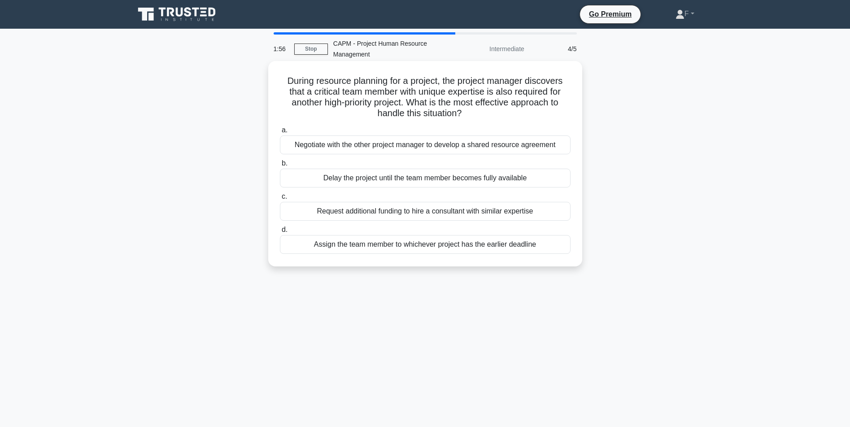
copy div "During resource planning for a project, the project manager discovers that a cr…"
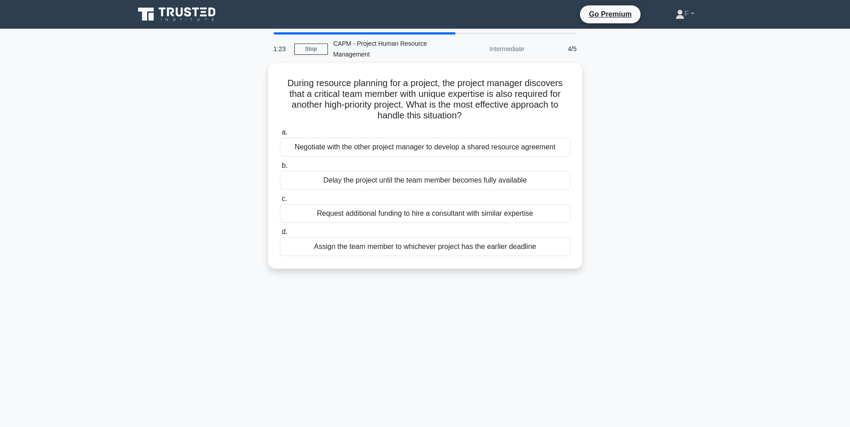
click at [212, 128] on div "During resource planning for a project, the project manager discovers that a cr…" at bounding box center [425, 171] width 592 height 216
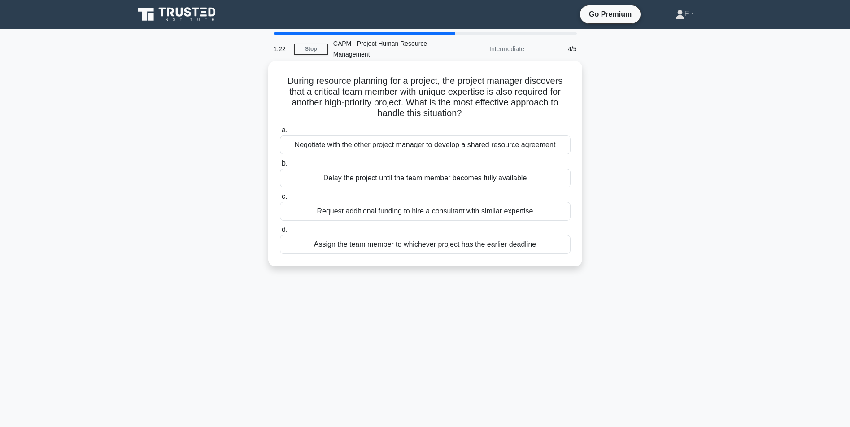
click at [304, 147] on div "Negotiate with the other project manager to develop a shared resource agreement" at bounding box center [425, 144] width 291 height 19
click at [280, 133] on input "a. Negotiate with the other project manager to develop a shared resource agreem…" at bounding box center [280, 130] width 0 height 6
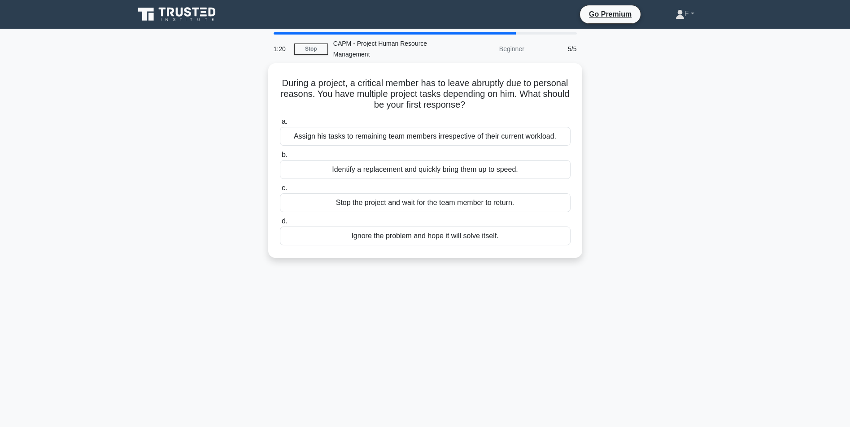
drag, startPoint x: 276, startPoint y: 86, endPoint x: 500, endPoint y: 268, distance: 288.4
click at [500, 268] on div "During a project, a critical member has to leave abruptly due to personal reaso…" at bounding box center [425, 165] width 592 height 205
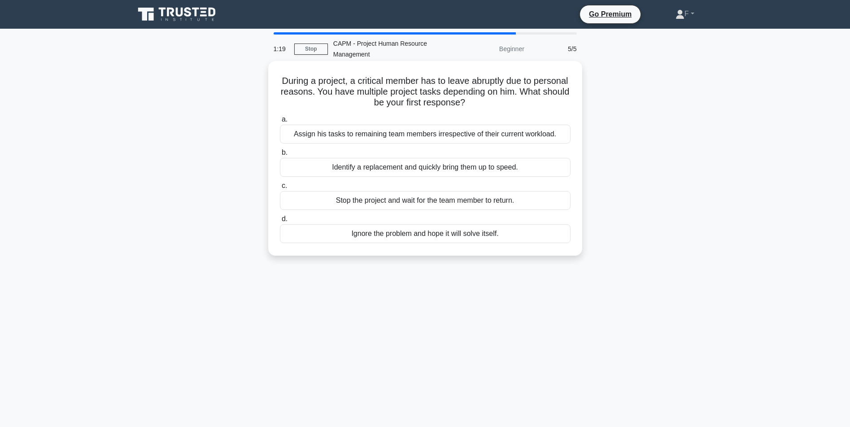
copy div "During a project, a critical member has to leave abruptly due to personal reaso…"
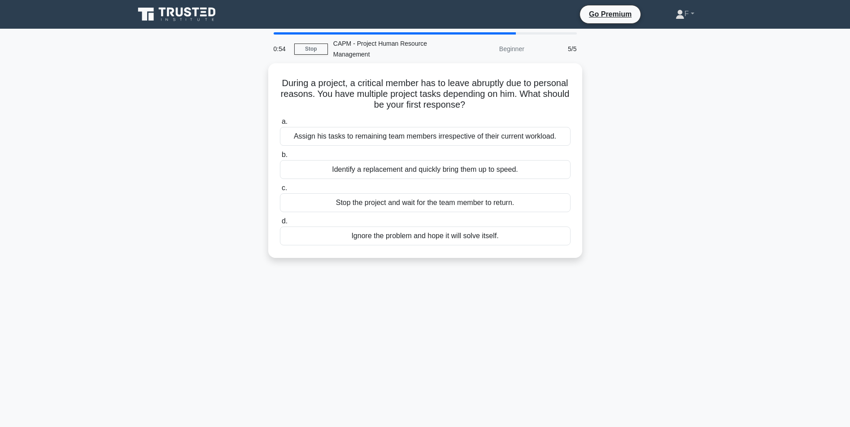
click at [189, 103] on div "During a project, a critical member has to leave abruptly due to personal reaso…" at bounding box center [425, 165] width 592 height 205
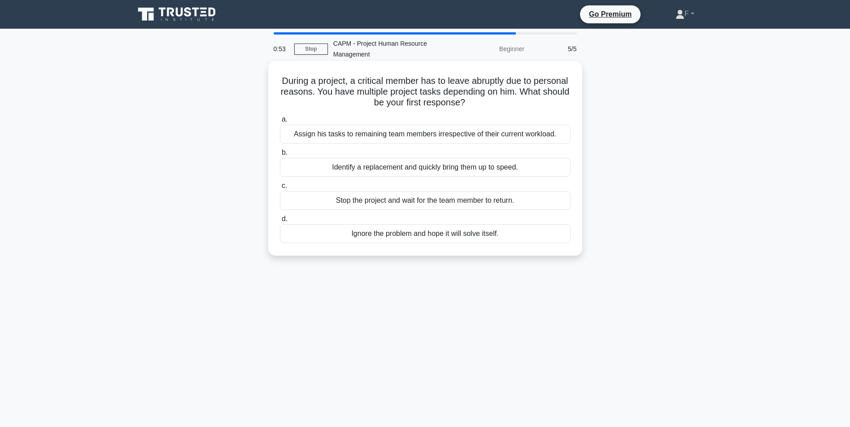
click at [306, 133] on div "Assign his tasks to remaining team members irrespective of their current worklo…" at bounding box center [425, 134] width 291 height 19
click at [280, 122] on input "a. Assign his tasks to remaining team members irrespective of their current wor…" at bounding box center [280, 120] width 0 height 6
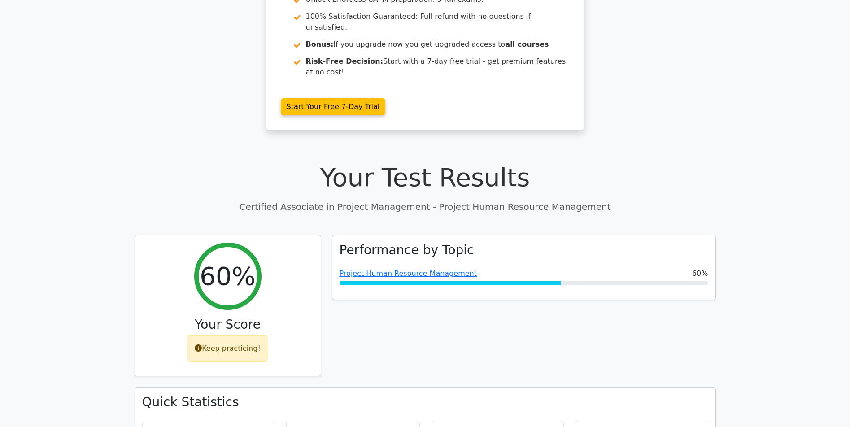
scroll to position [204, 0]
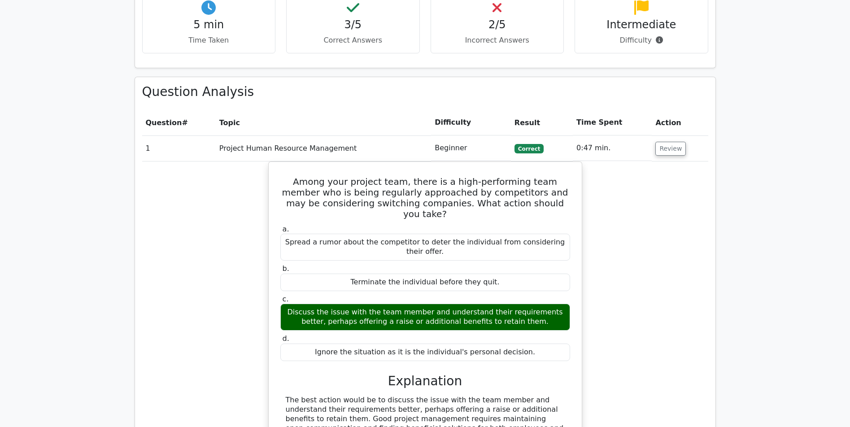
drag, startPoint x: 162, startPoint y: 202, endPoint x: 143, endPoint y: 265, distance: 65.1
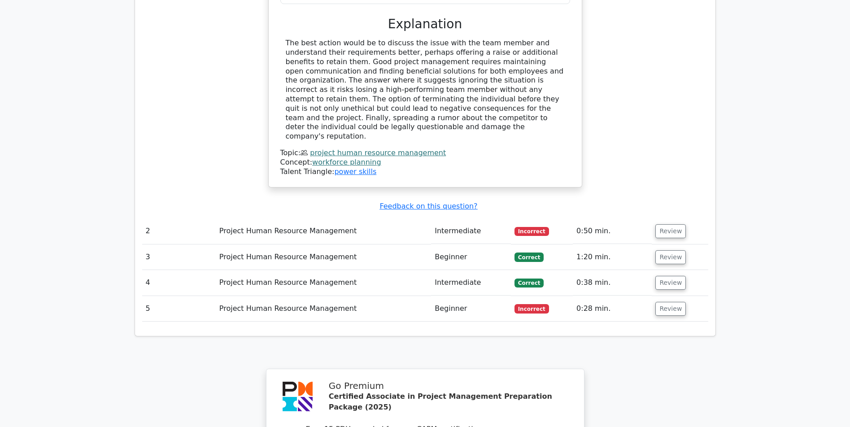
drag, startPoint x: 142, startPoint y: 283, endPoint x: 146, endPoint y: 272, distance: 11.7
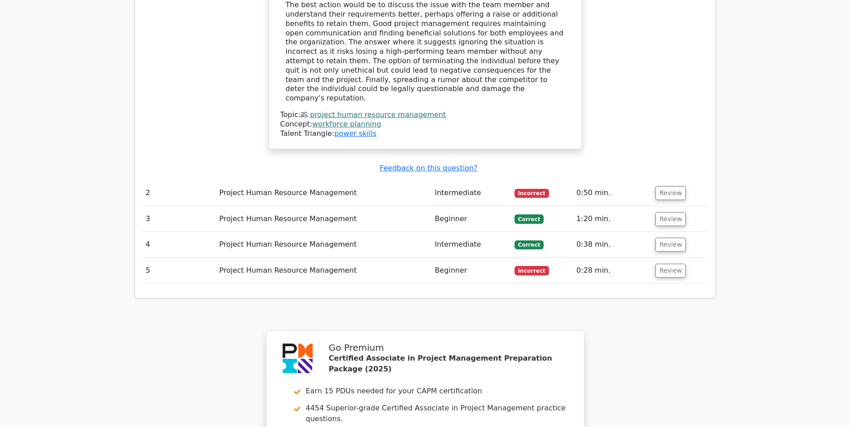
drag, startPoint x: 146, startPoint y: 227, endPoint x: 142, endPoint y: 215, distance: 13.2
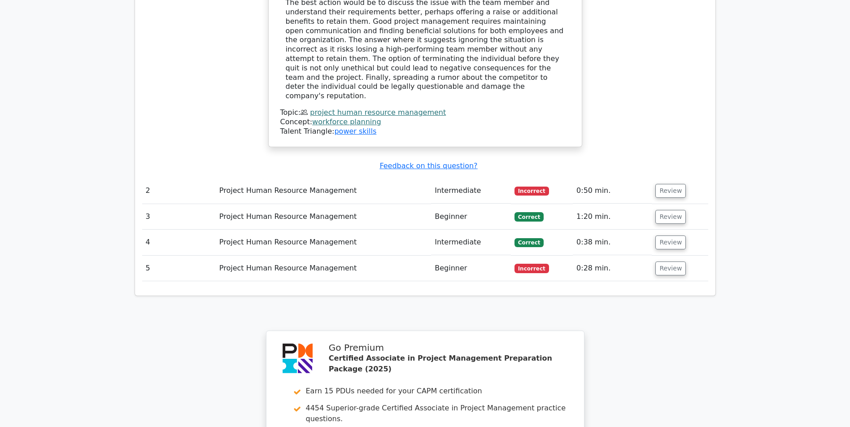
scroll to position [989, 0]
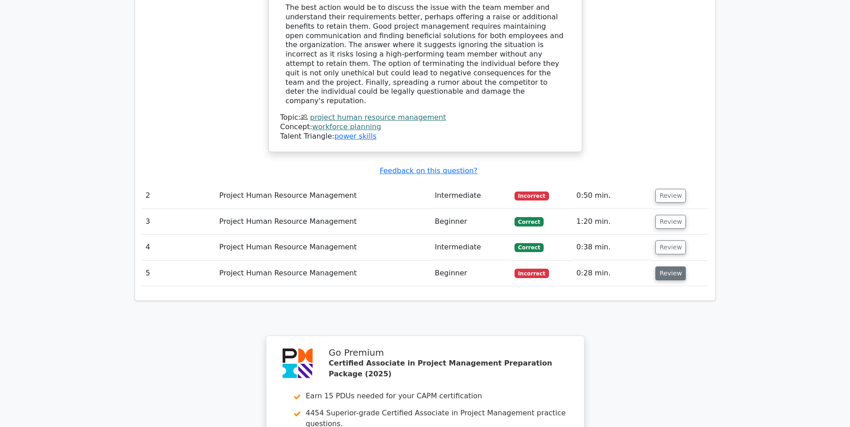
click at [663, 266] on button "Review" at bounding box center [670, 273] width 30 height 14
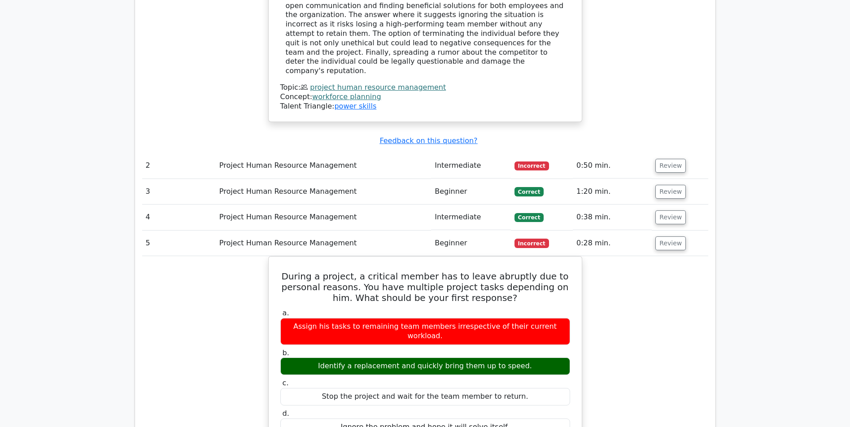
drag, startPoint x: 610, startPoint y: 255, endPoint x: 612, endPoint y: 269, distance: 14.5
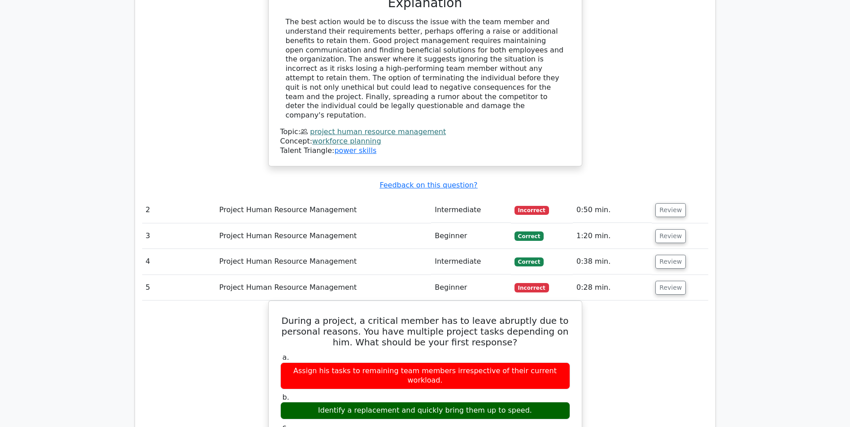
scroll to position [1008, 0]
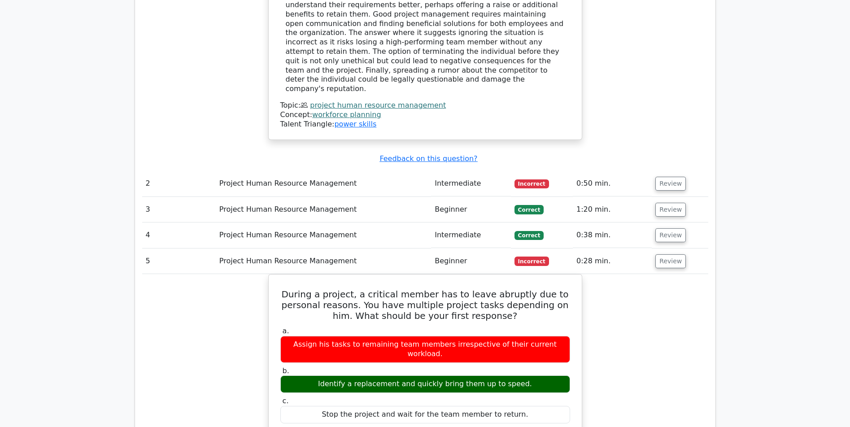
drag, startPoint x: 622, startPoint y: 285, endPoint x: 622, endPoint y: 317, distance: 32.7
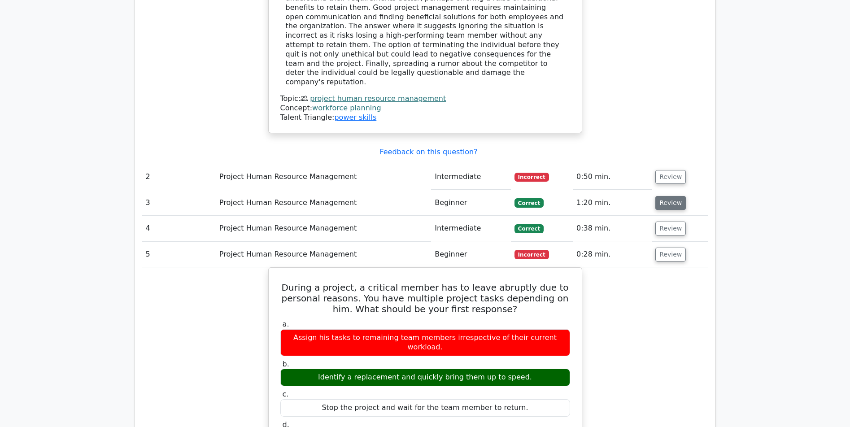
click at [662, 196] on button "Review" at bounding box center [670, 203] width 30 height 14
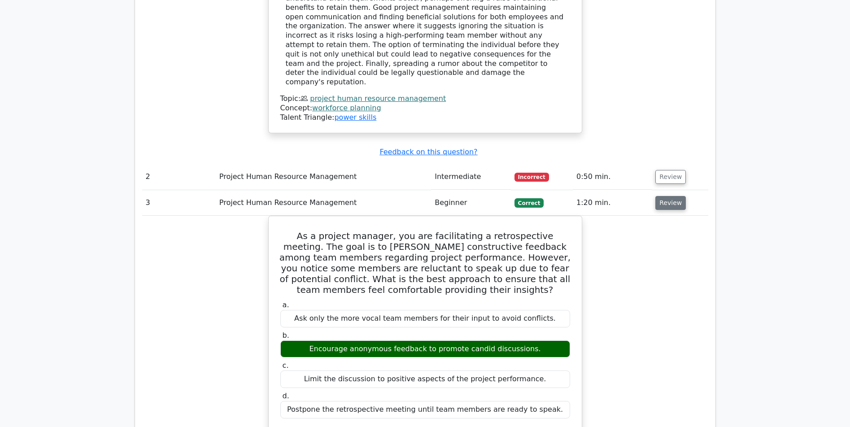
click at [670, 196] on button "Review" at bounding box center [670, 203] width 30 height 14
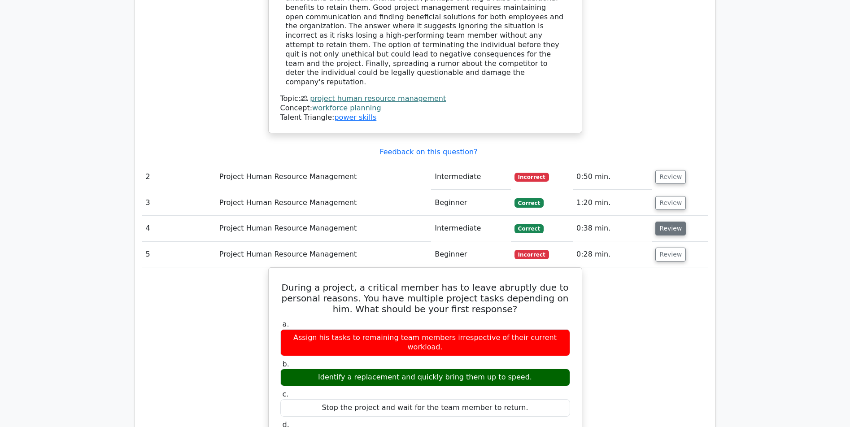
click at [667, 221] on button "Review" at bounding box center [670, 228] width 30 height 14
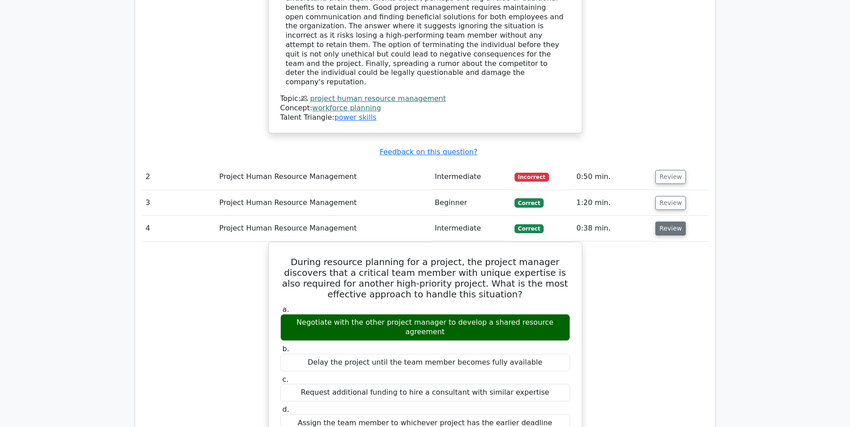
click at [666, 221] on button "Review" at bounding box center [670, 228] width 30 height 14
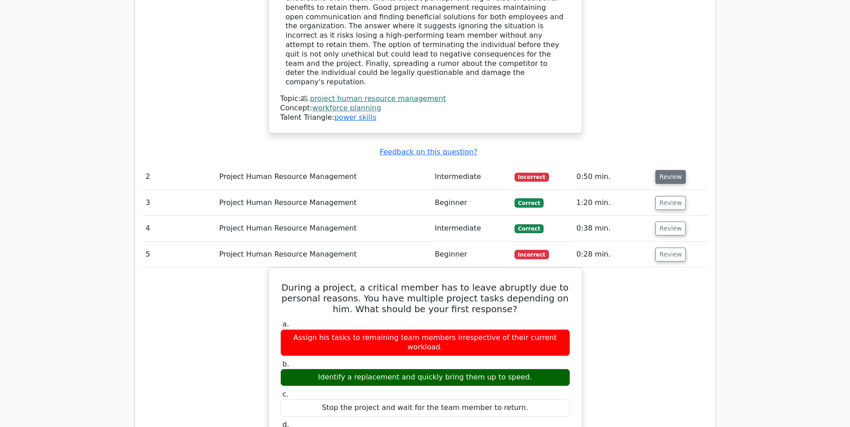
click at [667, 170] on button "Review" at bounding box center [670, 177] width 30 height 14
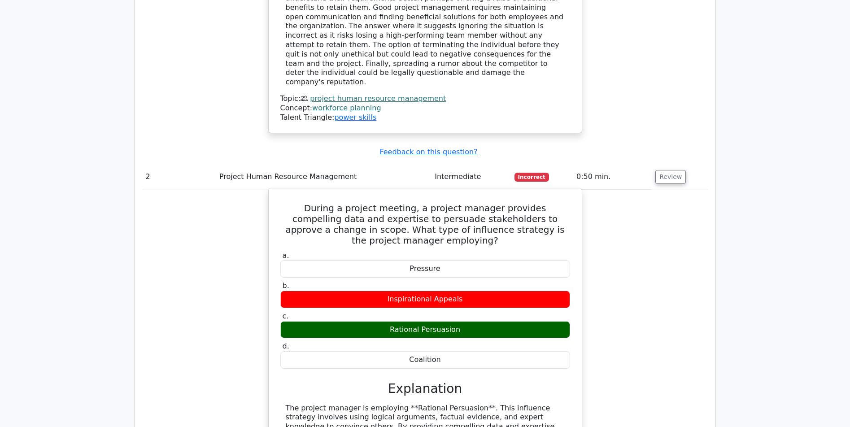
drag, startPoint x: 387, startPoint y: 222, endPoint x: 473, endPoint y: 215, distance: 86.3
click at [473, 291] on div "Inspirational Appeals" at bounding box center [425, 299] width 290 height 17
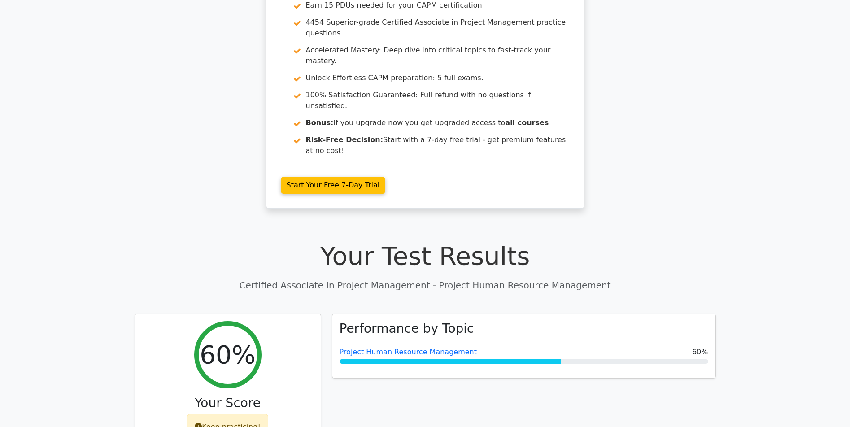
scroll to position [0, 0]
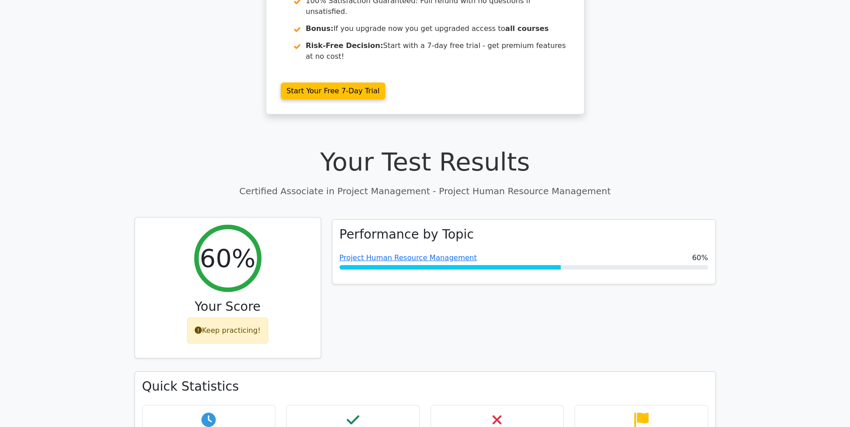
drag, startPoint x: 212, startPoint y: 203, endPoint x: 204, endPoint y: 253, distance: 51.0
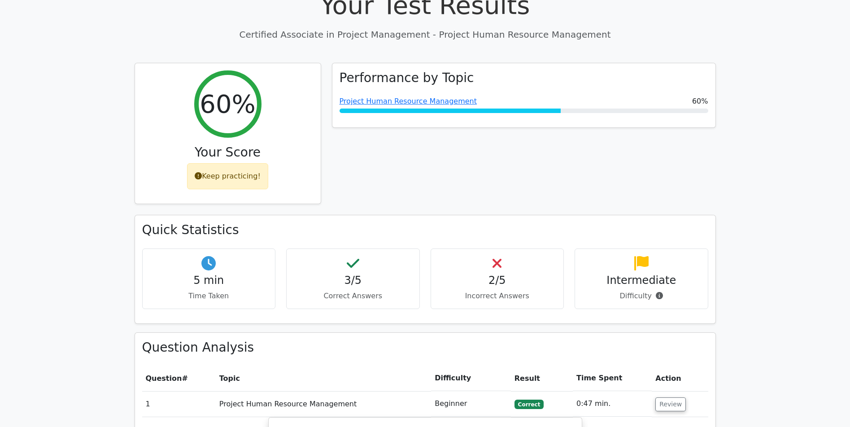
drag, startPoint x: 205, startPoint y: 250, endPoint x: 215, endPoint y: 293, distance: 44.2
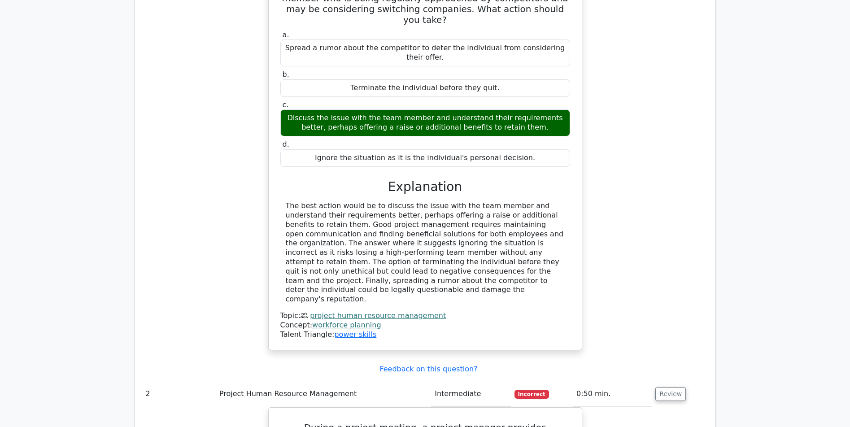
drag, startPoint x: 230, startPoint y: 275, endPoint x: 222, endPoint y: 307, distance: 33.4
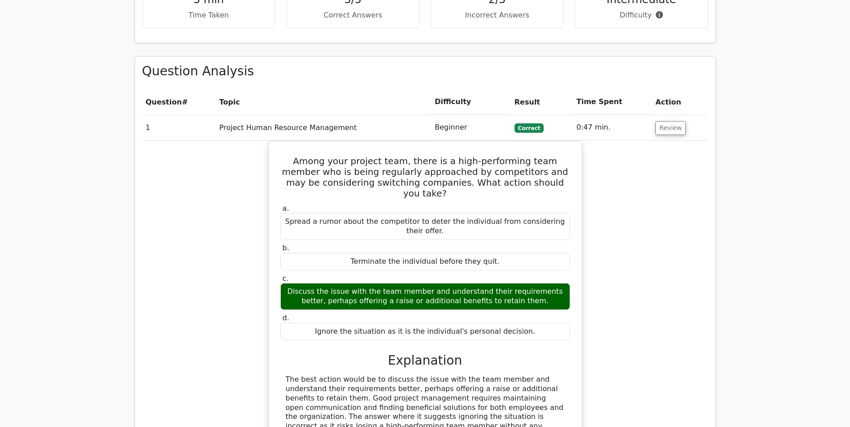
scroll to position [34, 0]
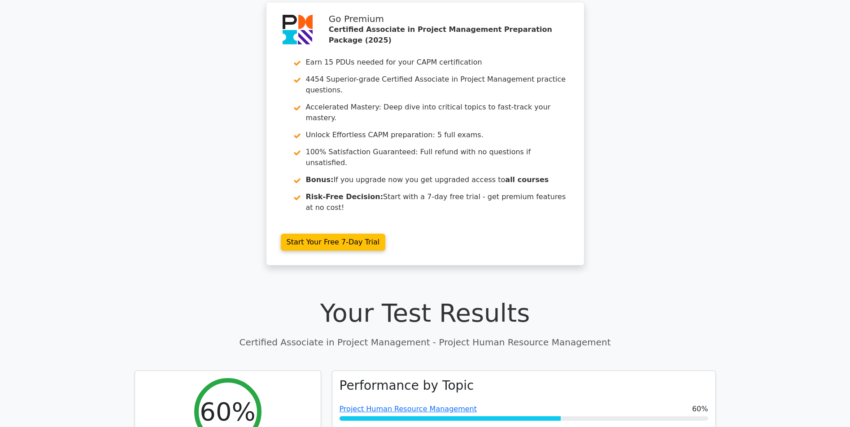
drag, startPoint x: 216, startPoint y: 224, endPoint x: 217, endPoint y: 189, distance: 34.5
